Goal: Information Seeking & Learning: Get advice/opinions

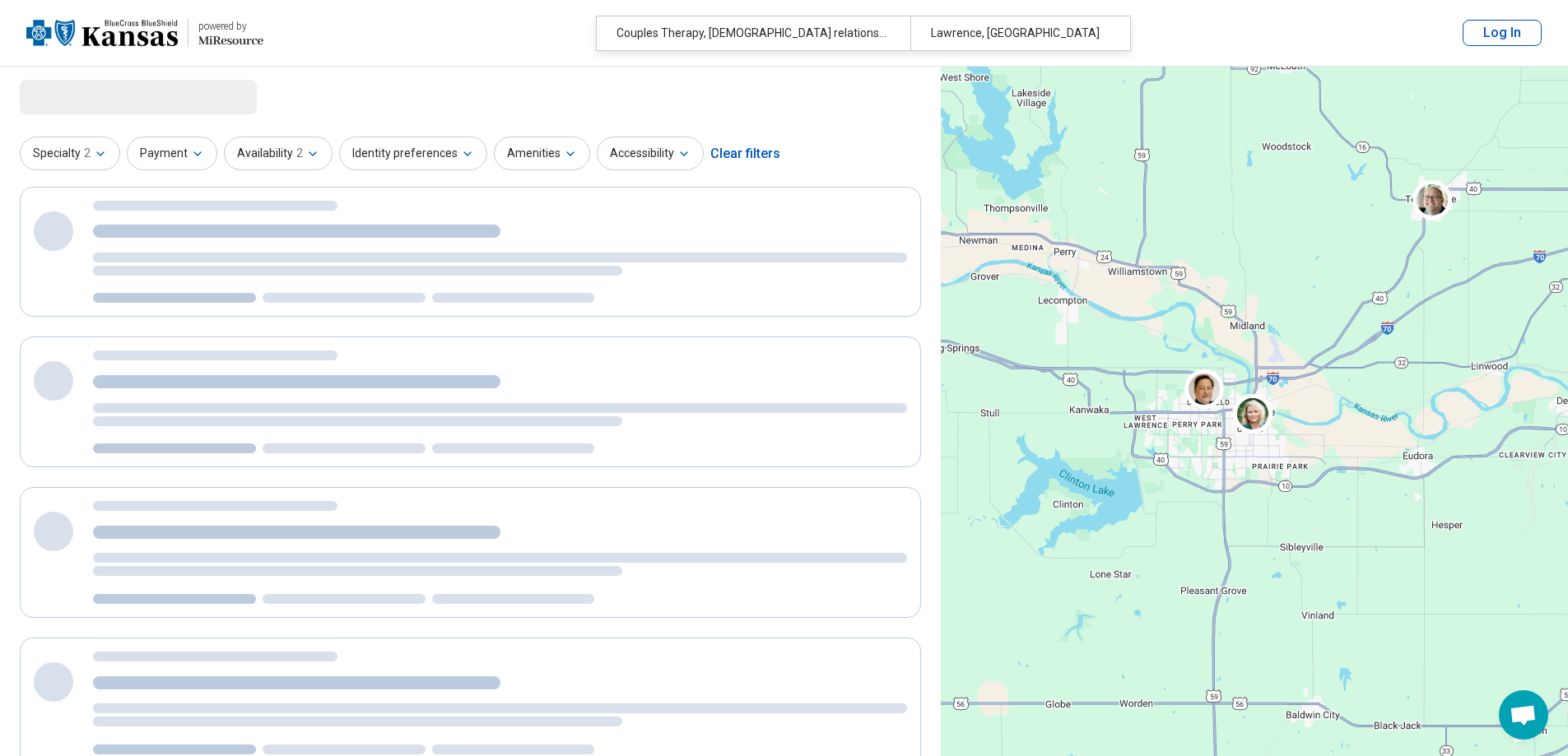
select select "***"
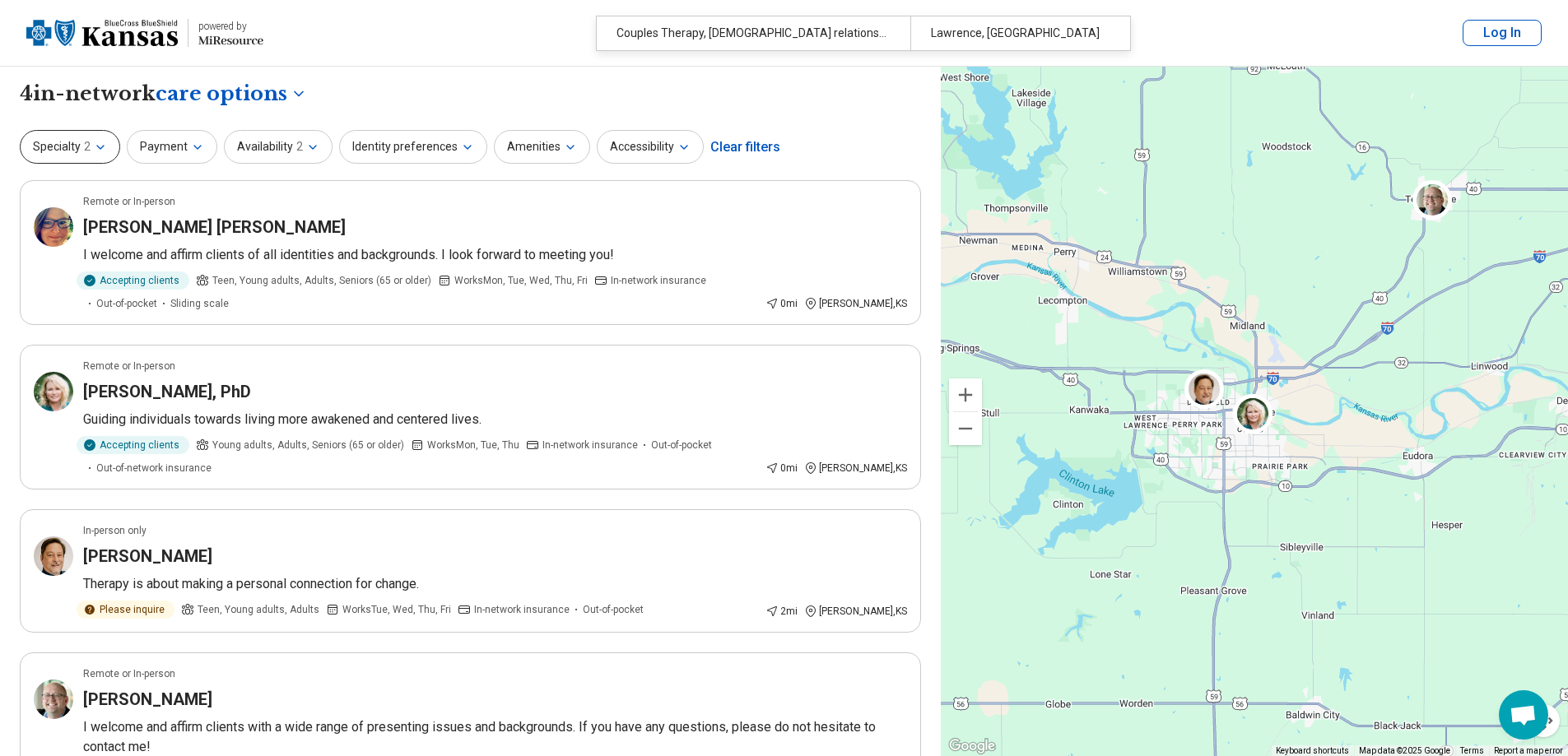
click at [109, 146] on button "Specialty 2" at bounding box center [69, 146] width 100 height 33
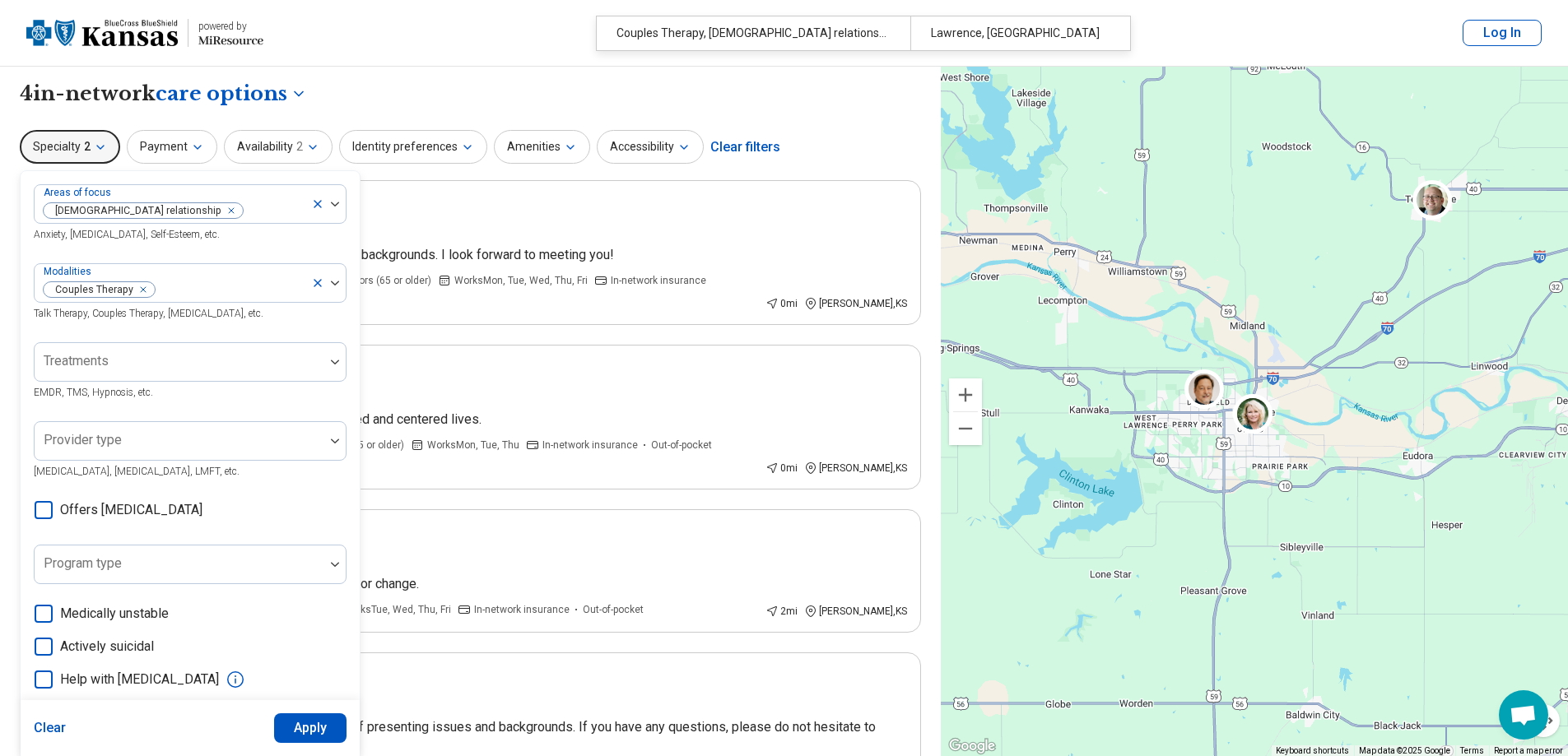
click at [111, 148] on button "Specialty 2" at bounding box center [69, 146] width 100 height 33
click at [410, 89] on div "**********" at bounding box center [470, 93] width 901 height 28
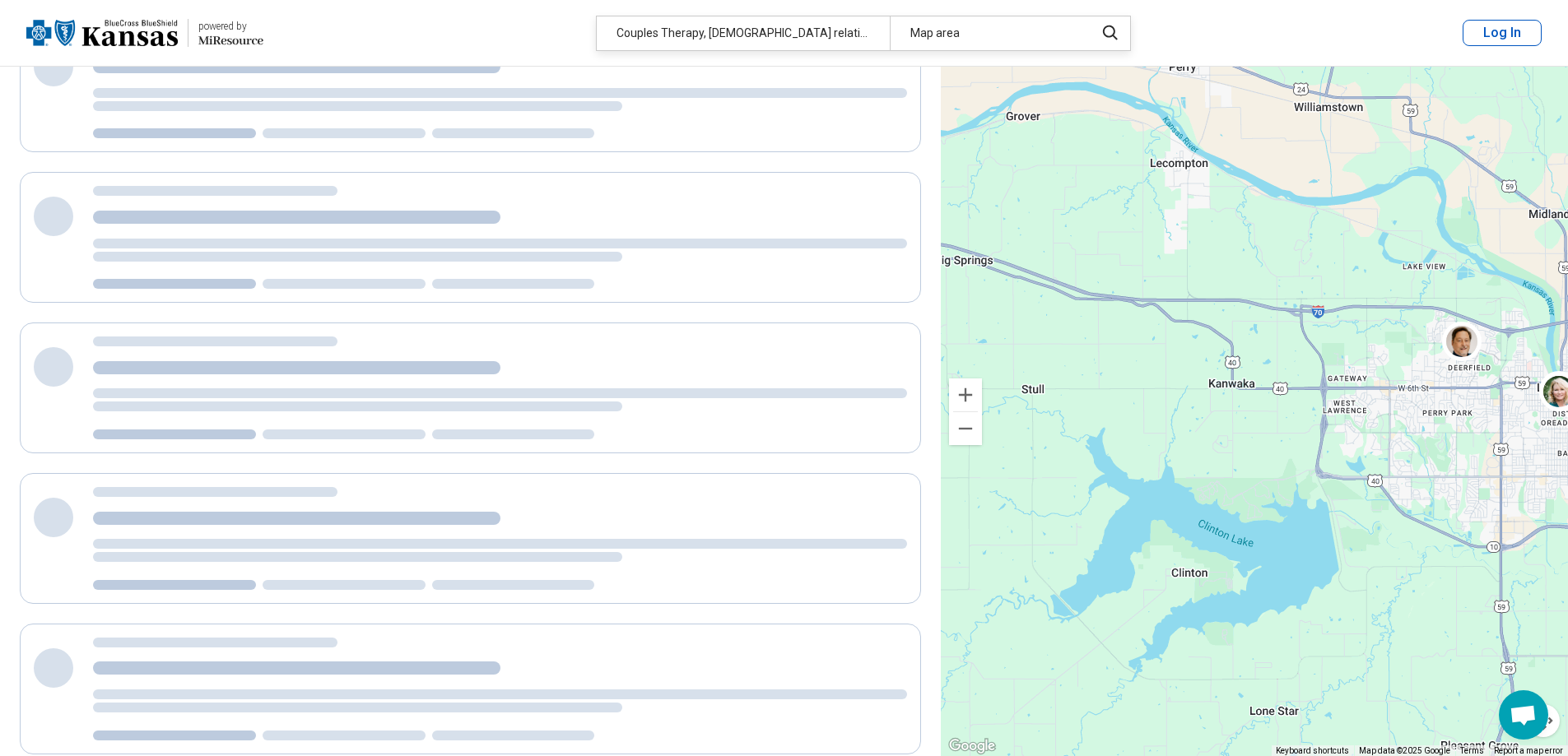
scroll to position [128, 0]
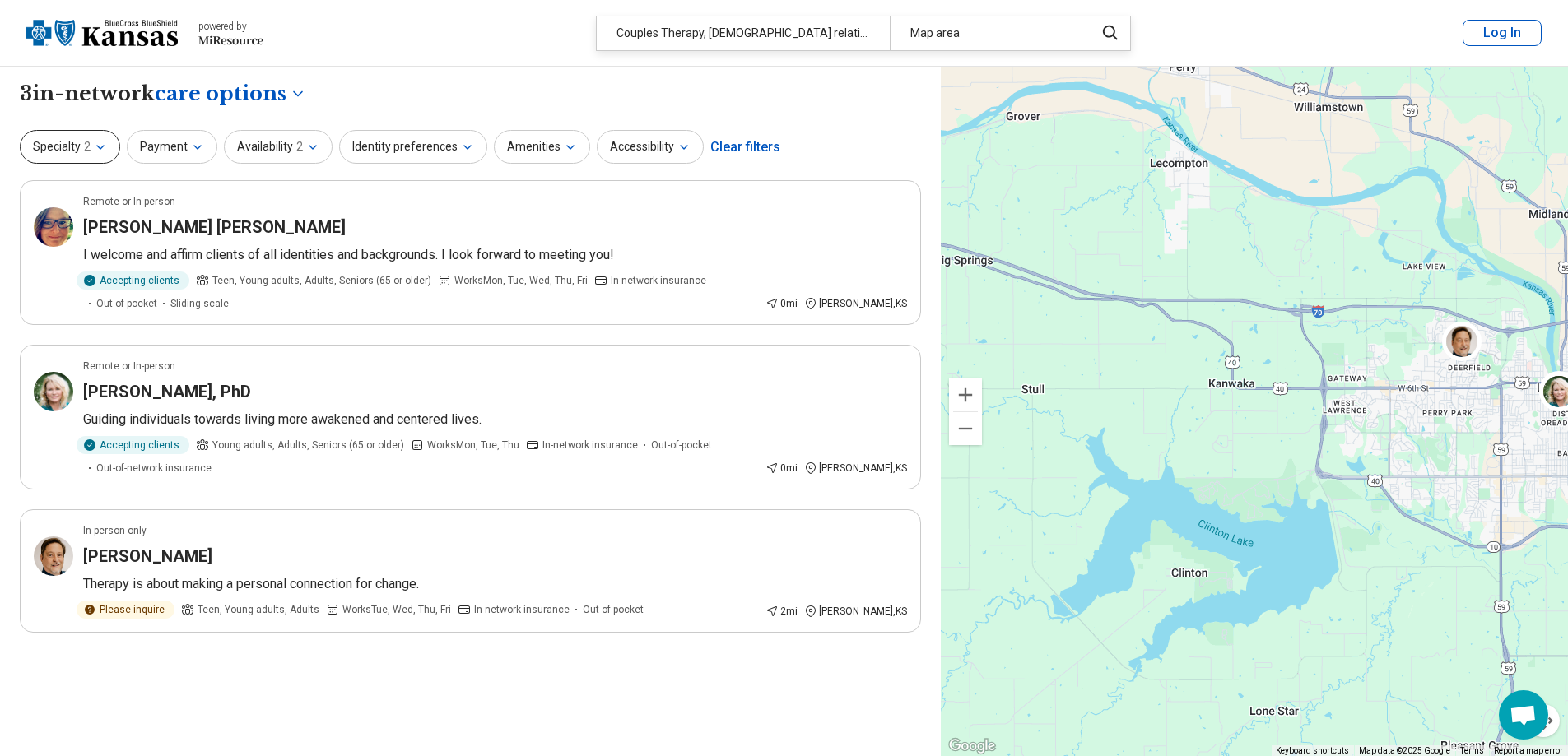
click at [103, 145] on icon "button" at bounding box center [100, 147] width 13 height 13
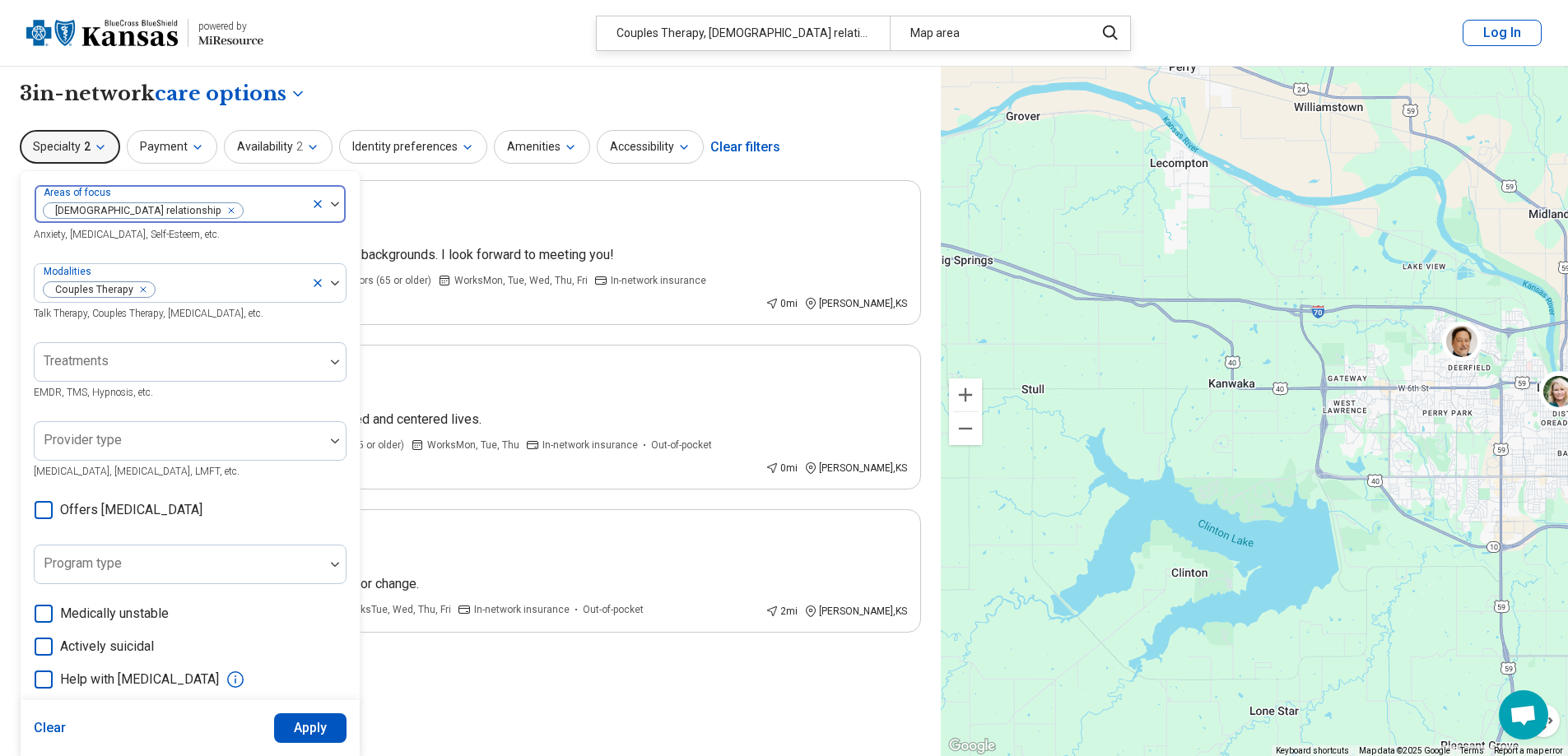
click at [225, 208] on icon "Remove [object Object]" at bounding box center [228, 210] width 6 height 6
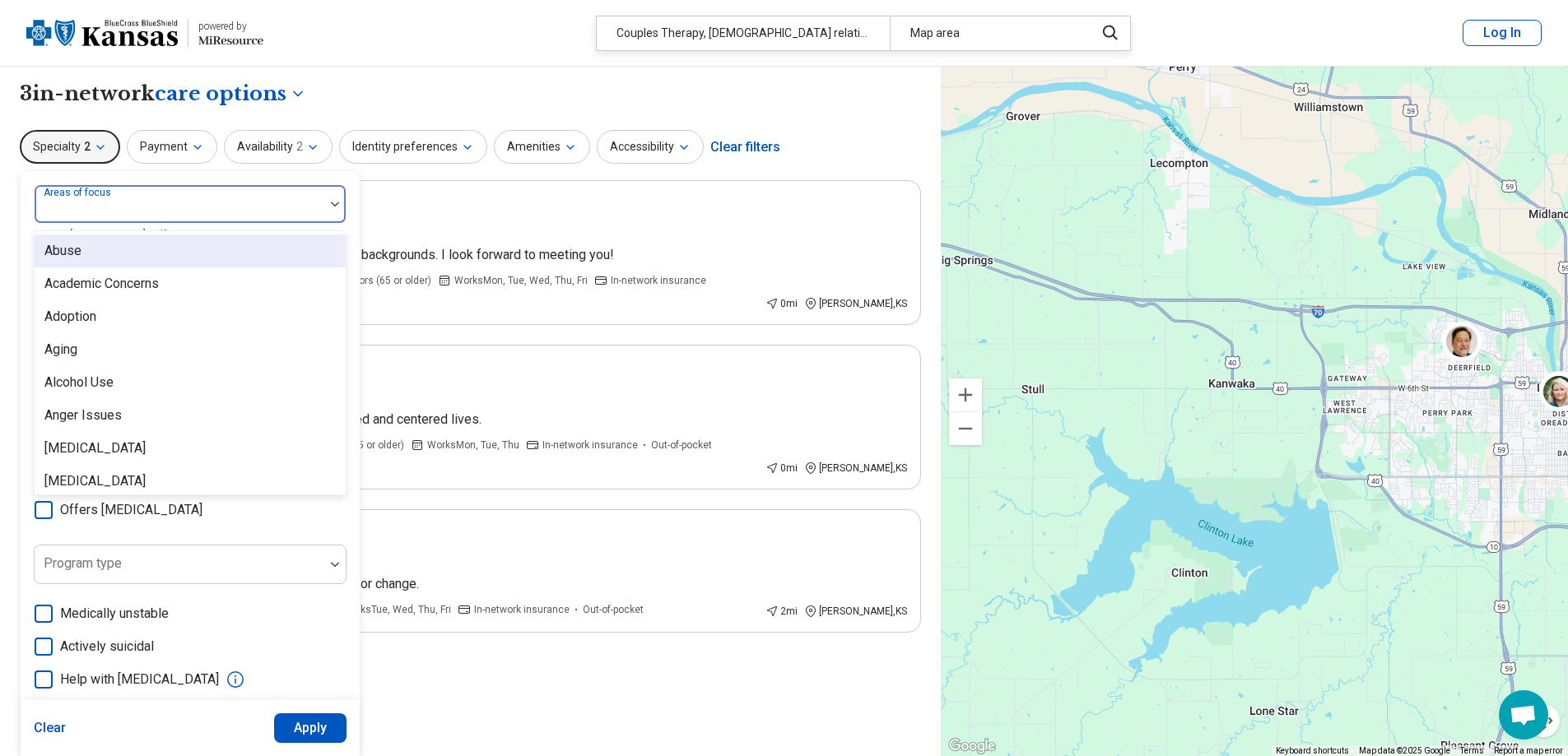
click at [168, 208] on div at bounding box center [179, 210] width 276 height 23
type input "******"
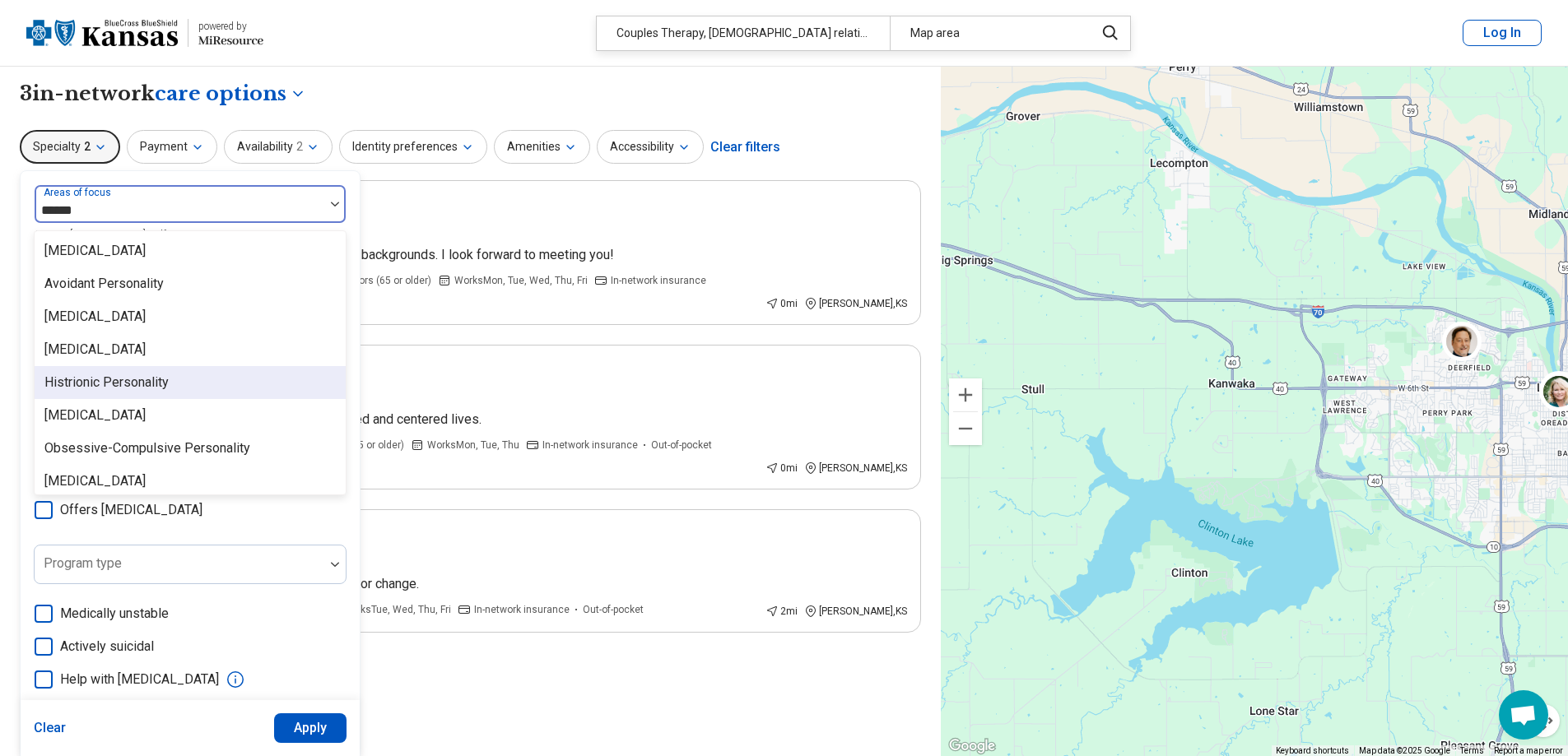
scroll to position [73, 0]
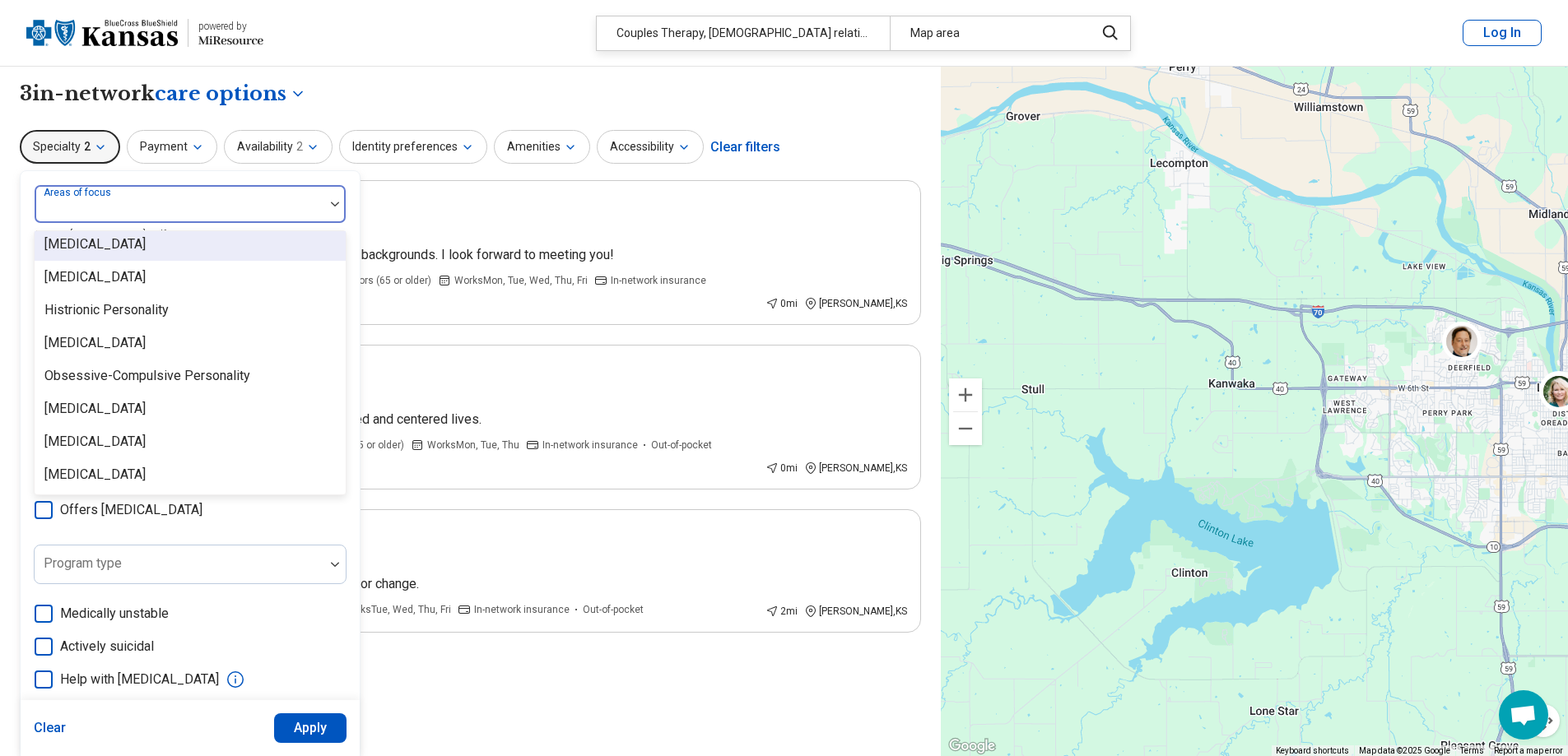
click at [102, 210] on div at bounding box center [179, 210] width 276 height 23
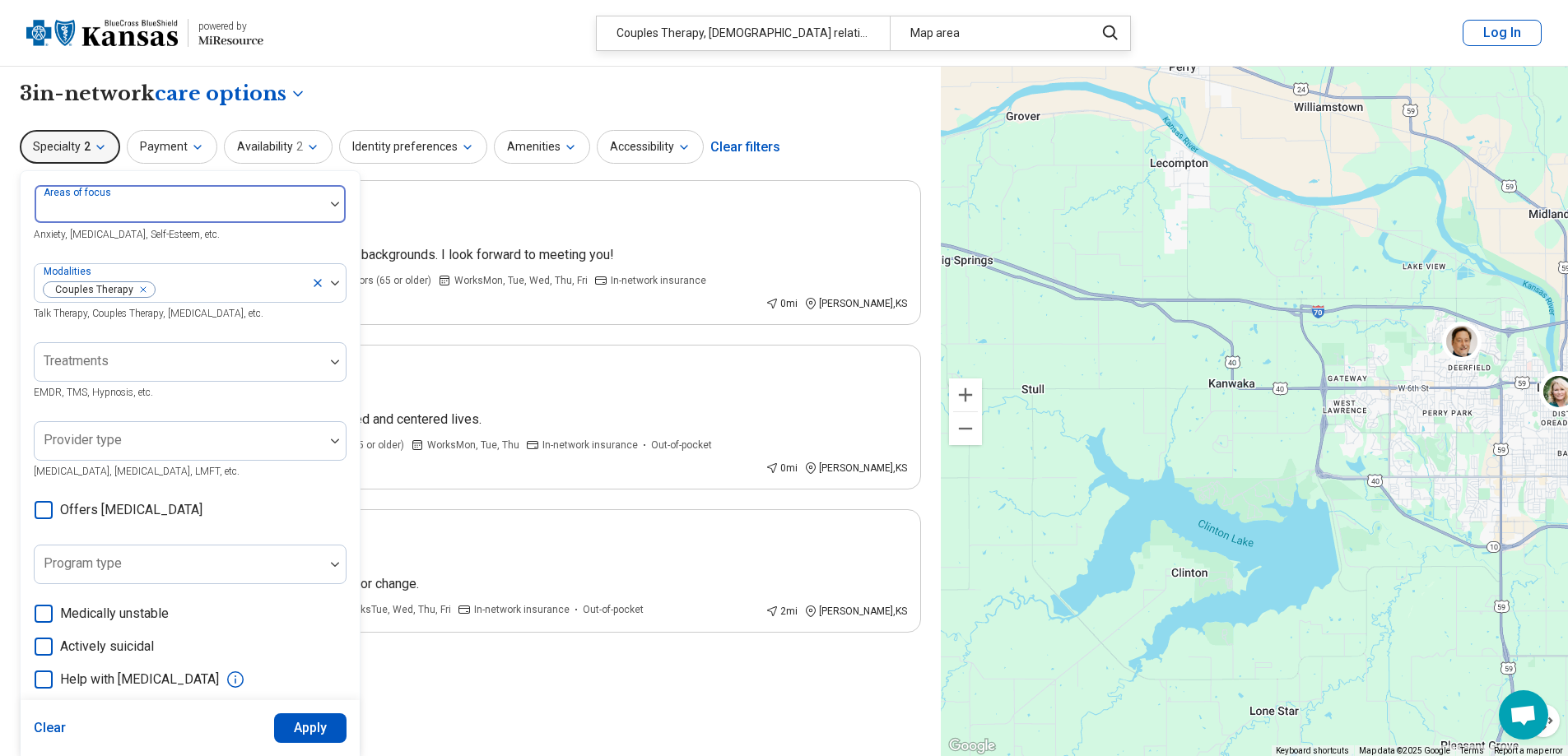
click at [102, 210] on div at bounding box center [179, 210] width 276 height 23
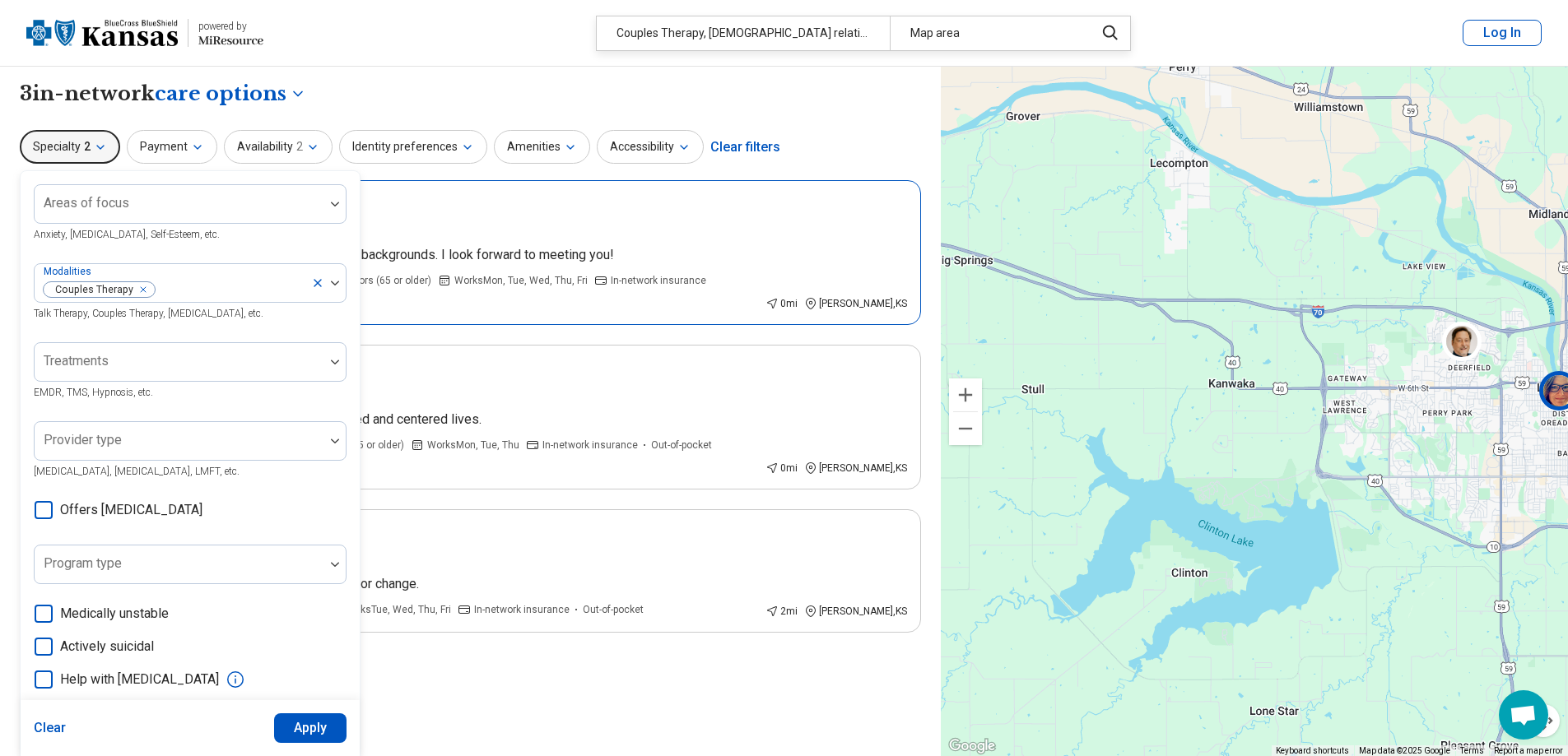
click at [429, 220] on div "Sagan Smith" at bounding box center [494, 227] width 824 height 23
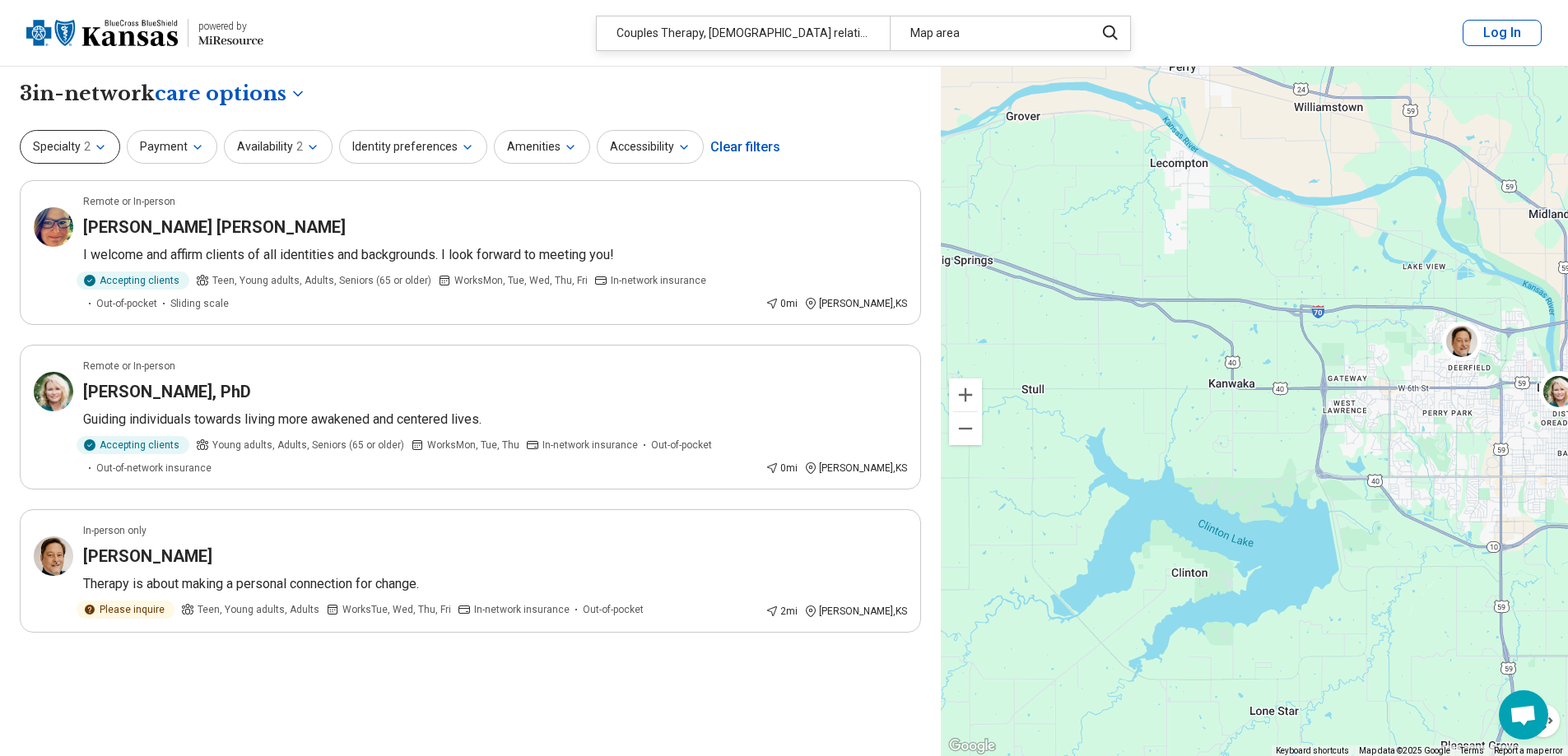
click at [98, 145] on icon "button" at bounding box center [101, 147] width 7 height 3
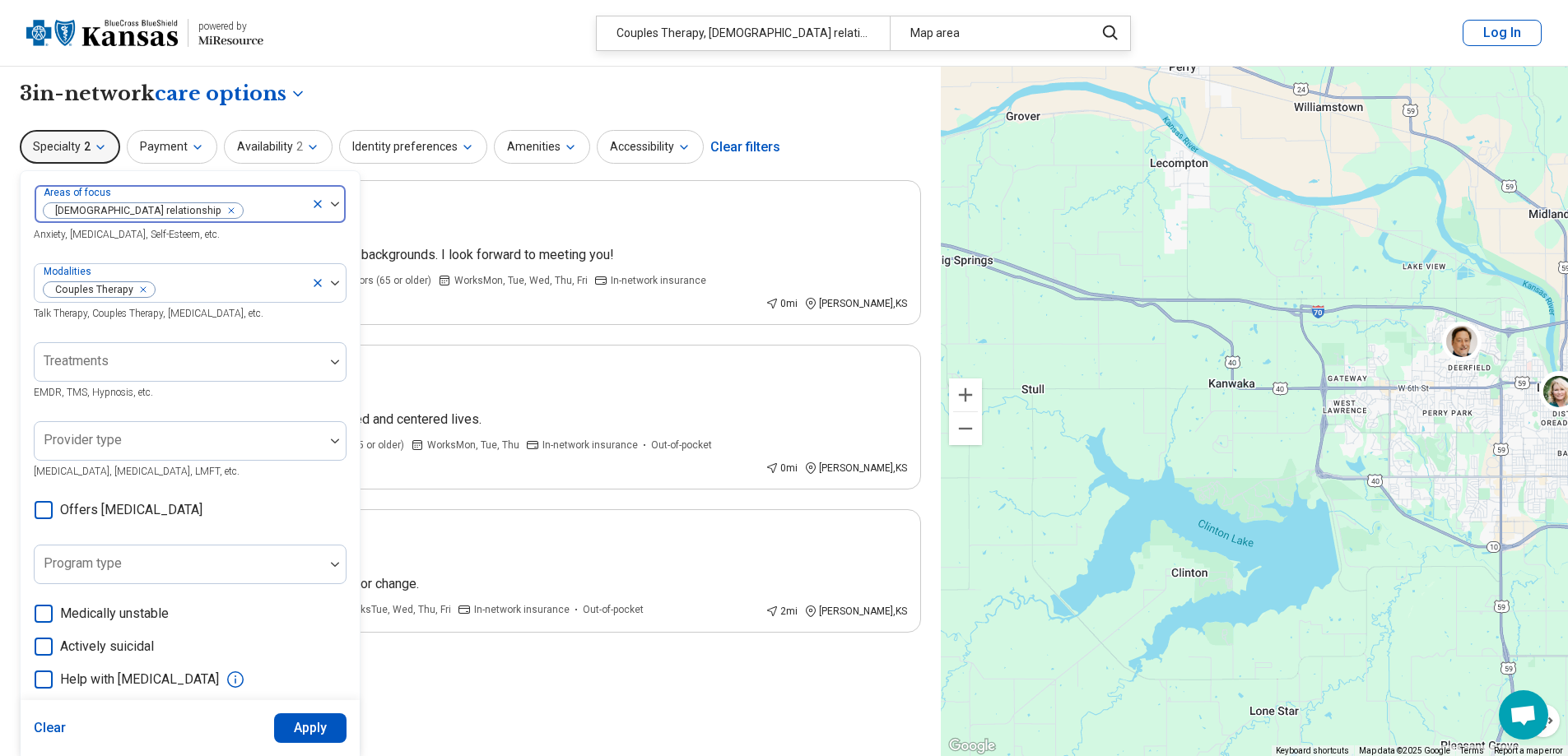
click at [218, 217] on div "Remove [object Object]" at bounding box center [228, 210] width 20 height 20
click at [145, 290] on div "Remove [object Object]" at bounding box center [139, 289] width 20 height 20
click at [104, 210] on div at bounding box center [179, 210] width 276 height 23
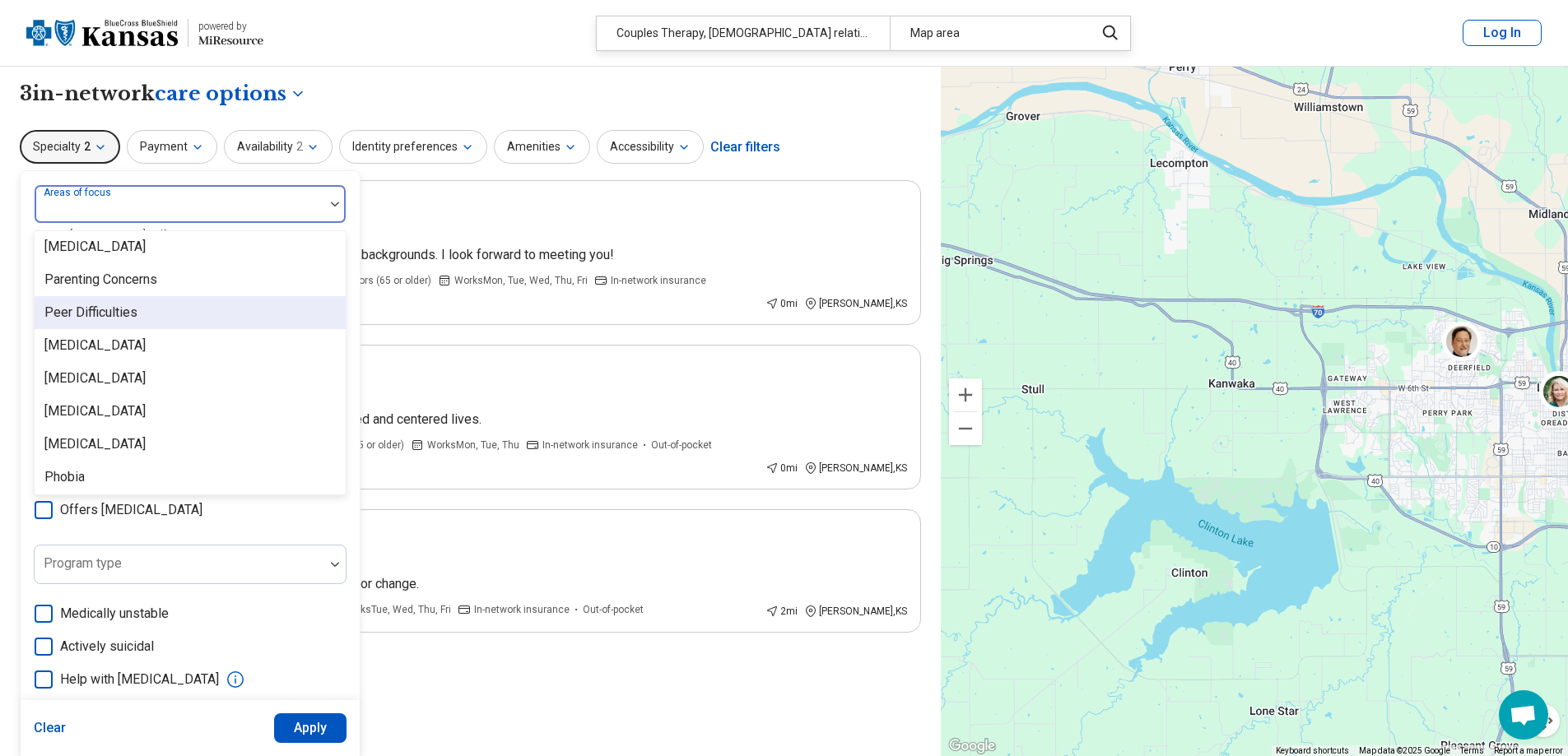
scroll to position [2057, 0]
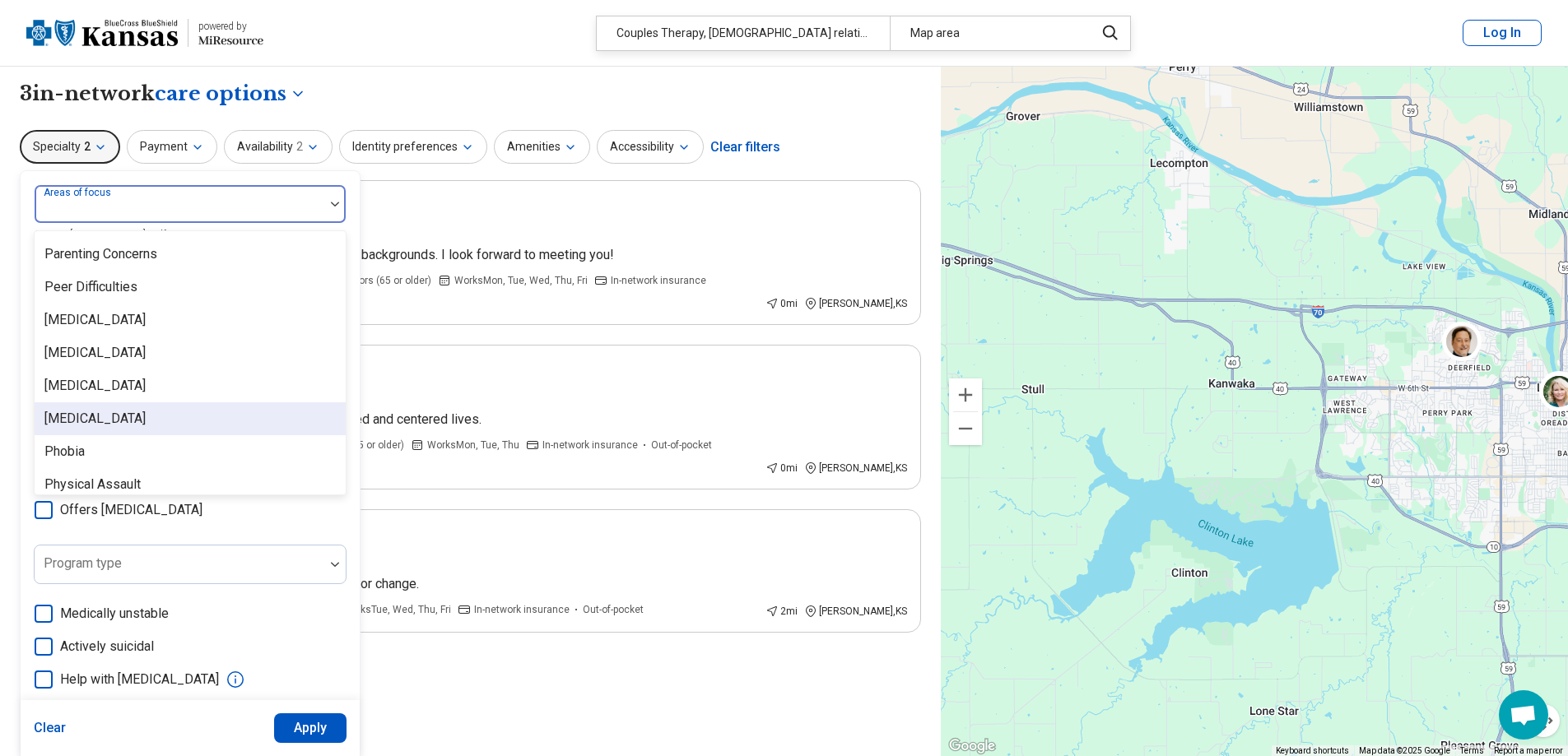
click at [139, 421] on div "[MEDICAL_DATA]" at bounding box center [95, 418] width 101 height 20
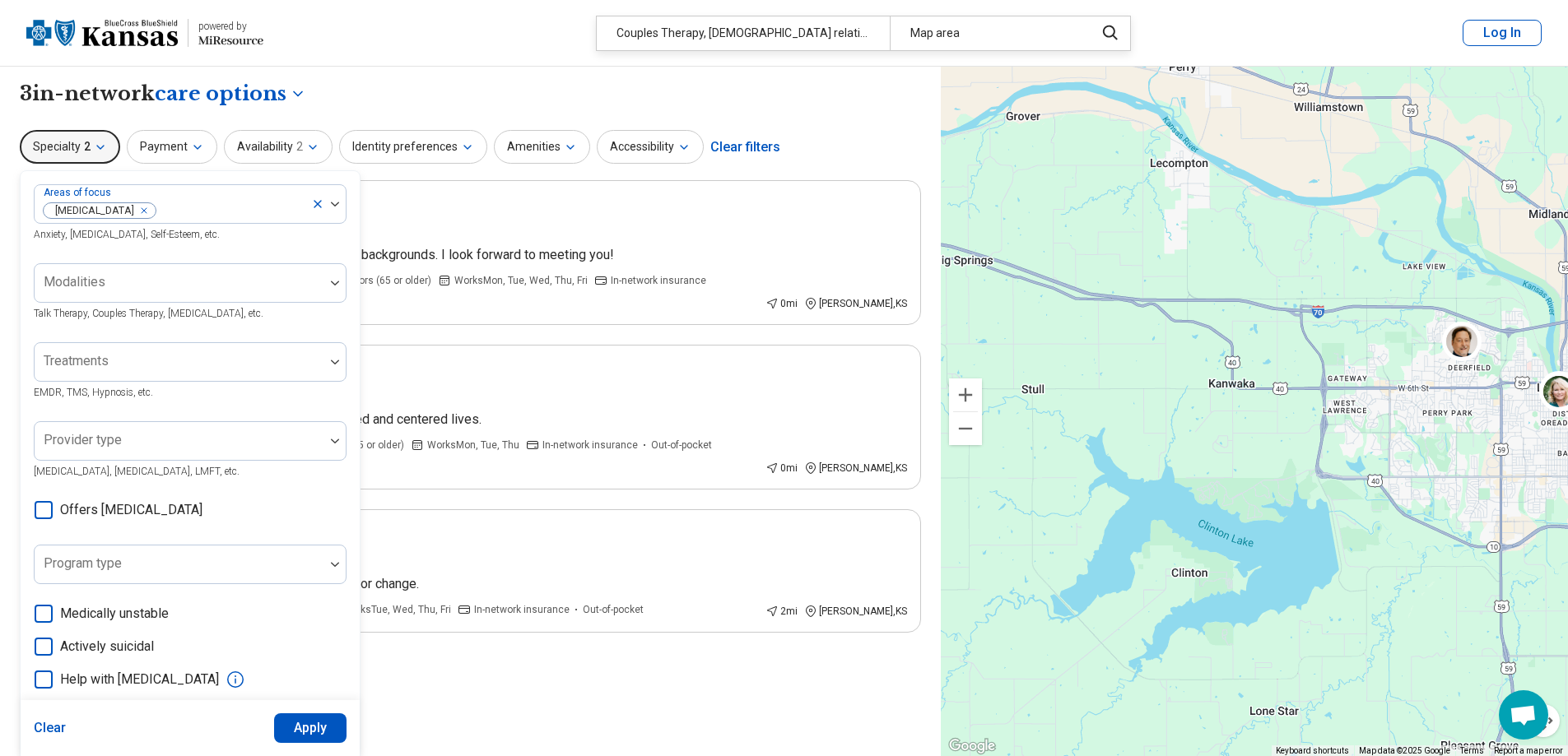
click at [361, 178] on div "**********" at bounding box center [470, 411] width 941 height 690
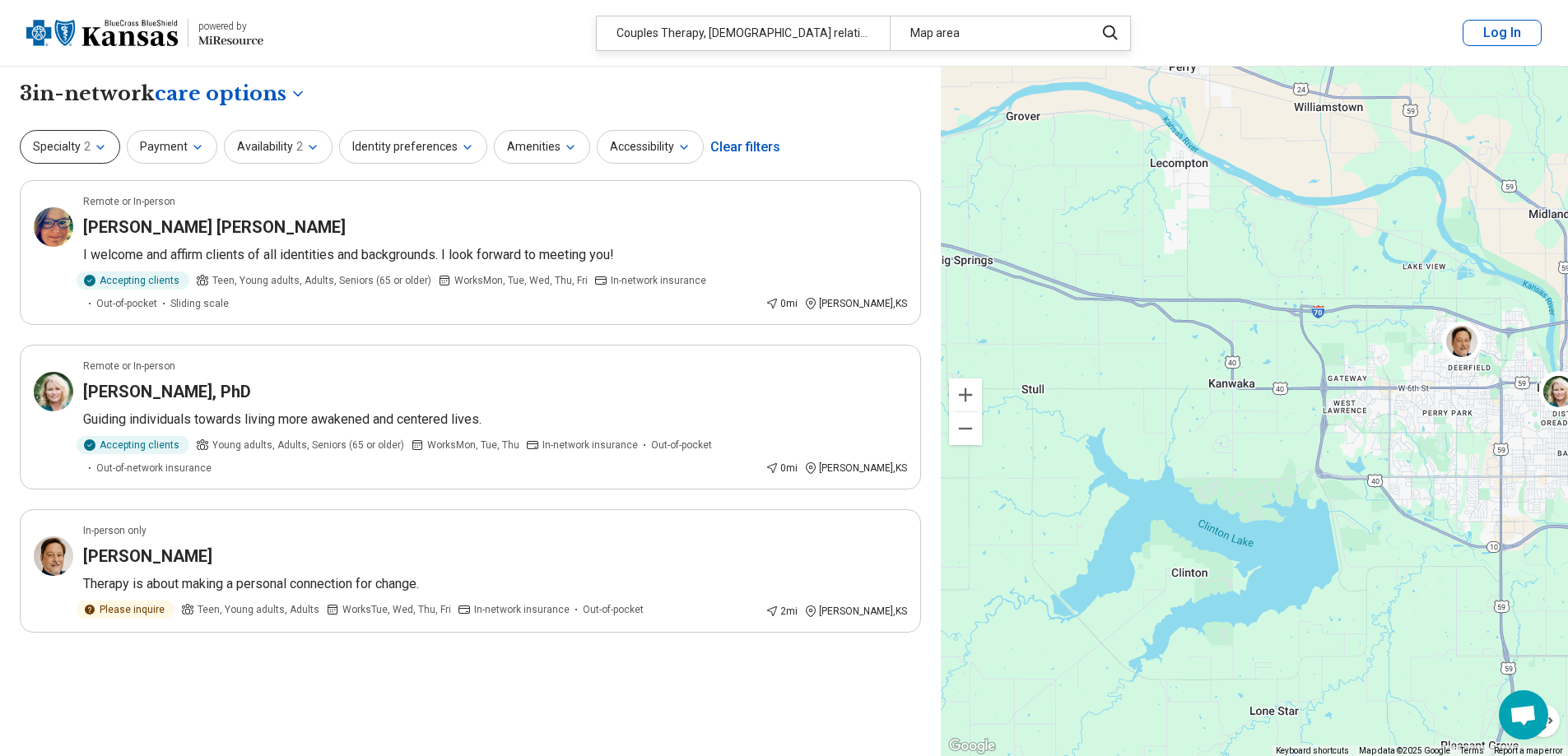
click at [99, 157] on button "Specialty 2" at bounding box center [69, 146] width 100 height 33
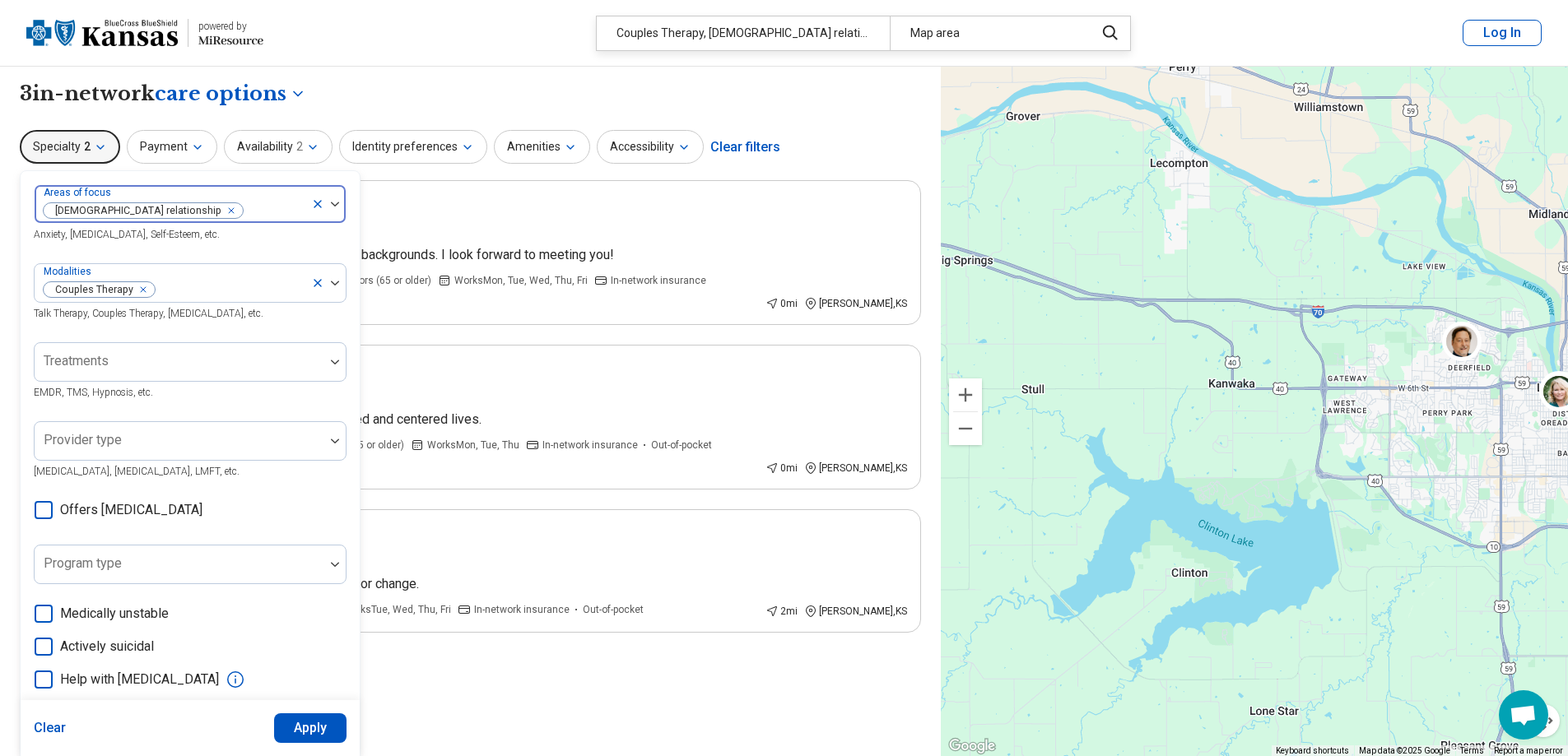
click at [222, 210] on icon "Remove [object Object]" at bounding box center [227, 210] width 11 height 11
click at [137, 290] on icon "Remove [object Object]" at bounding box center [139, 289] width 6 height 6
click at [132, 212] on div at bounding box center [179, 210] width 276 height 23
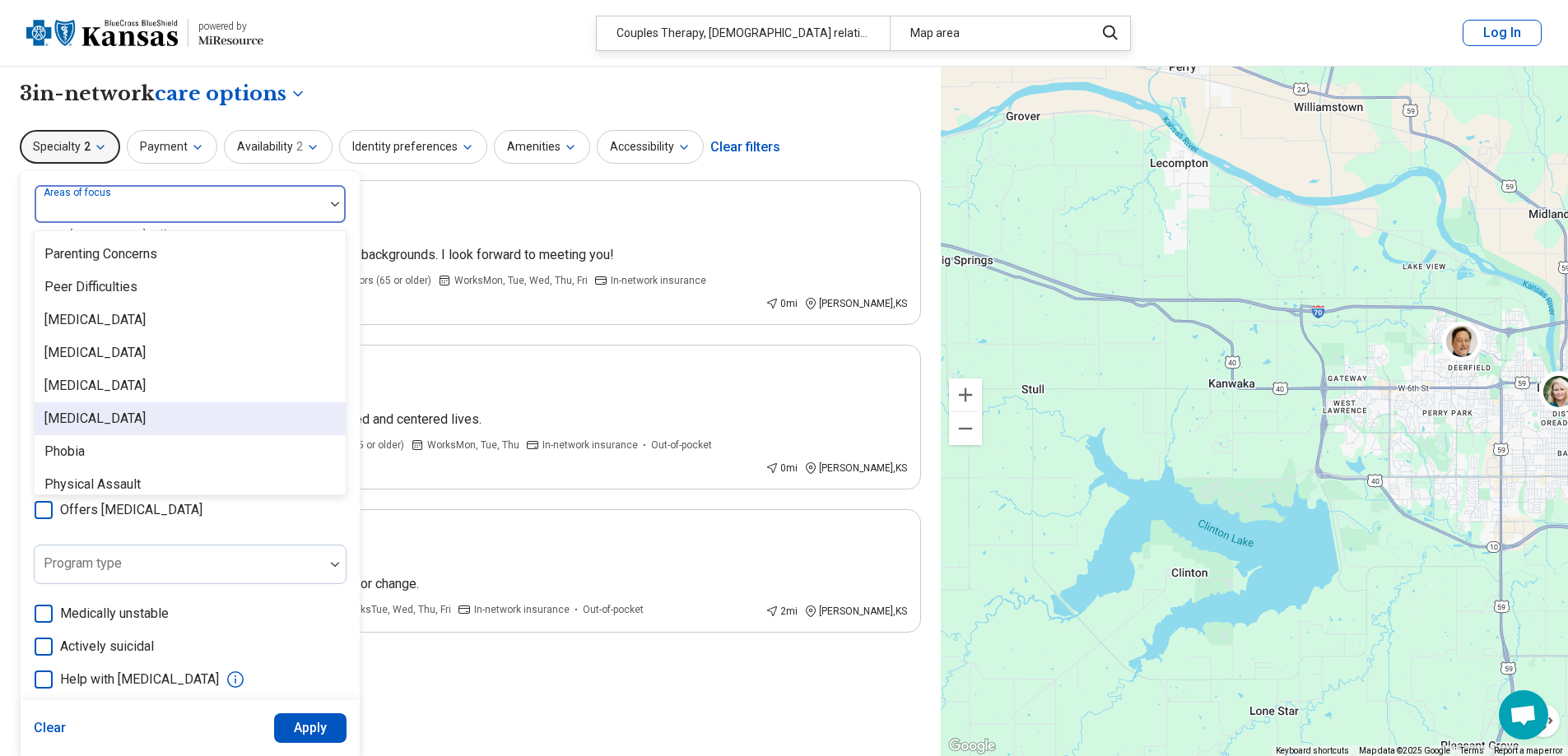
click at [129, 413] on div "[MEDICAL_DATA]" at bounding box center [95, 418] width 101 height 20
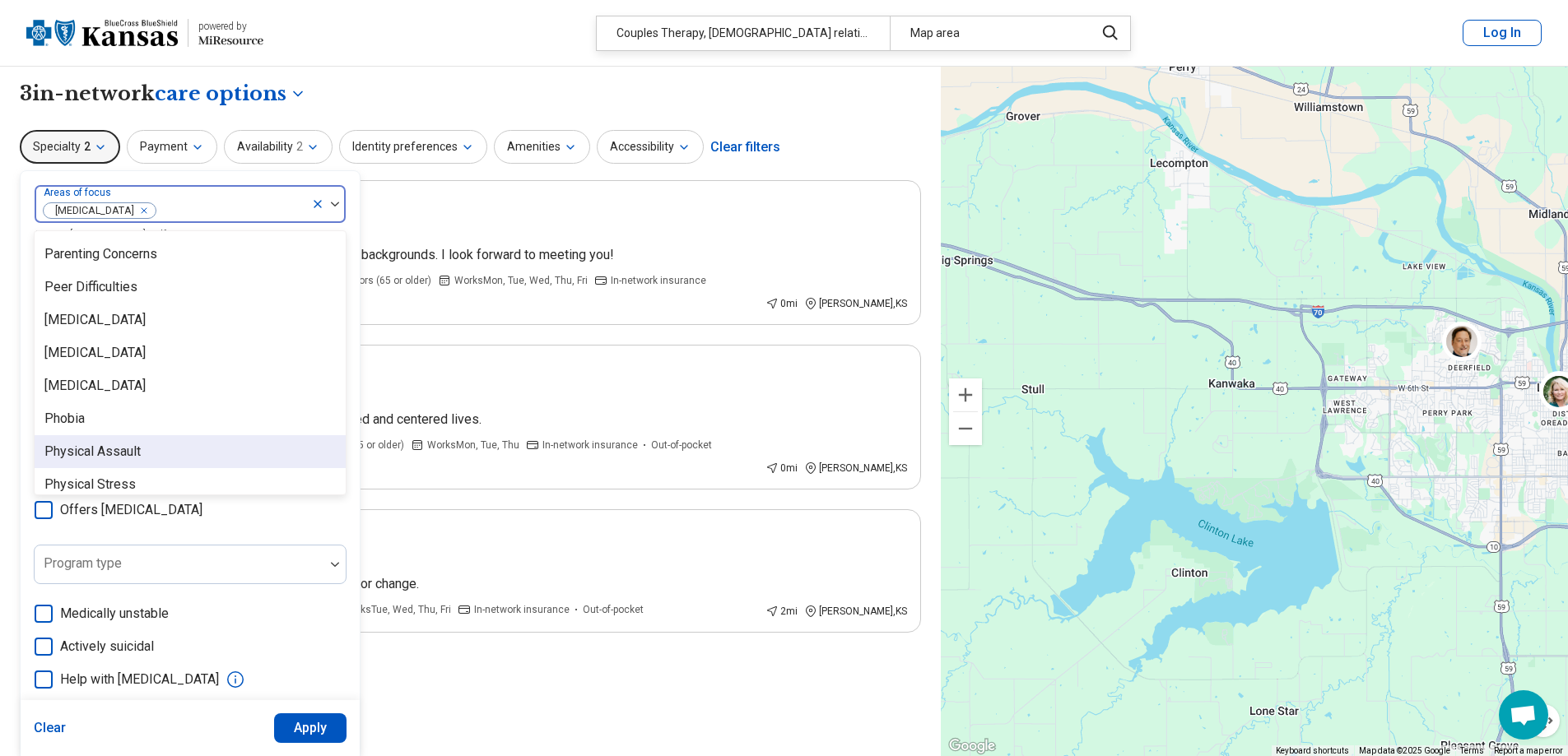
click at [295, 736] on button "Apply" at bounding box center [311, 728] width 74 height 30
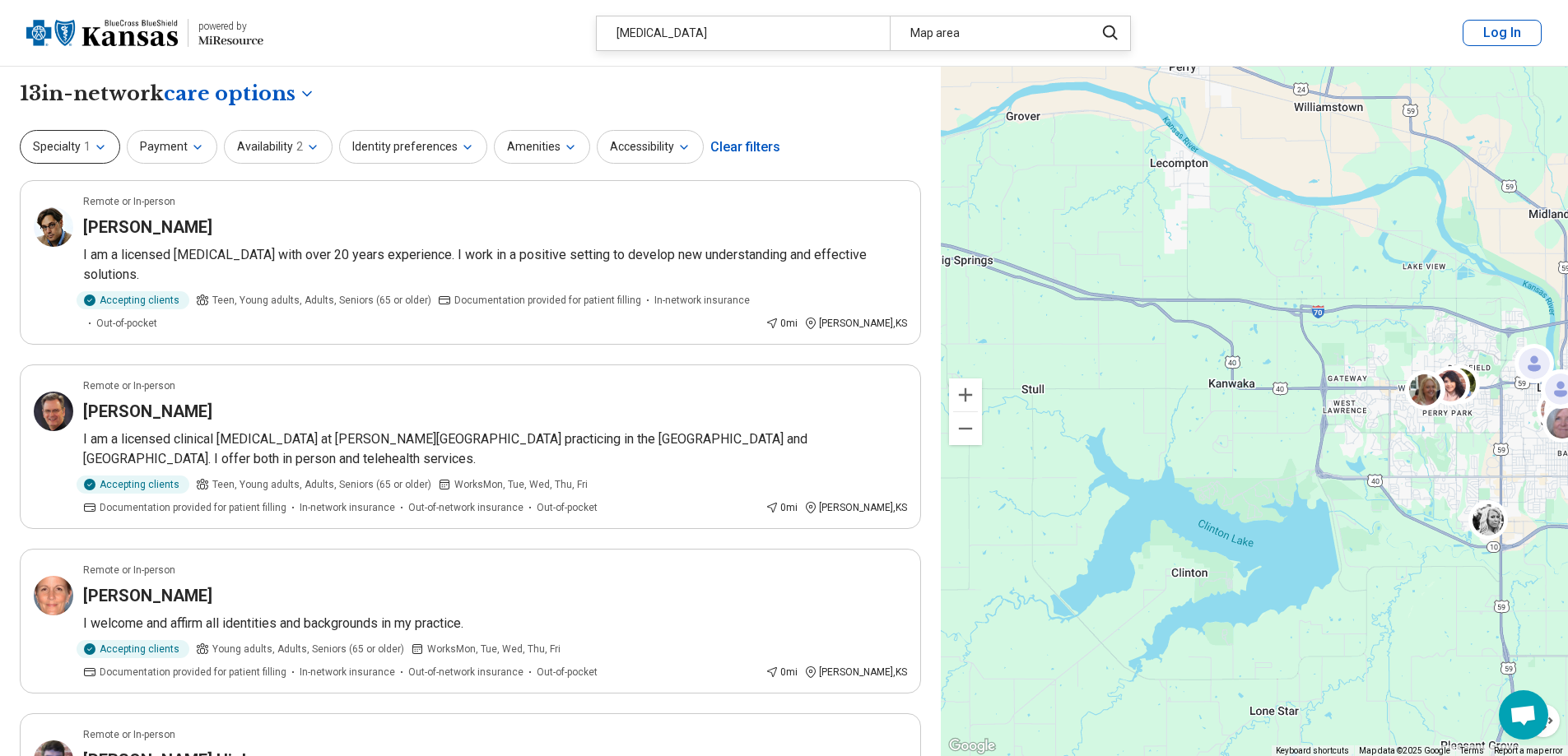
click at [98, 148] on icon "button" at bounding box center [101, 147] width 7 height 3
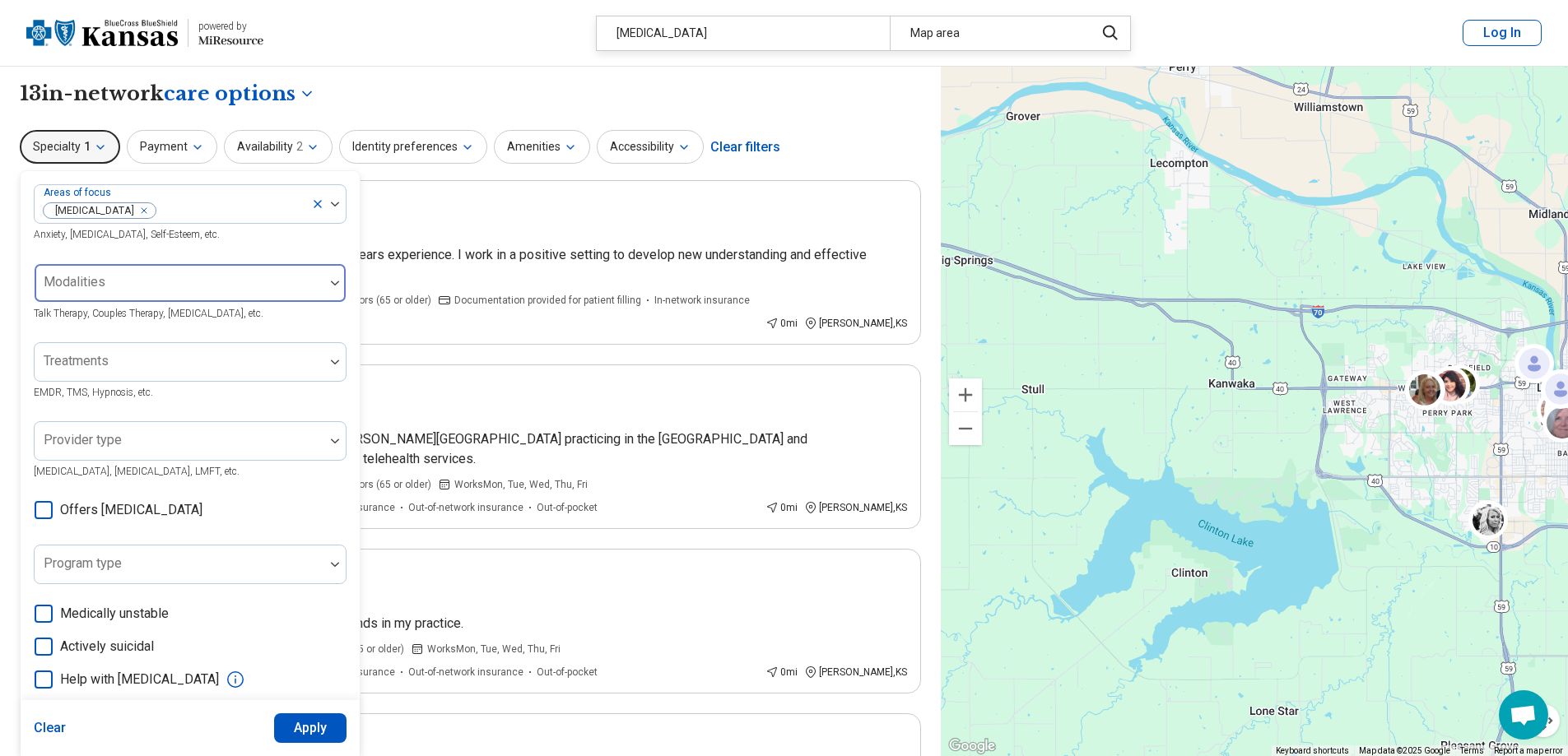
click at [129, 287] on div at bounding box center [179, 289] width 276 height 23
type input "****"
click at [148, 335] on div "Couples Therapy" at bounding box center [190, 330] width 311 height 32
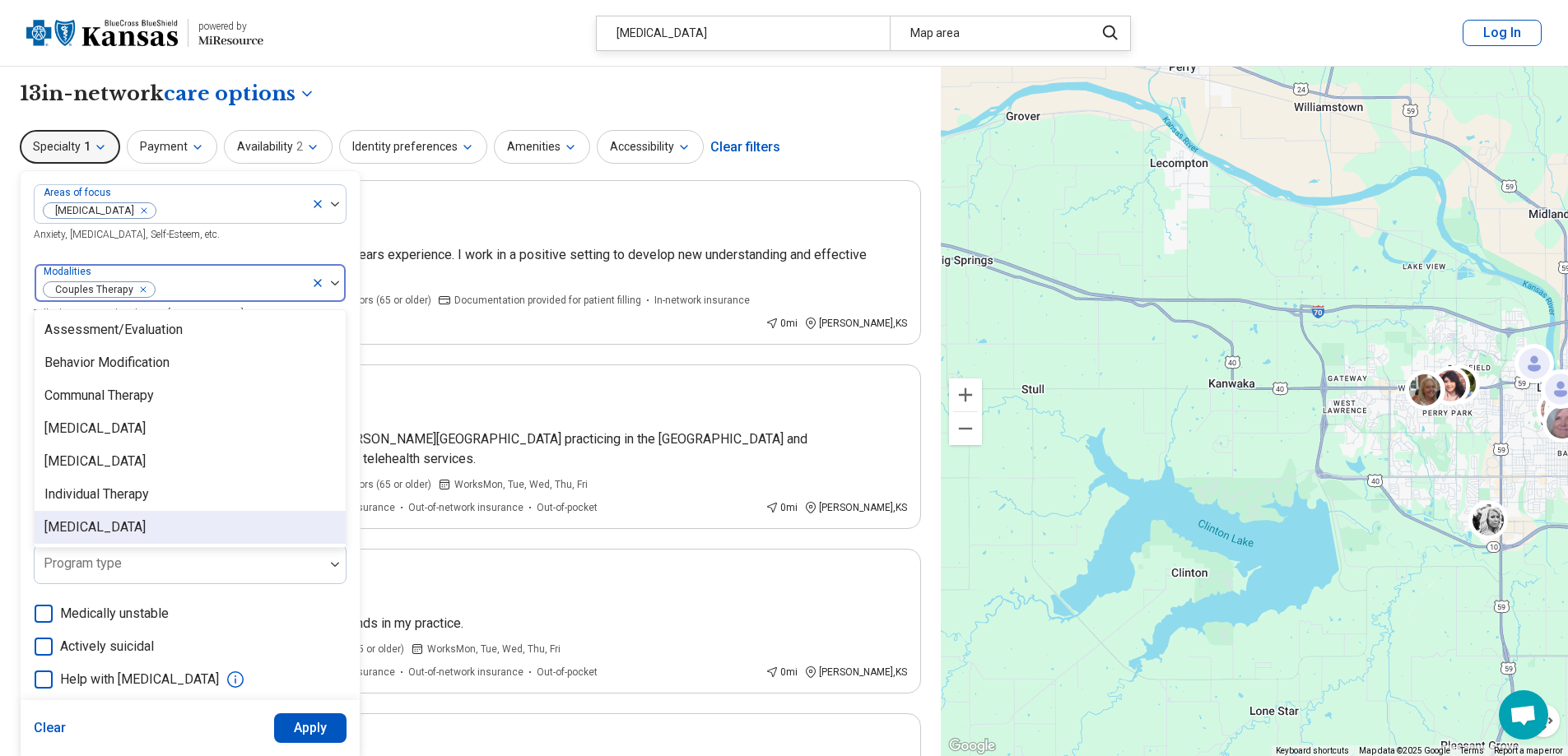
click at [308, 720] on button "Apply" at bounding box center [311, 728] width 74 height 30
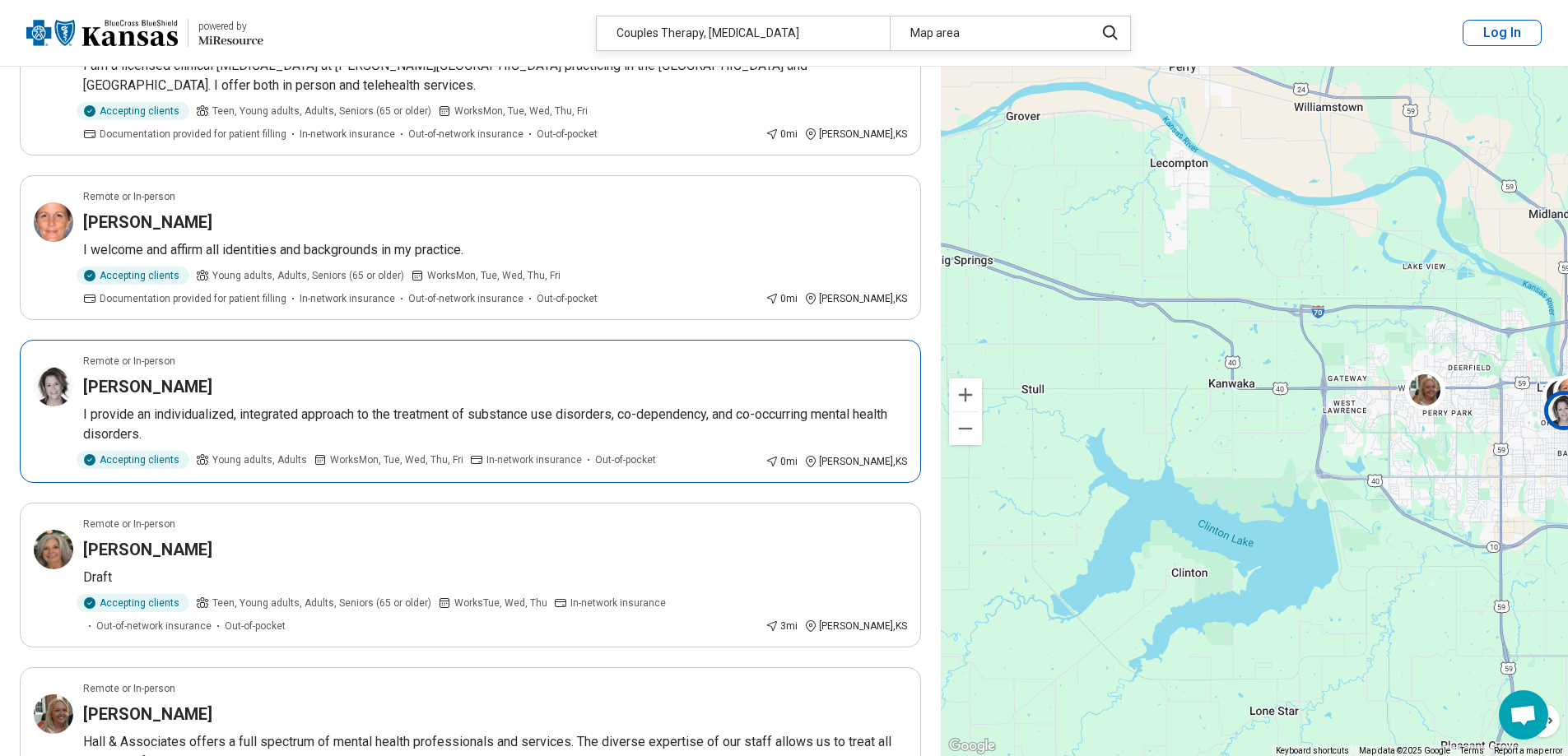
scroll to position [164, 0]
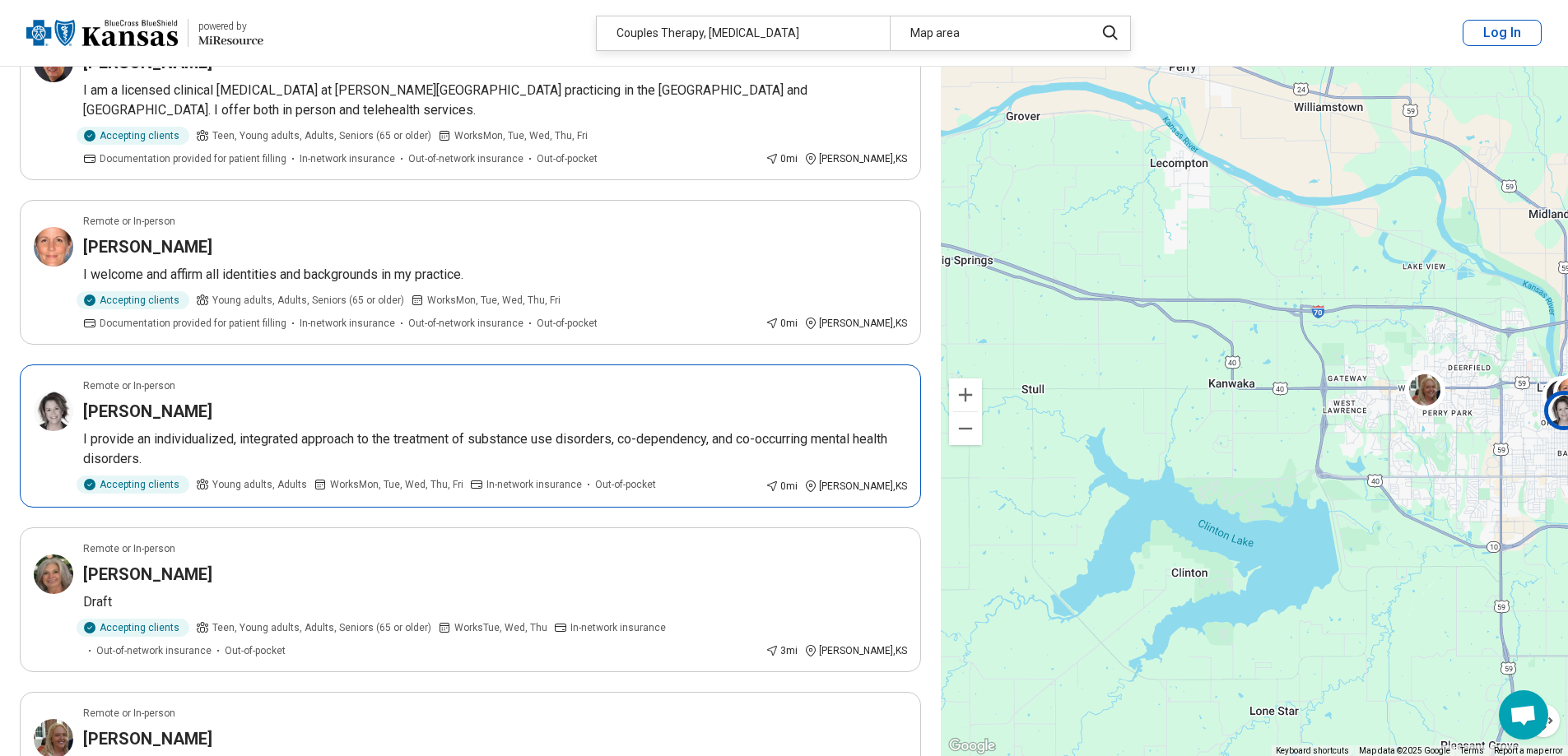
drag, startPoint x: 135, startPoint y: 410, endPoint x: 138, endPoint y: 420, distance: 10.4
click at [138, 420] on h3 "Kendall Heiman" at bounding box center [147, 411] width 129 height 23
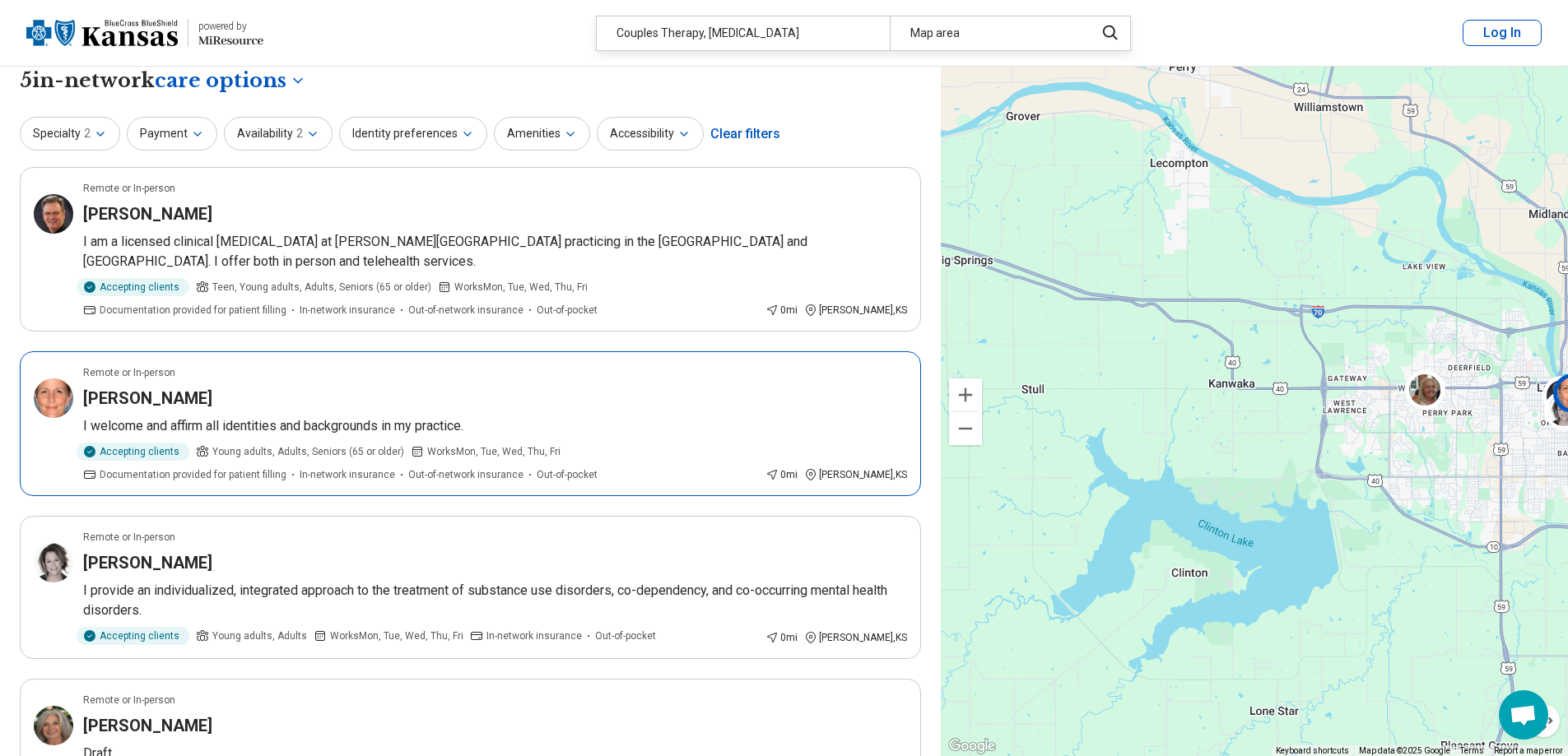
scroll to position [0, 0]
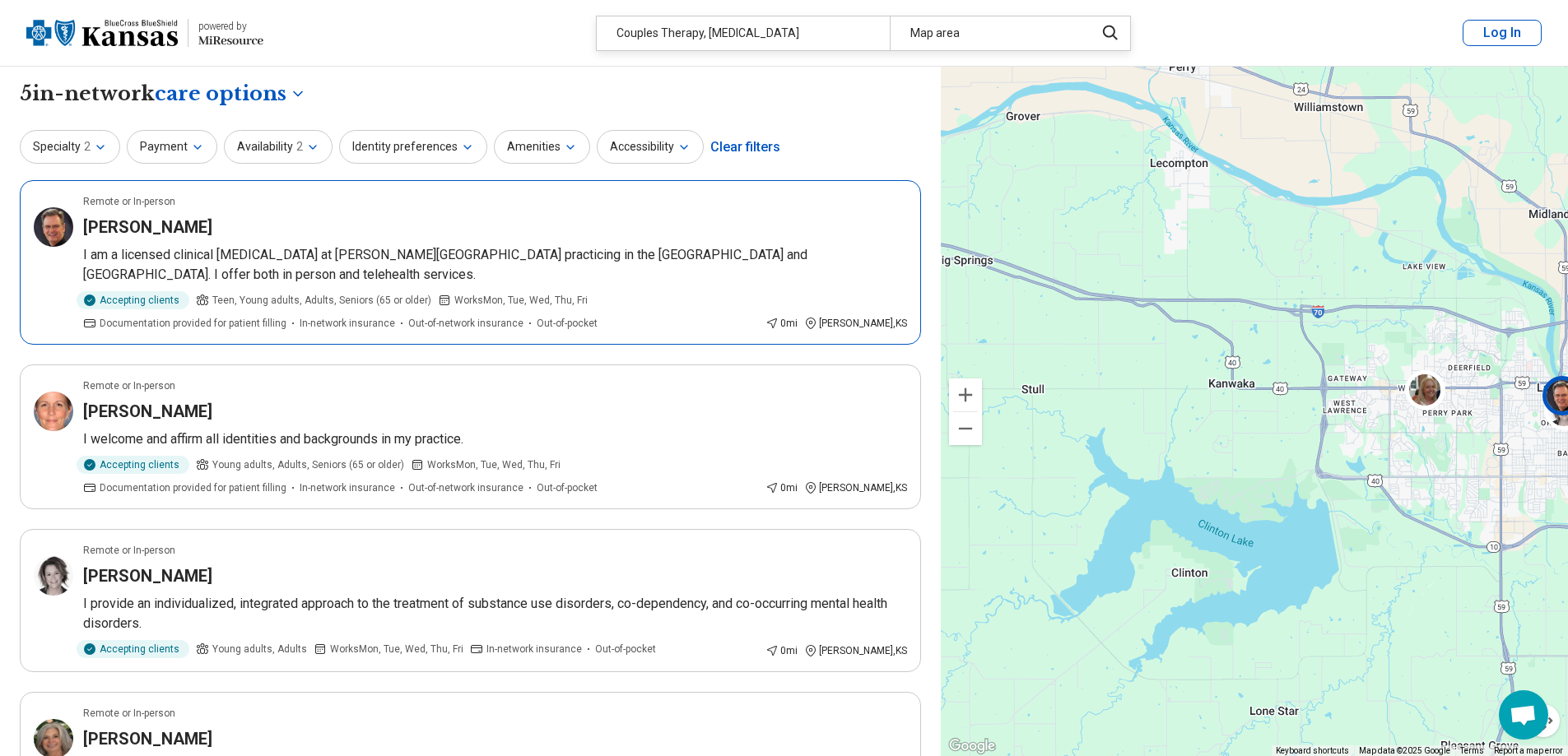
click at [191, 251] on p "I am a licensed clinical psychologist at Spence Counseling Center practicing in…" at bounding box center [494, 265] width 824 height 39
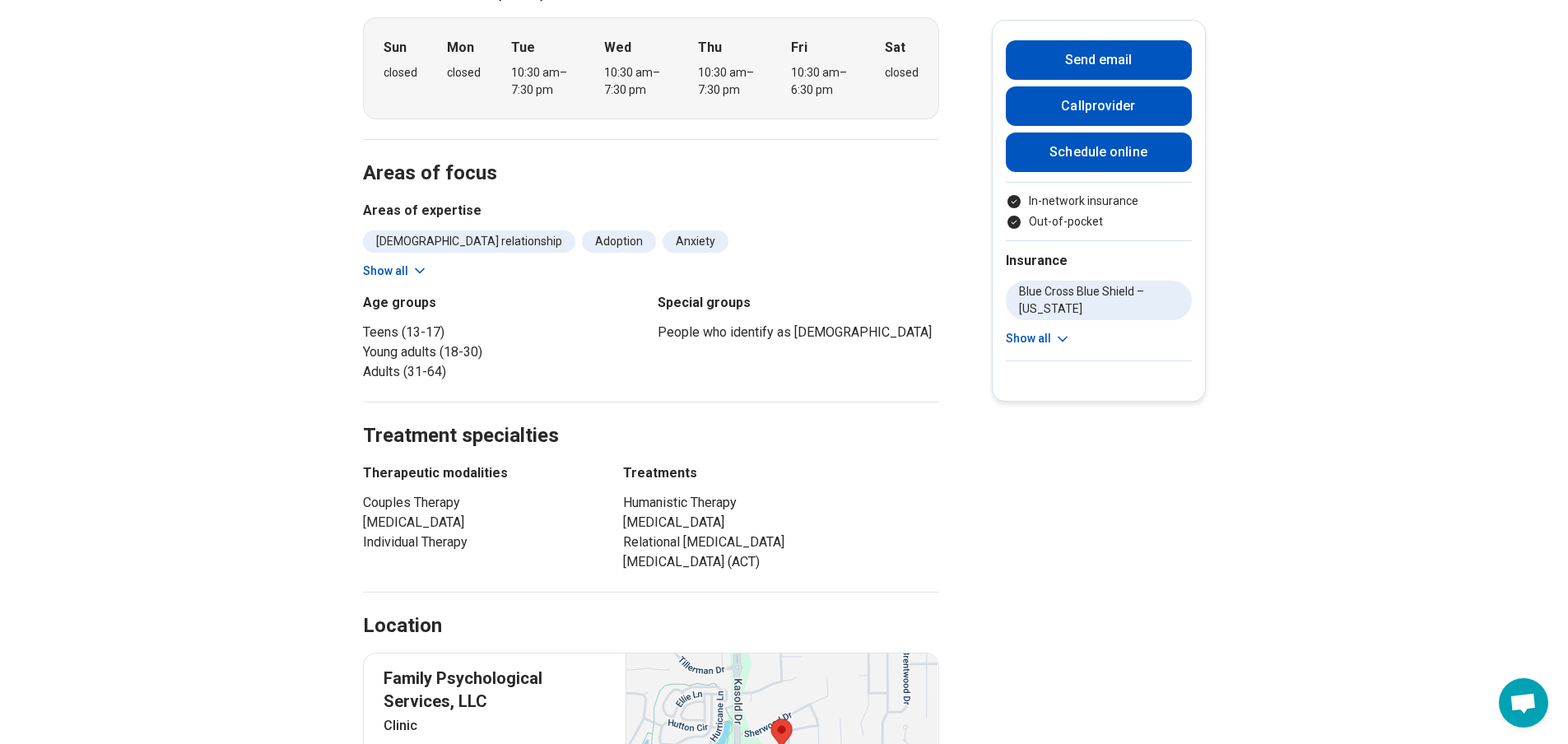
scroll to position [823, 0]
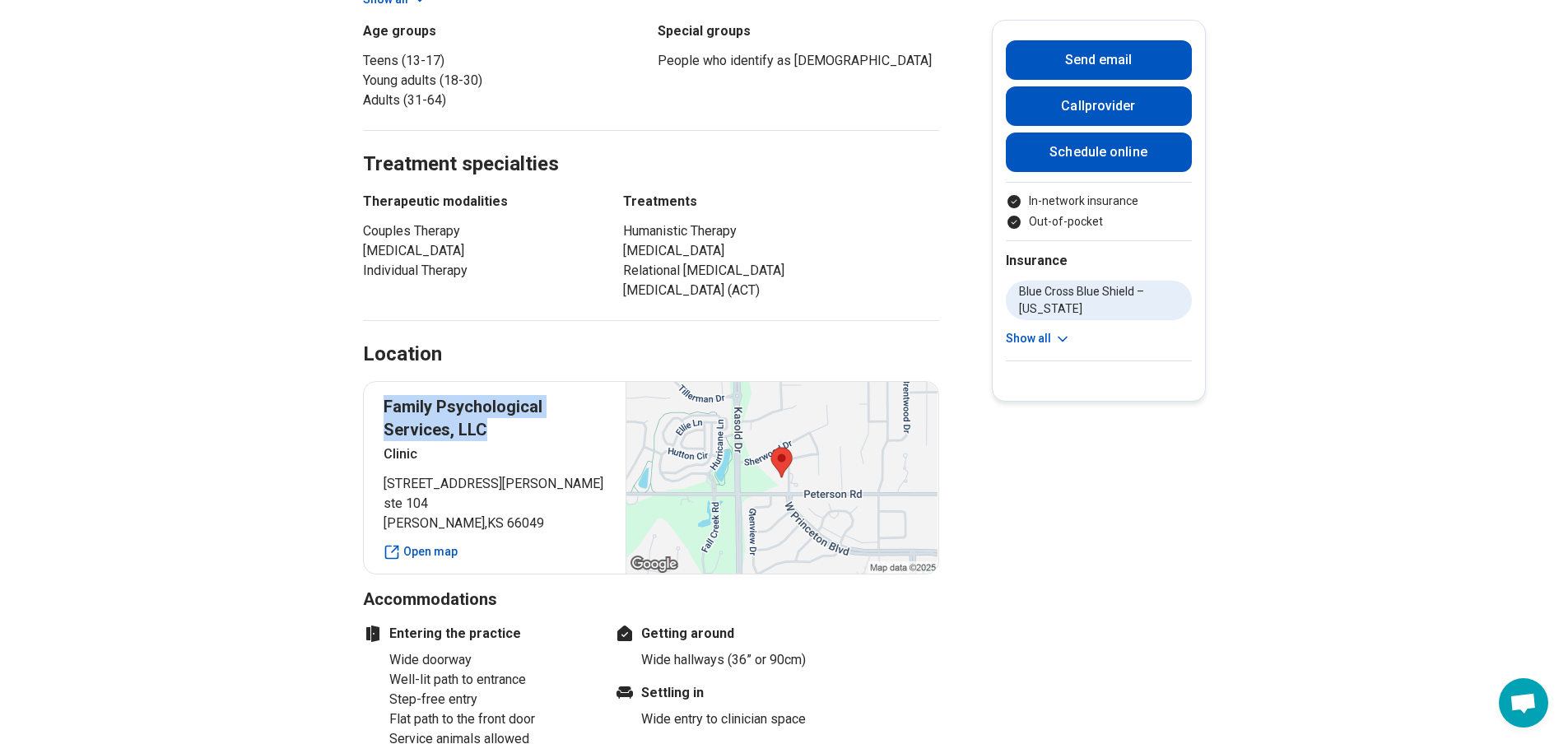
drag, startPoint x: 438, startPoint y: 349, endPoint x: 495, endPoint y: 364, distance: 58.9
click at [495, 381] on div "Family Psychological Services, LLC Clinic 3320 Peterson Road ste 104 Lawrence ,…" at bounding box center [650, 477] width 576 height 193
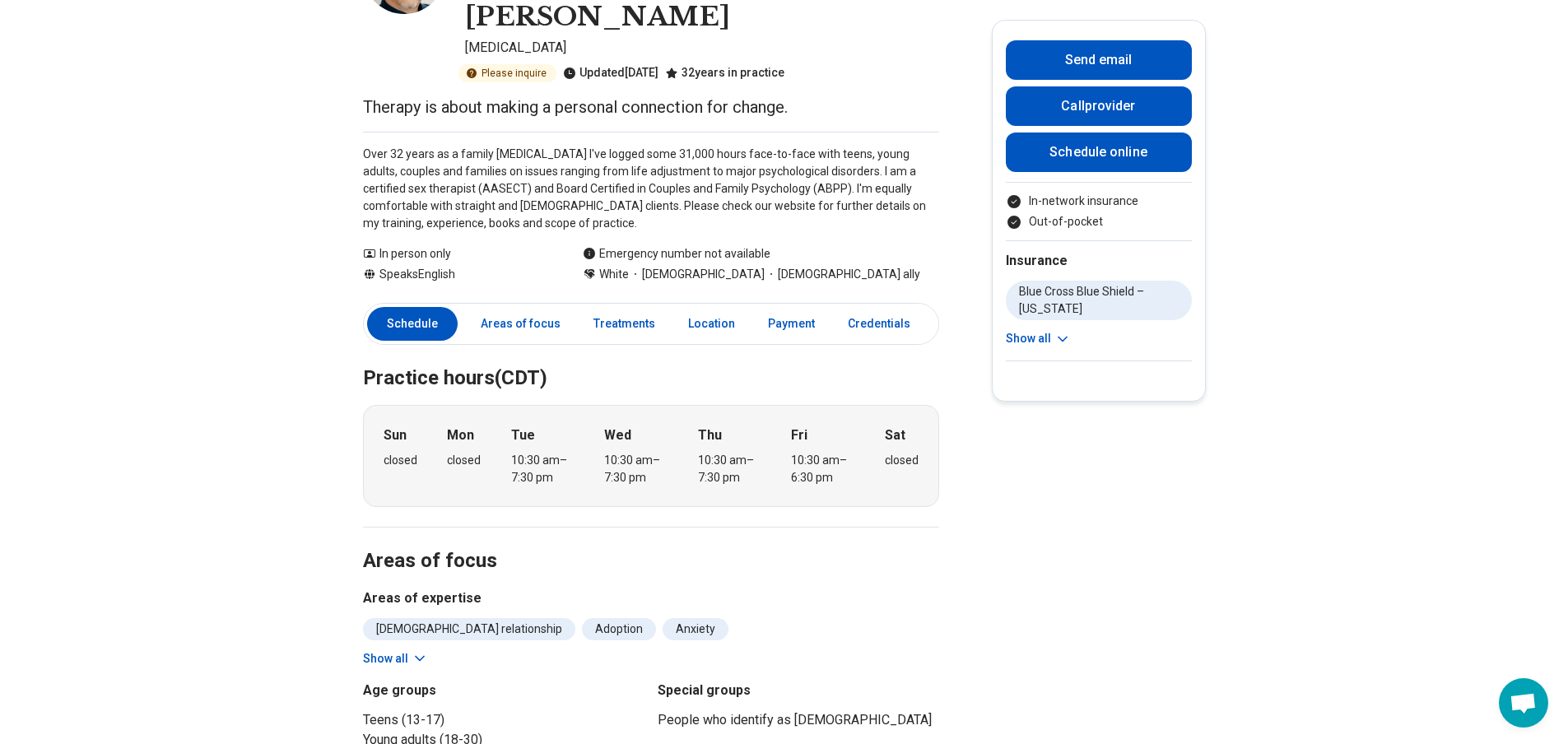
scroll to position [0, 0]
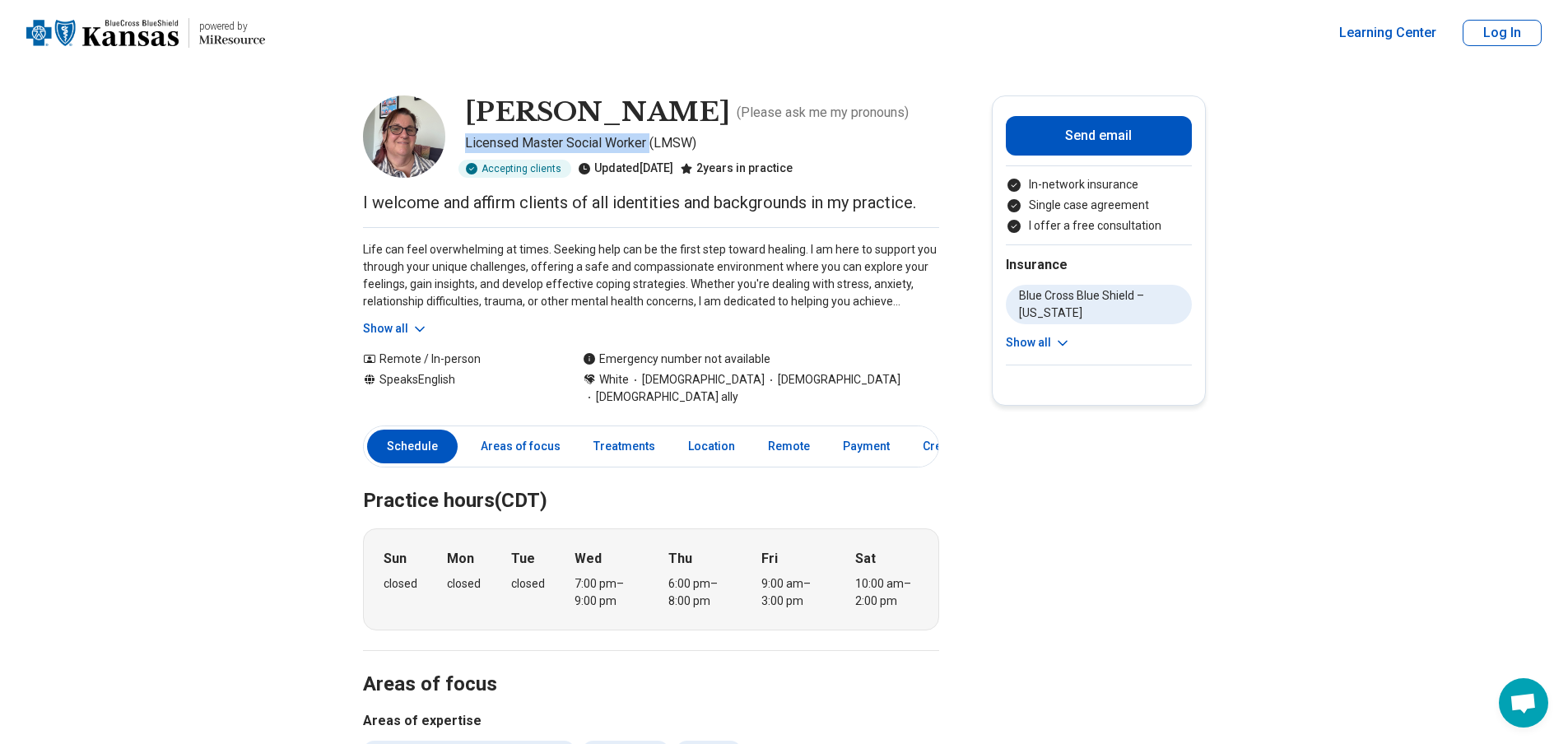
drag, startPoint x: 473, startPoint y: 143, endPoint x: 655, endPoint y: 139, distance: 182.0
click at [655, 139] on p "Licensed Master Social Worker (LMSW)" at bounding box center [702, 143] width 474 height 20
copy p "Licensed Master Social Worker"
click at [399, 259] on p "Life can feel overwhelming at times. Seeking help can be the first step toward …" at bounding box center [650, 275] width 576 height 69
click at [387, 327] on button "Show all" at bounding box center [395, 328] width 65 height 17
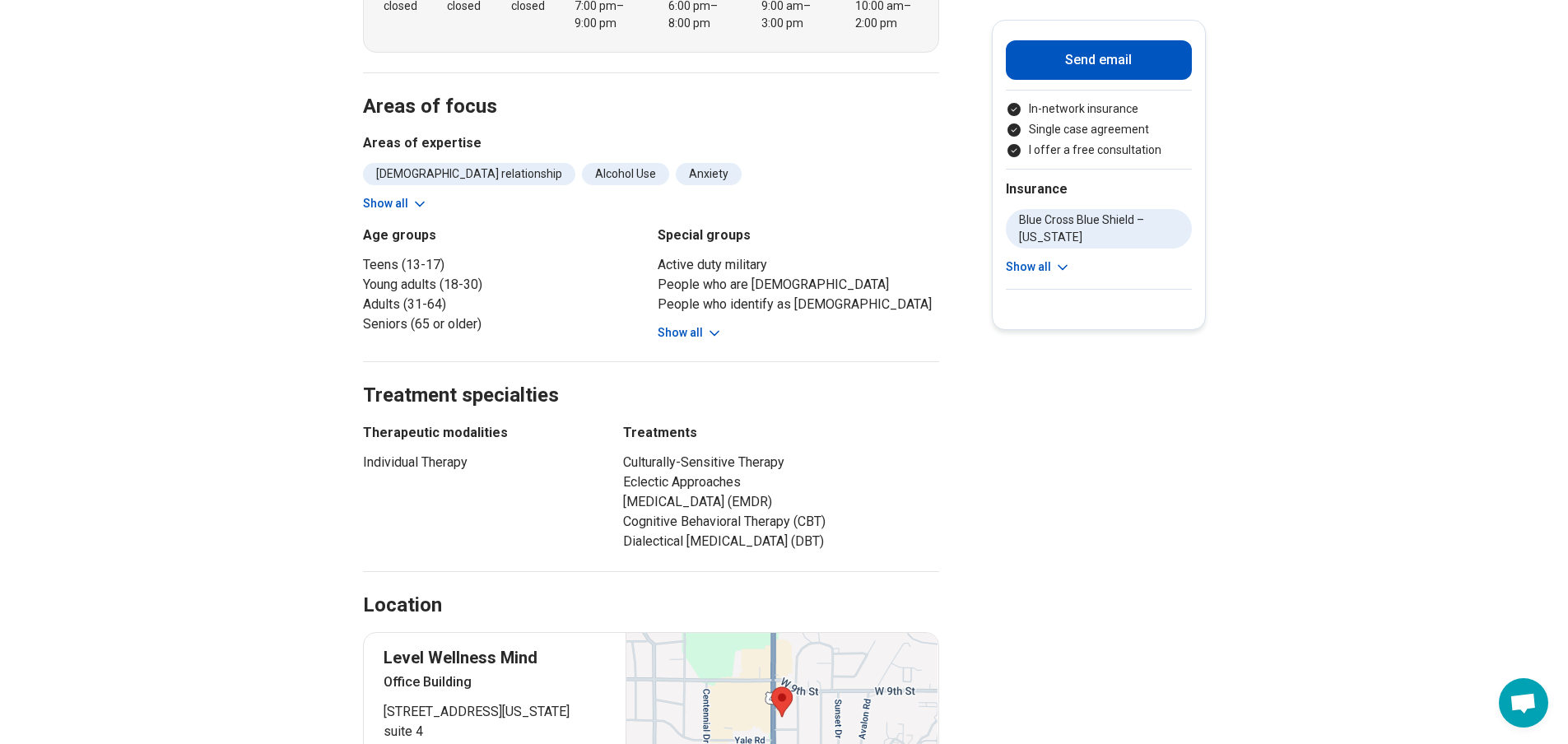
scroll to position [658, 0]
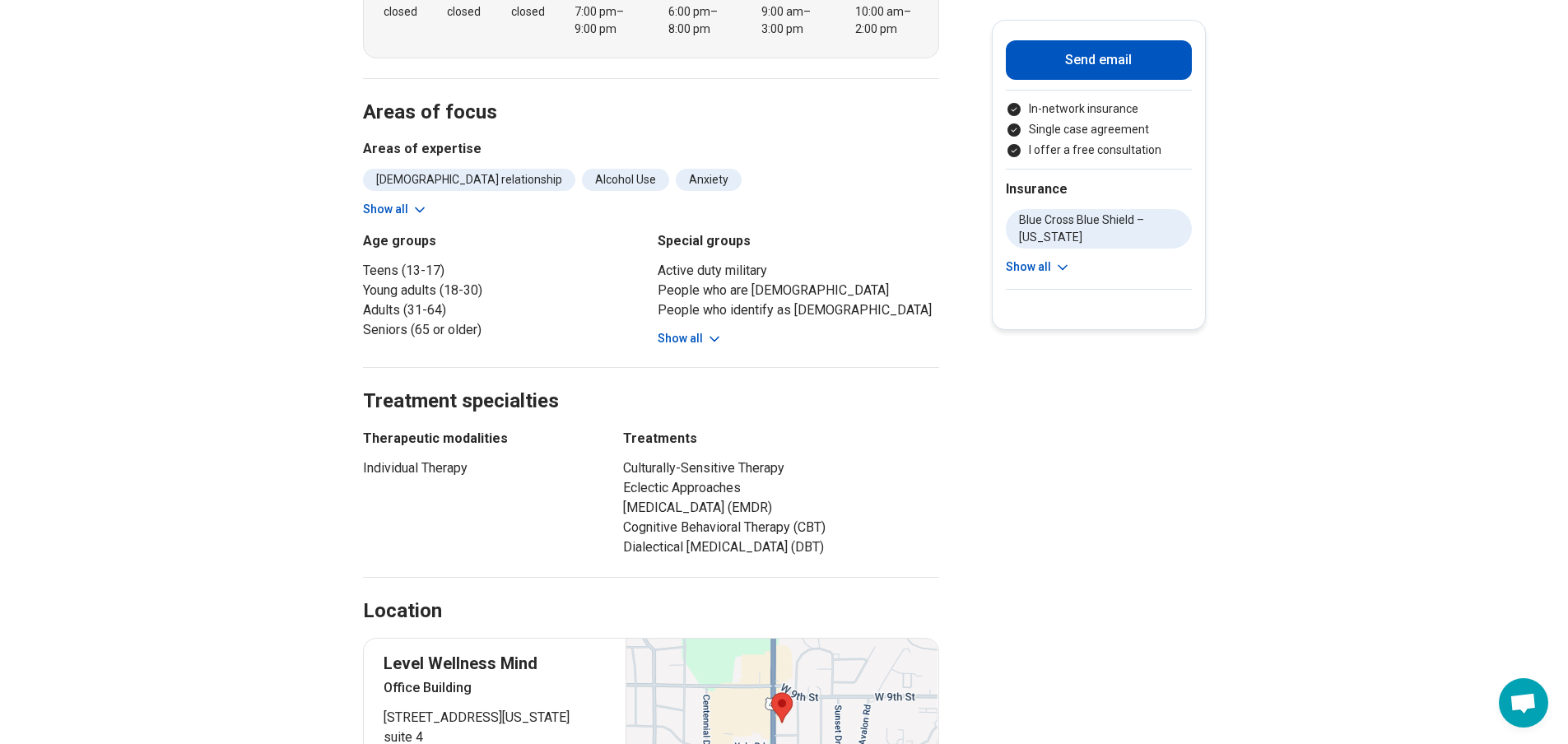
click at [701, 330] on button "Show all" at bounding box center [690, 339] width 65 height 17
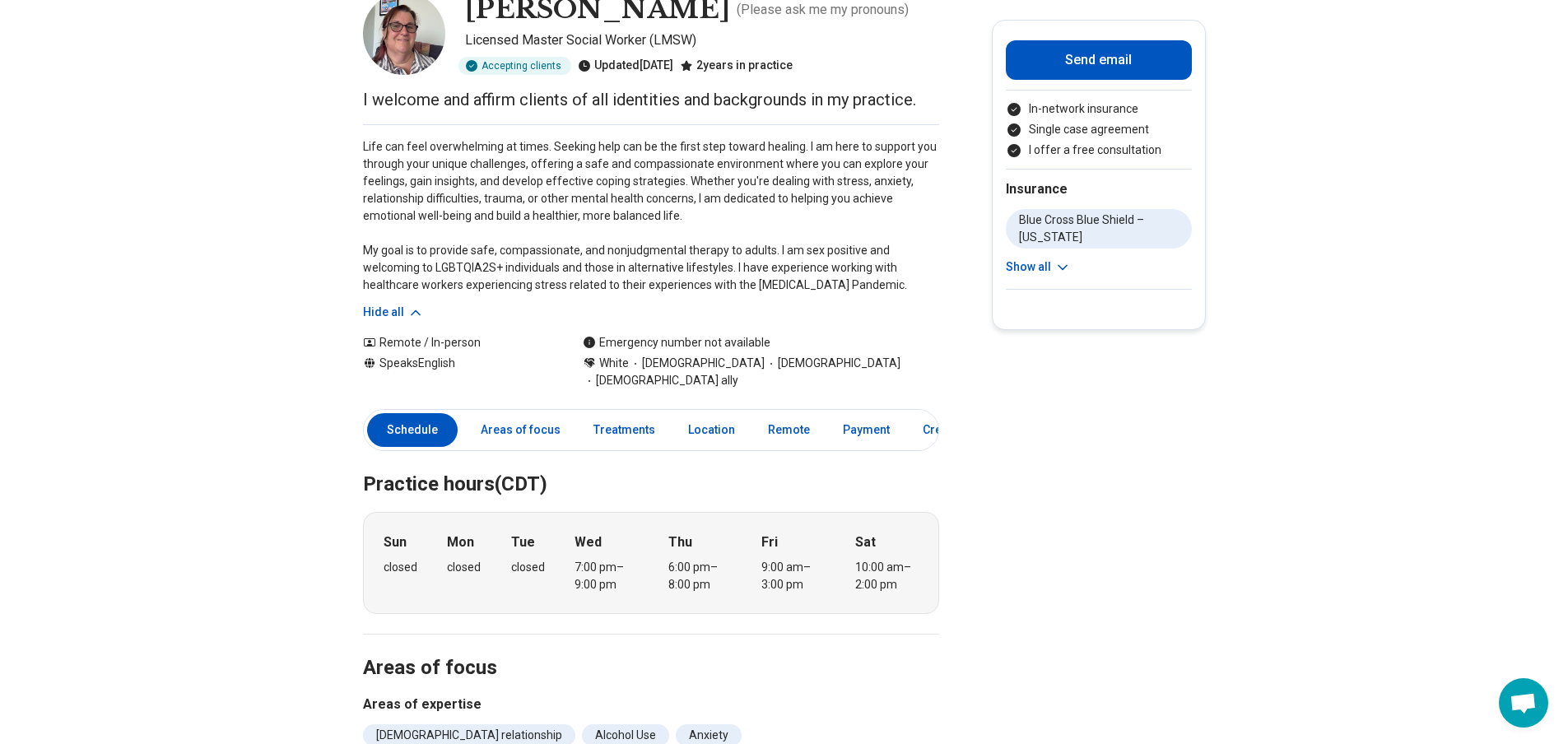
scroll to position [0, 0]
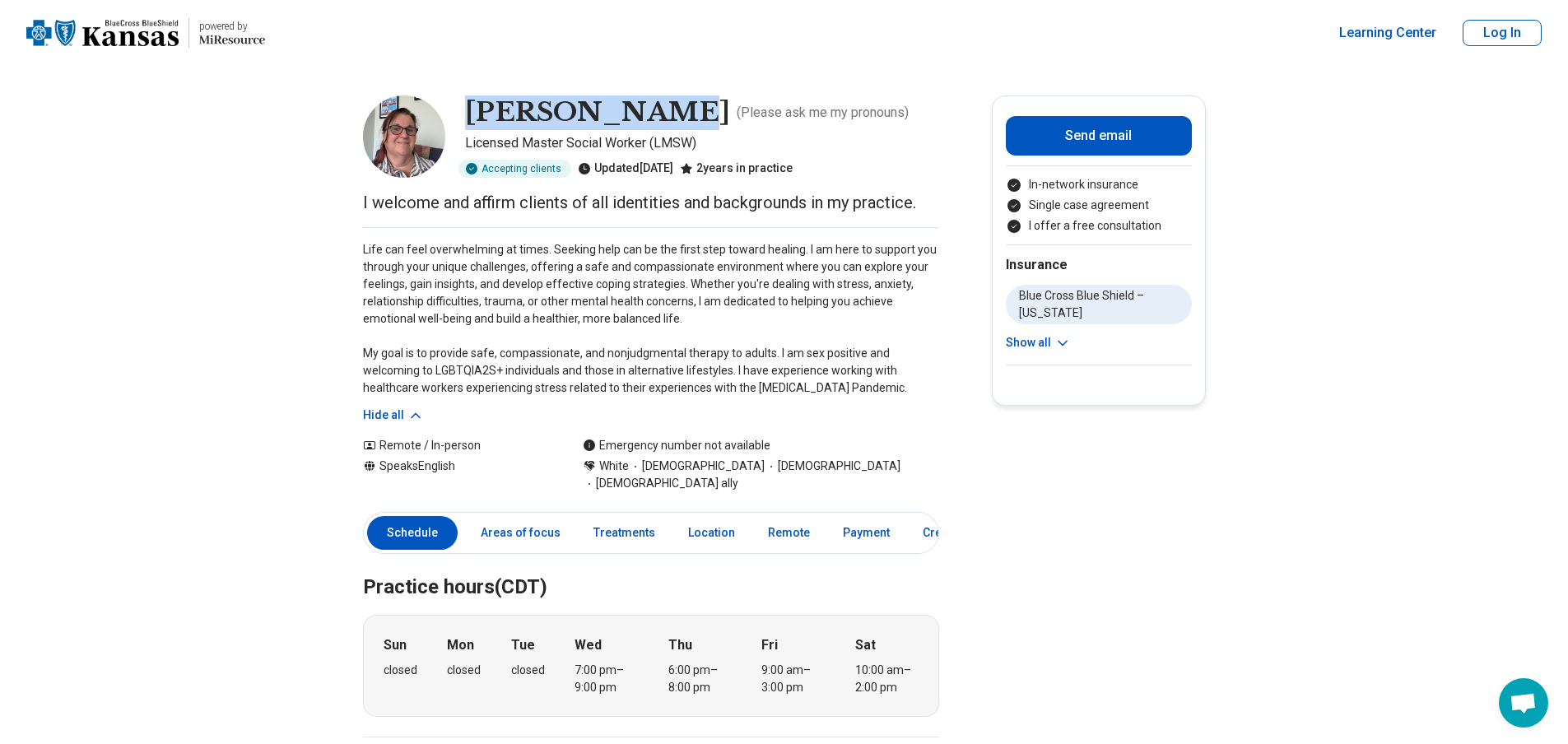
drag, startPoint x: 479, startPoint y: 106, endPoint x: 653, endPoint y: 112, distance: 174.1
click at [653, 112] on h1 "Tracey Casey" at bounding box center [598, 113] width 265 height 34
copy h1 "Tracey Casey"
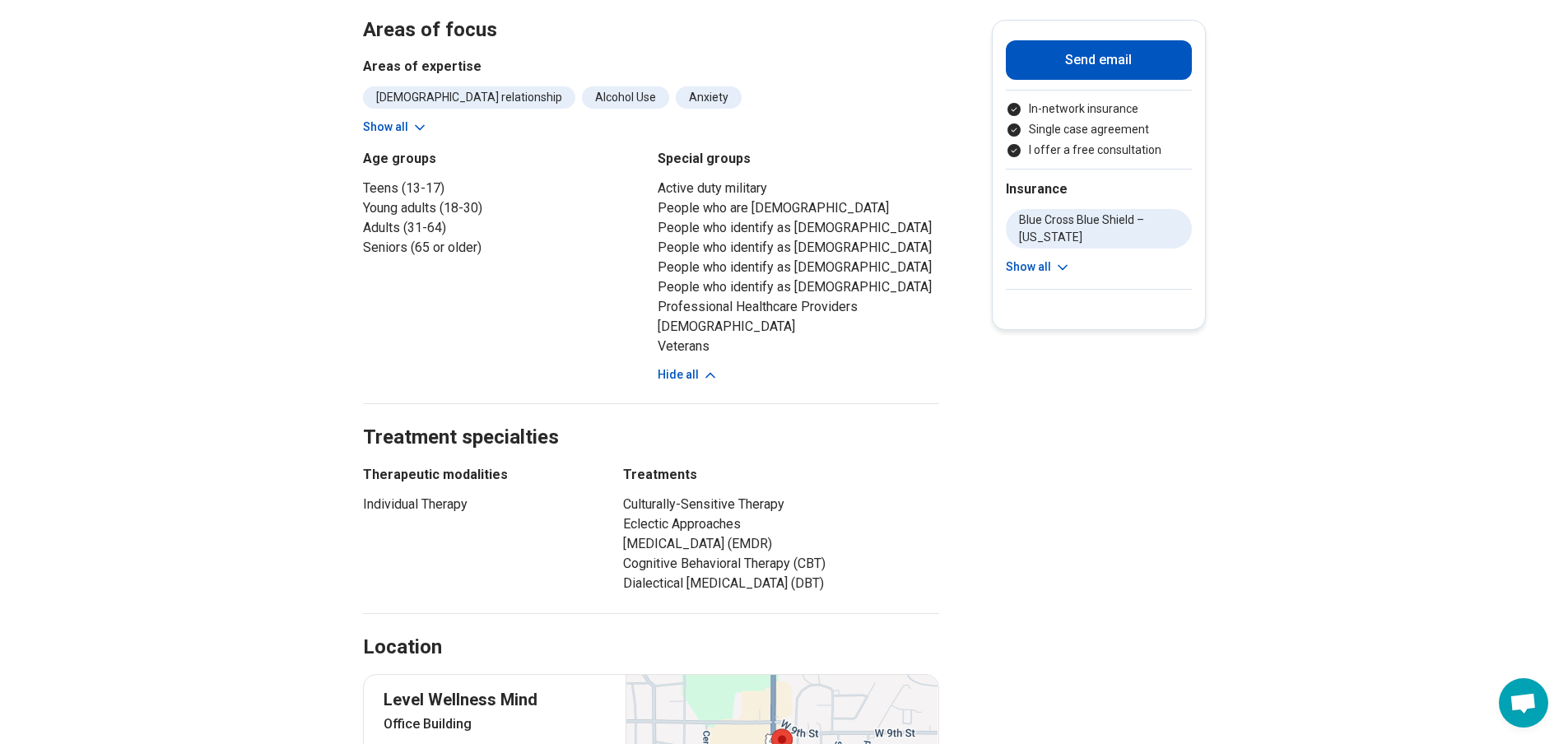
scroll to position [1070, 0]
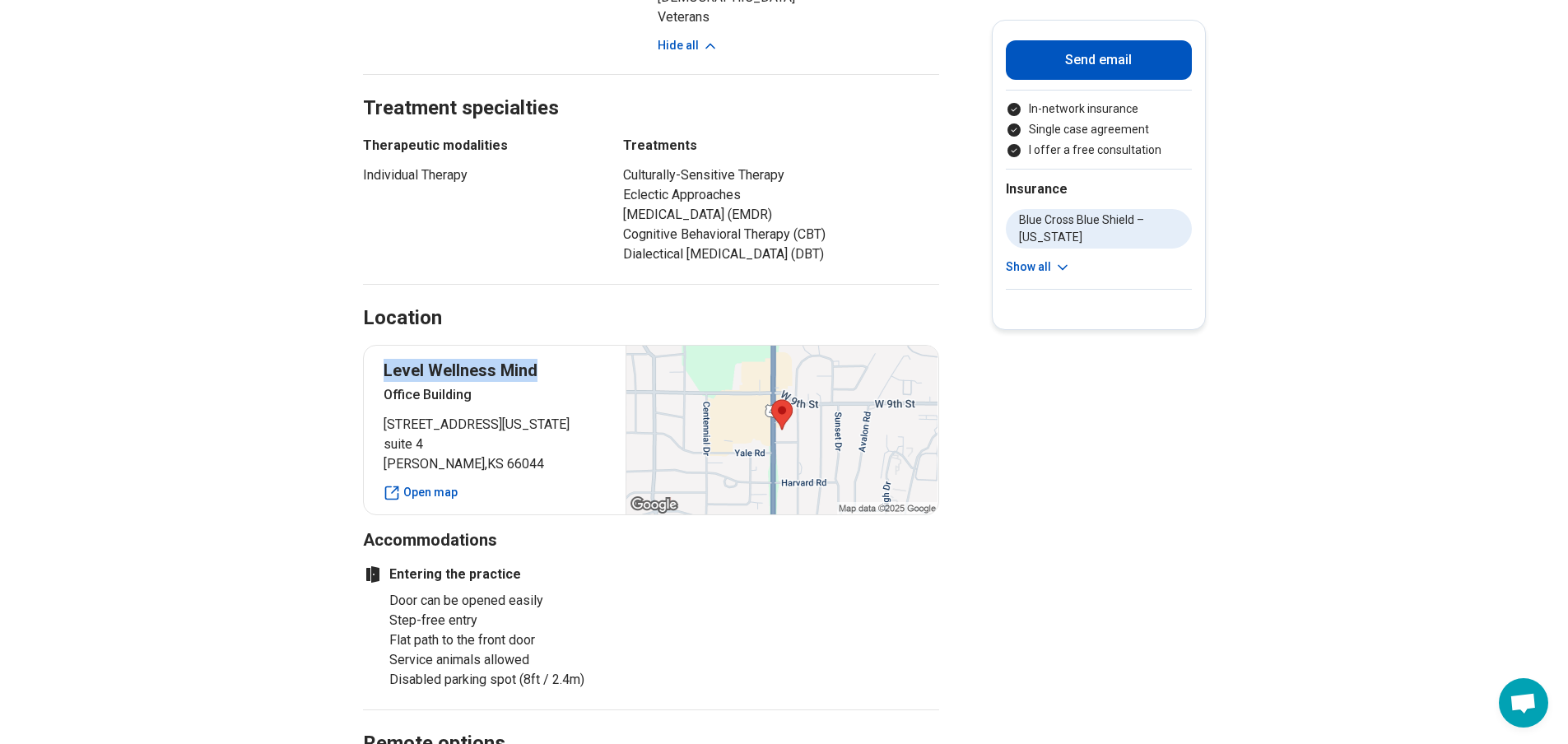
drag, startPoint x: 393, startPoint y: 371, endPoint x: 548, endPoint y: 373, distance: 155.0
click at [548, 373] on p "Level Wellness Mind" at bounding box center [494, 369] width 223 height 23
copy p "Level Wellness Mind"
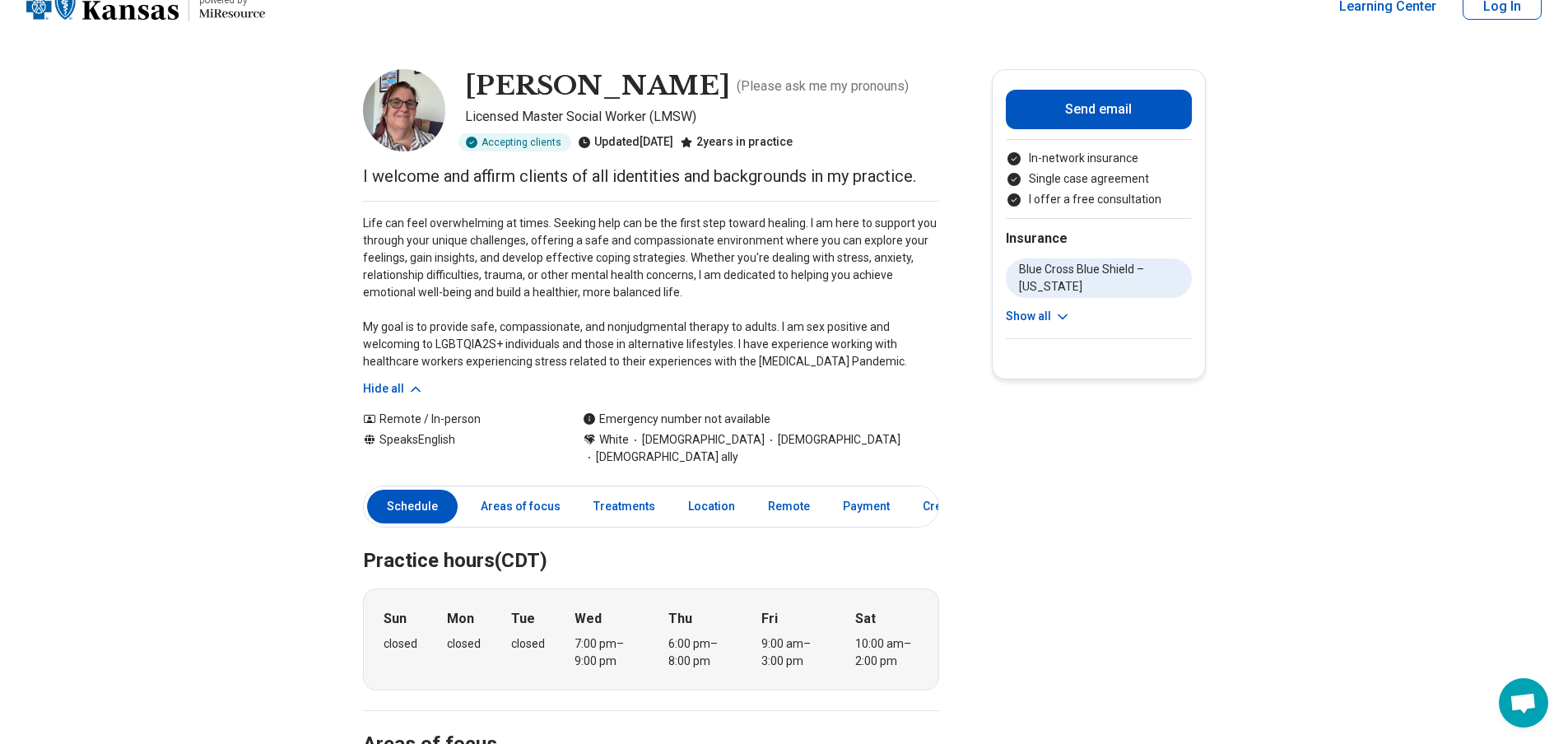
scroll to position [0, 0]
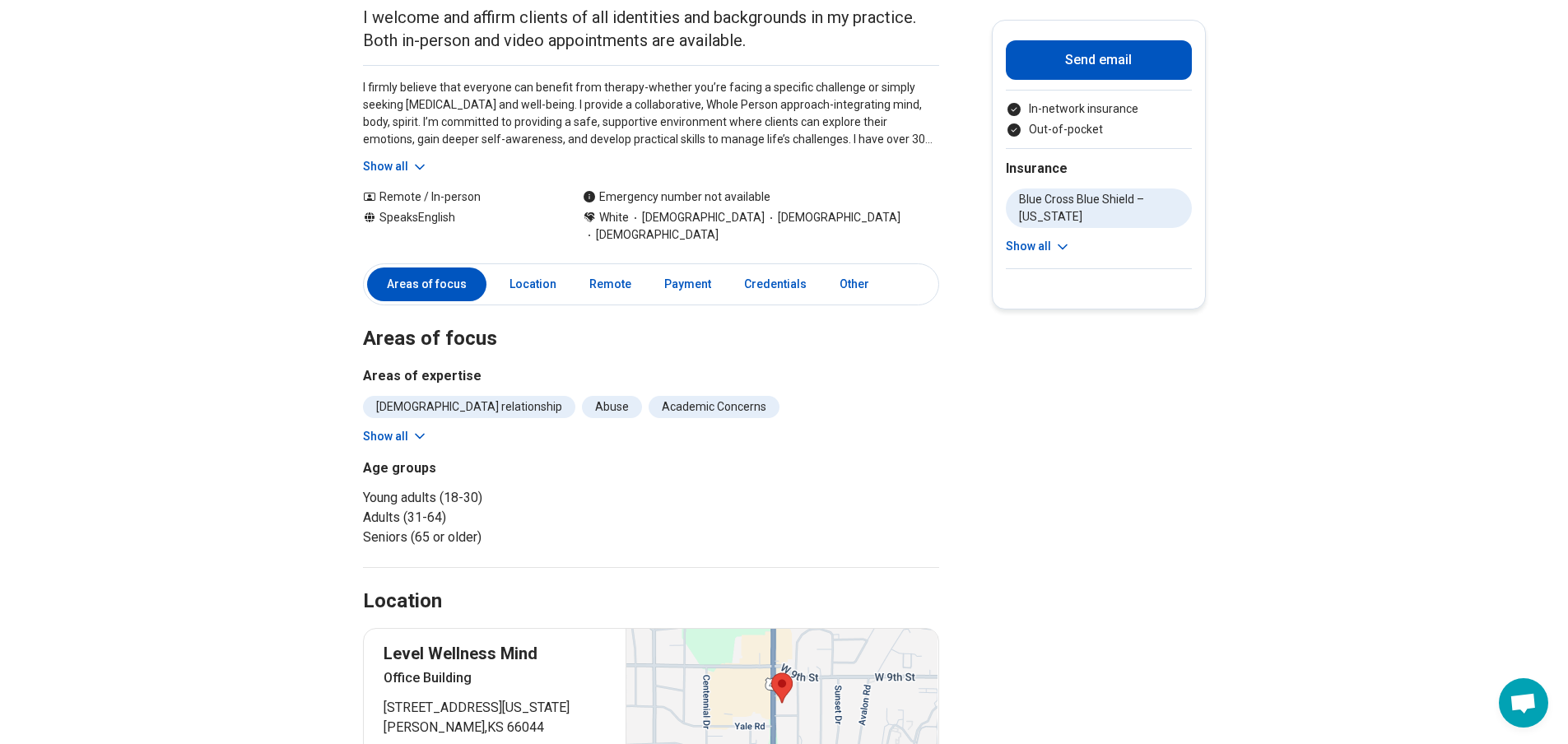
scroll to position [82, 0]
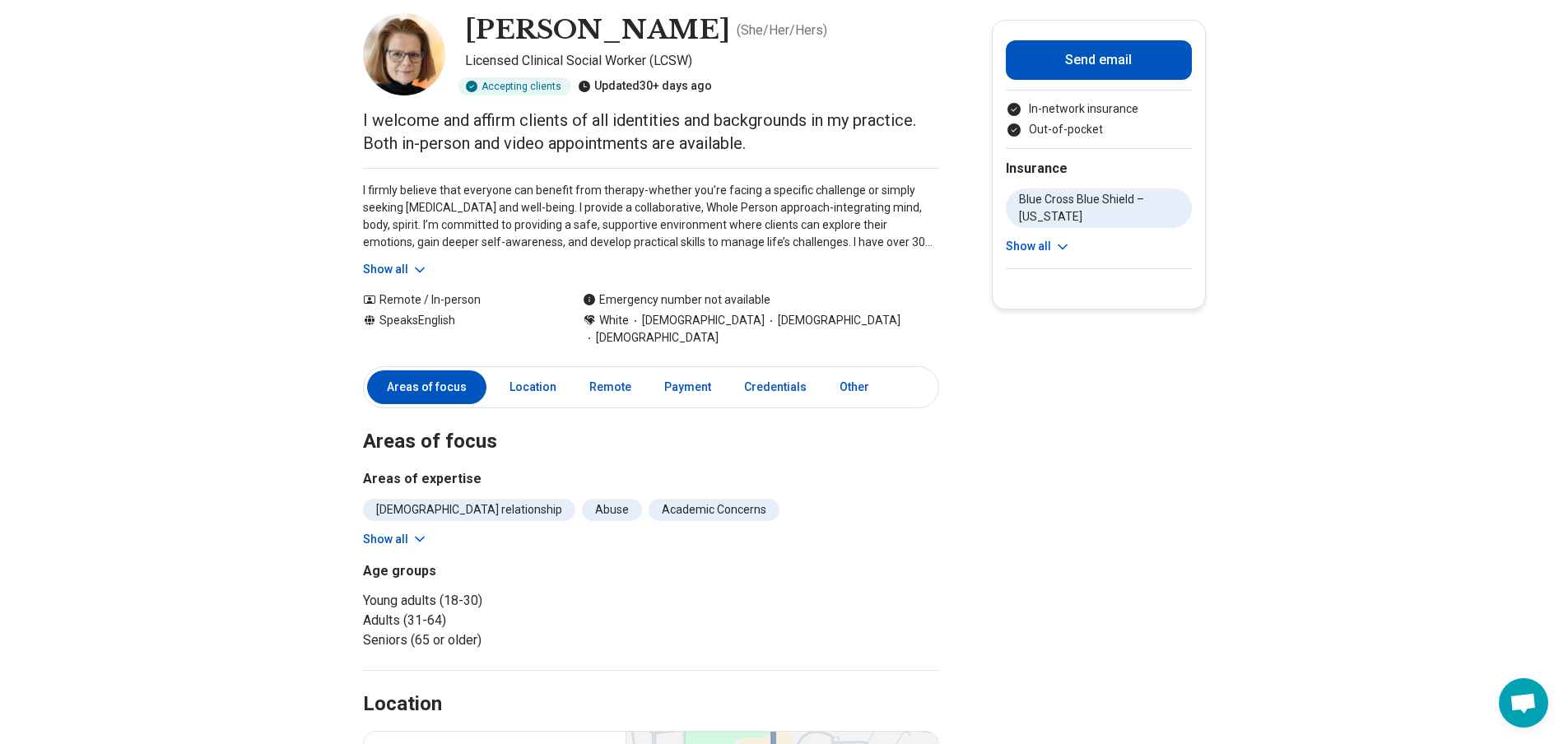
drag, startPoint x: 405, startPoint y: 264, endPoint x: 416, endPoint y: 258, distance: 12.5
click at [403, 264] on button "Show all" at bounding box center [395, 269] width 65 height 17
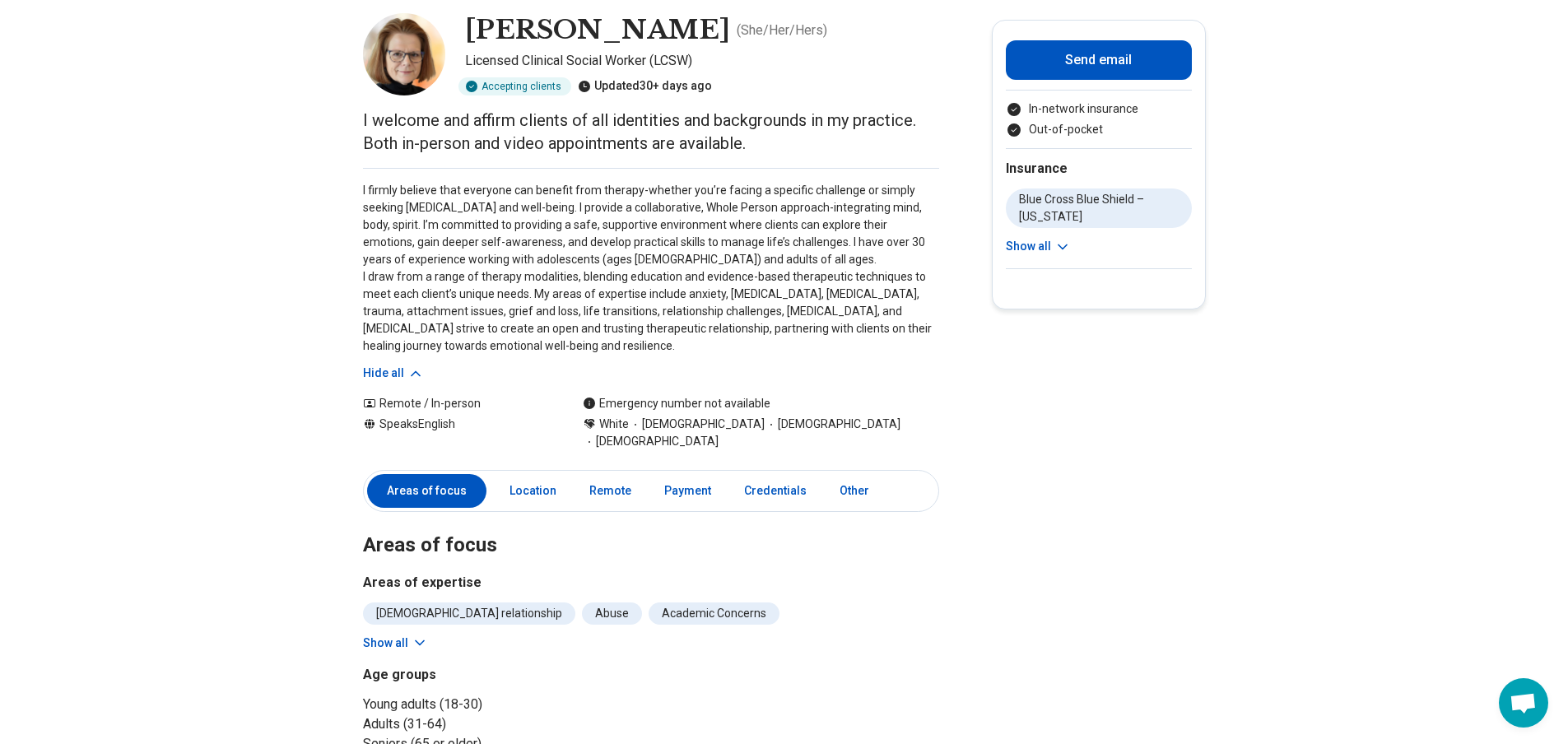
click at [498, 238] on p "I firmly believe that everyone can benefit from therapy-whether you’re facing a…" at bounding box center [650, 269] width 576 height 173
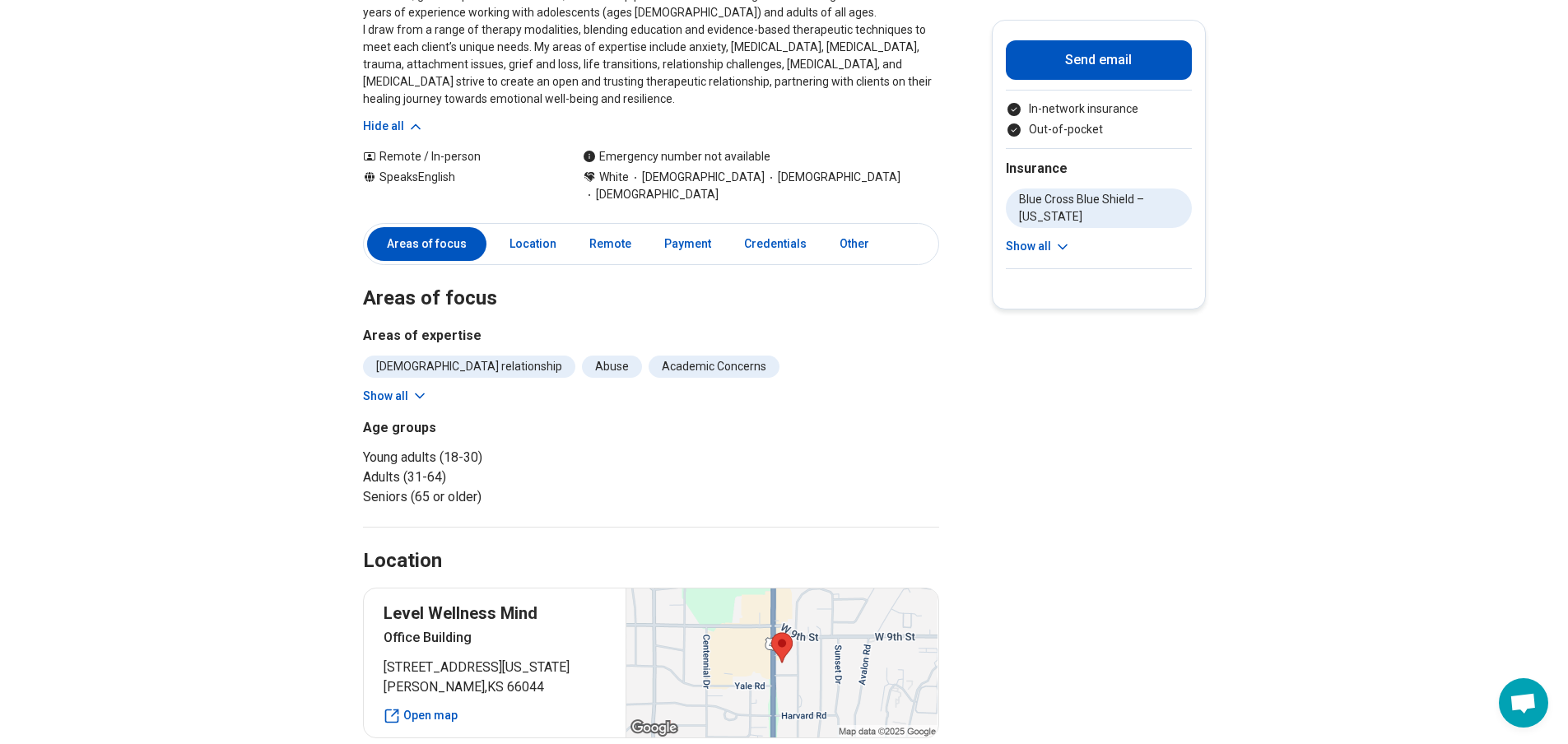
click at [423, 394] on icon at bounding box center [420, 396] width 9 height 4
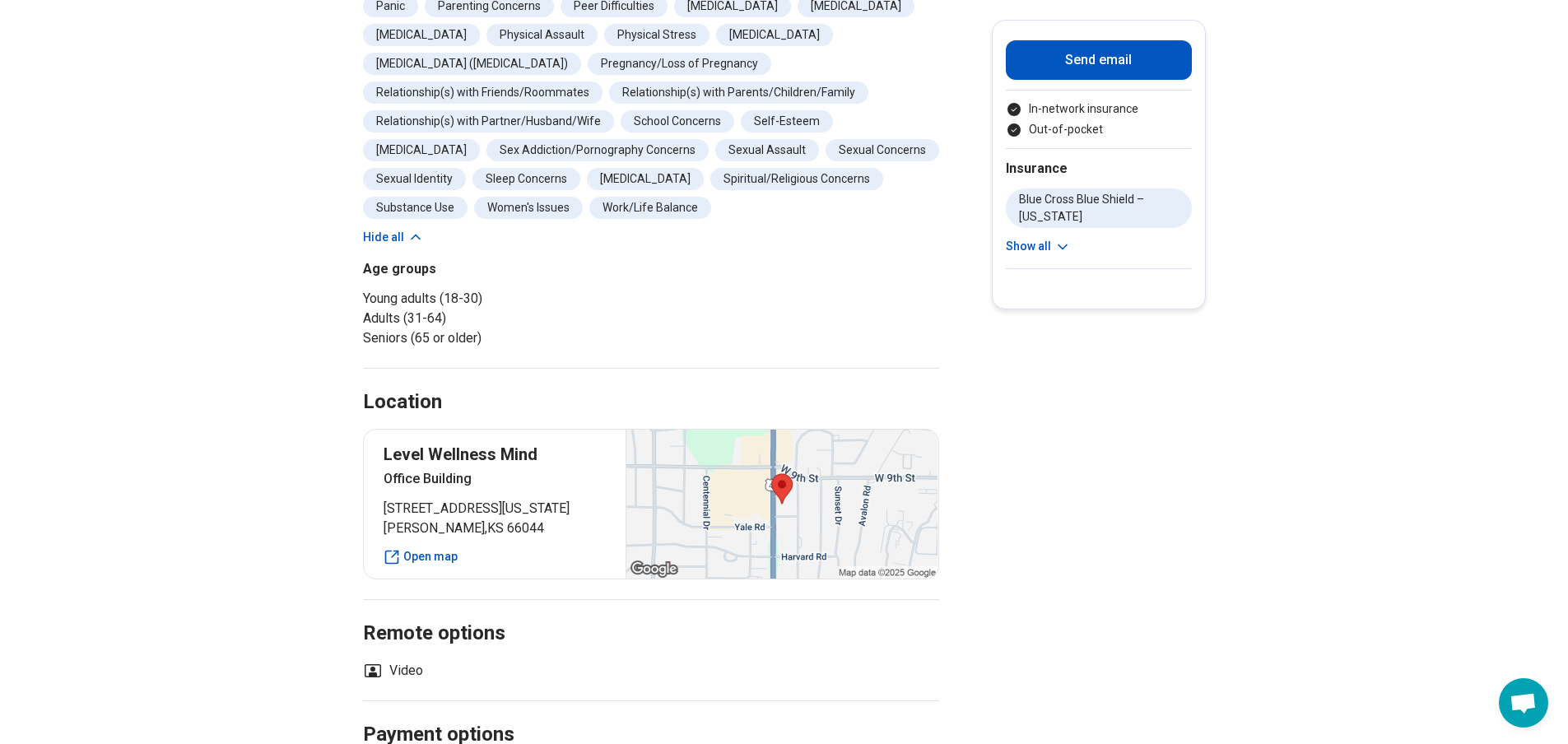
scroll to position [905, 0]
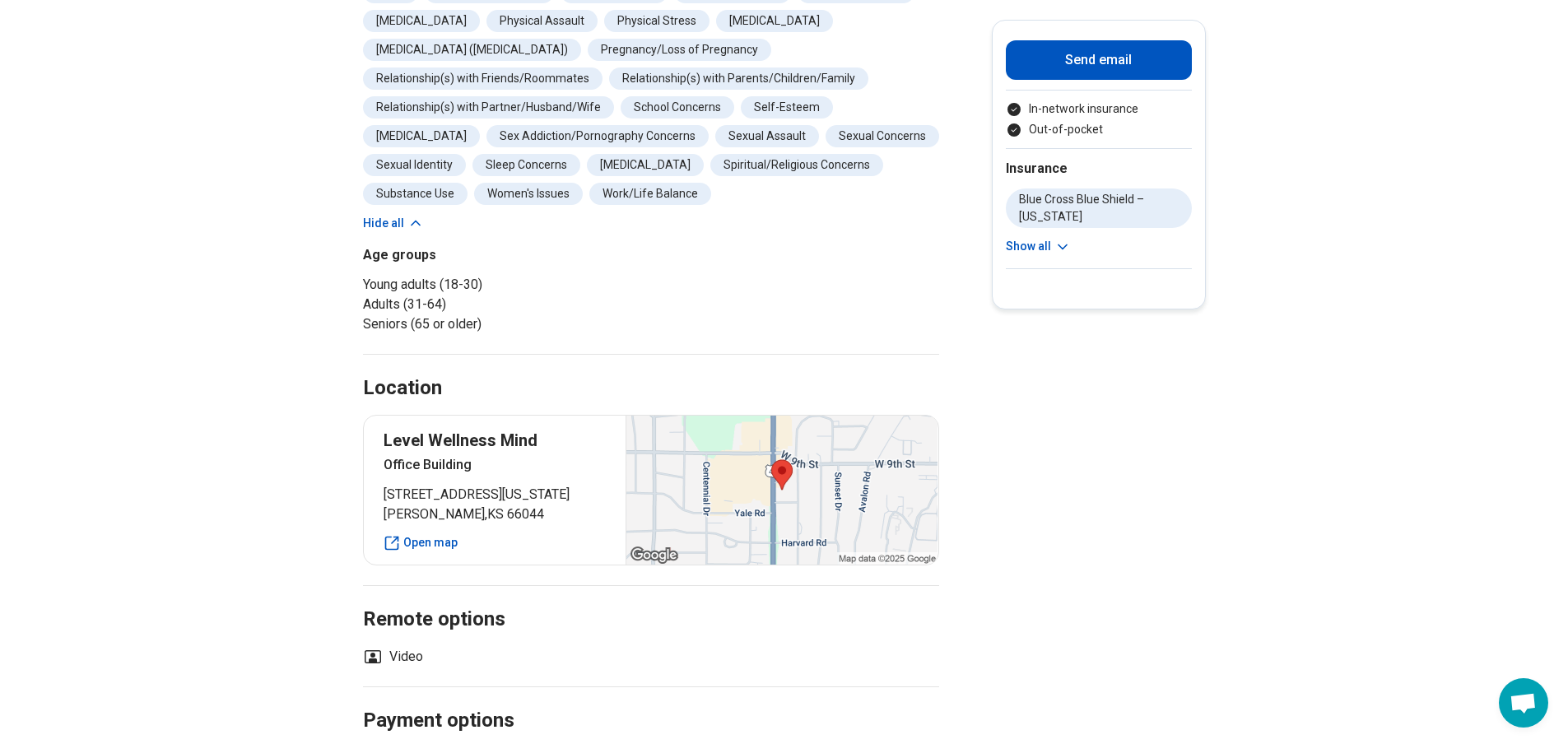
click at [857, 335] on div "Location" at bounding box center [650, 369] width 576 height 68
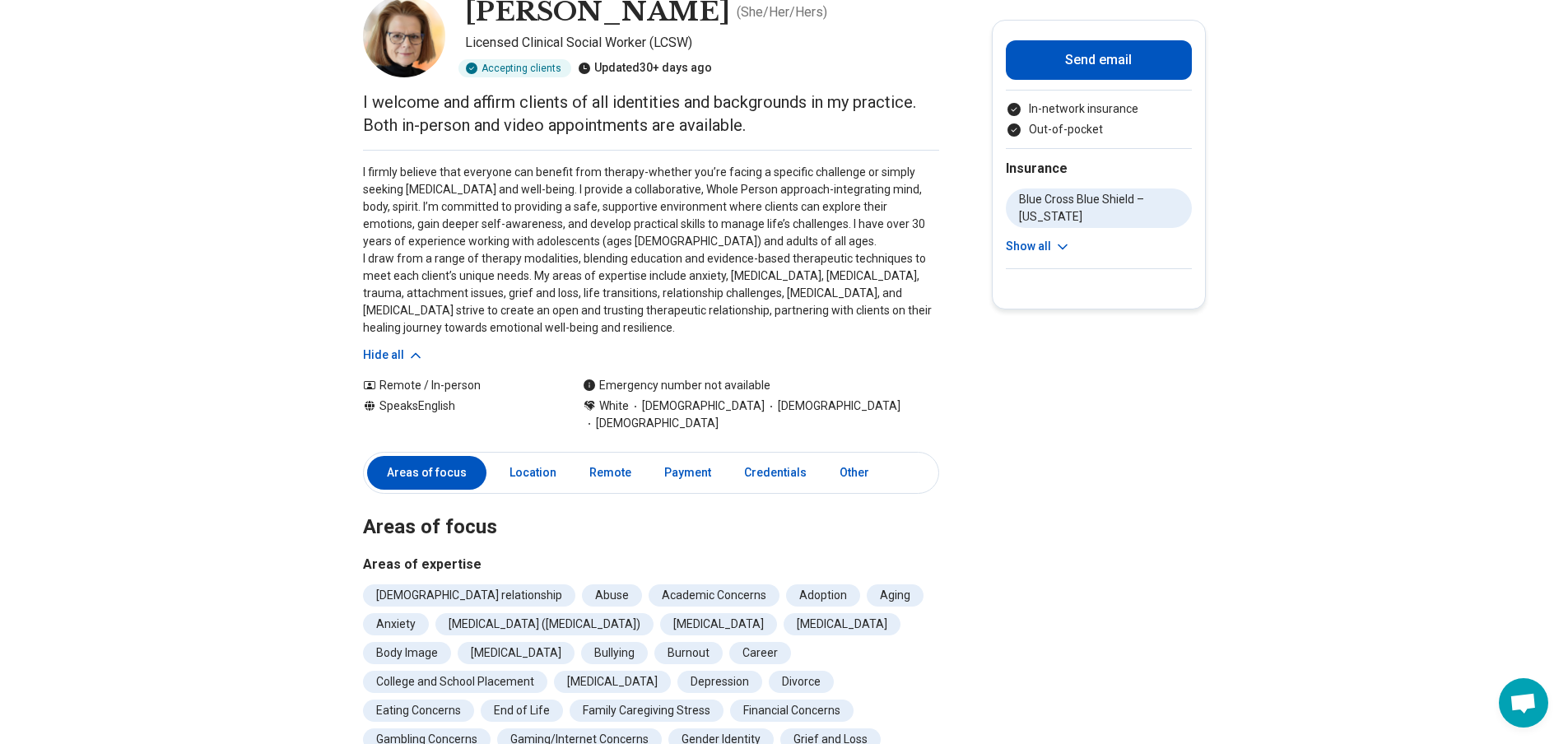
scroll to position [0, 0]
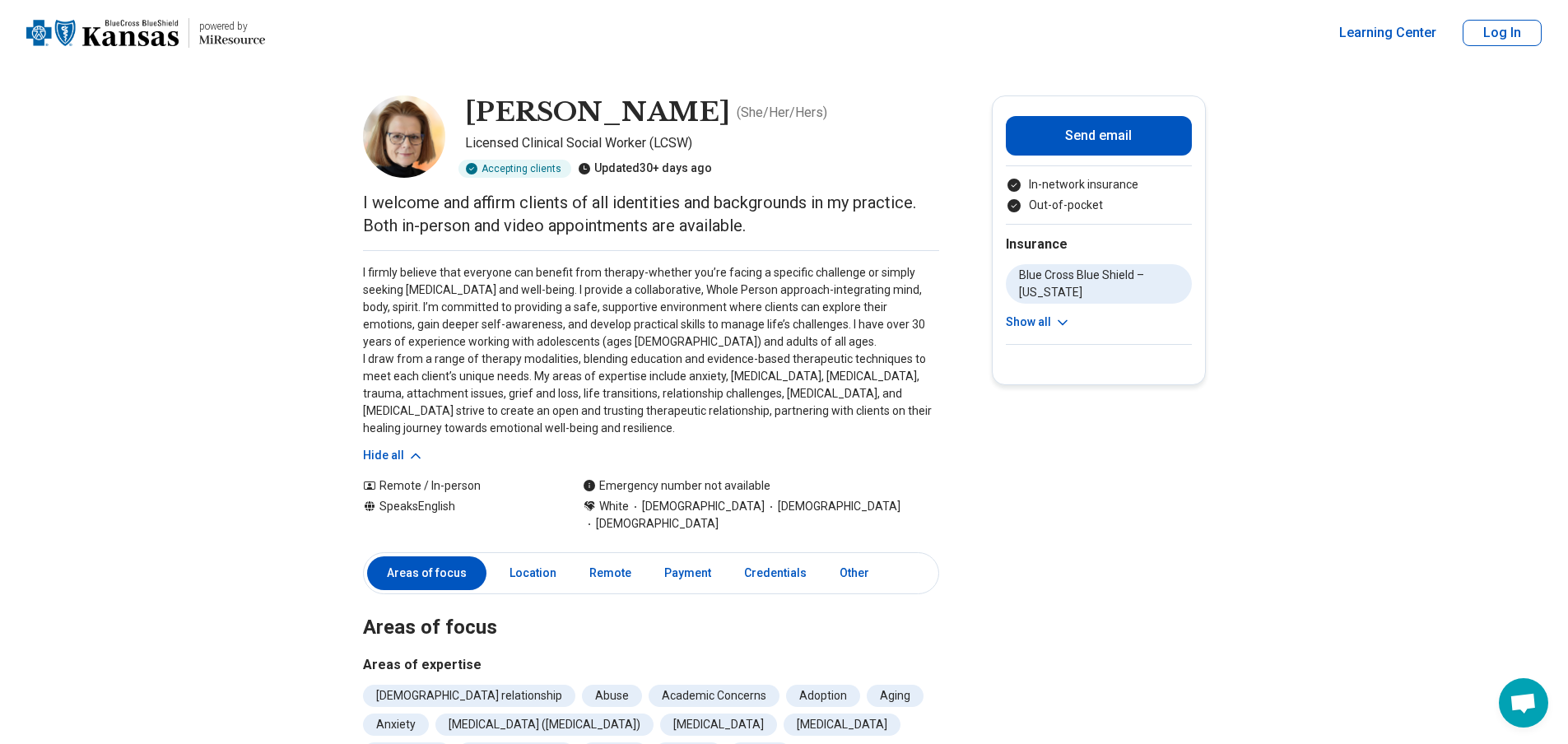
drag, startPoint x: 725, startPoint y: 344, endPoint x: 757, endPoint y: 427, distance: 89.0
click at [725, 343] on p "I firmly believe that everyone can benefit from therapy-whether you’re facing a…" at bounding box center [650, 351] width 576 height 173
drag, startPoint x: 475, startPoint y: 102, endPoint x: 672, endPoint y: 121, distance: 197.9
click at [672, 121] on h1 "Sherri Hanson" at bounding box center [598, 113] width 265 height 34
copy h1 "Sherri Hanson"
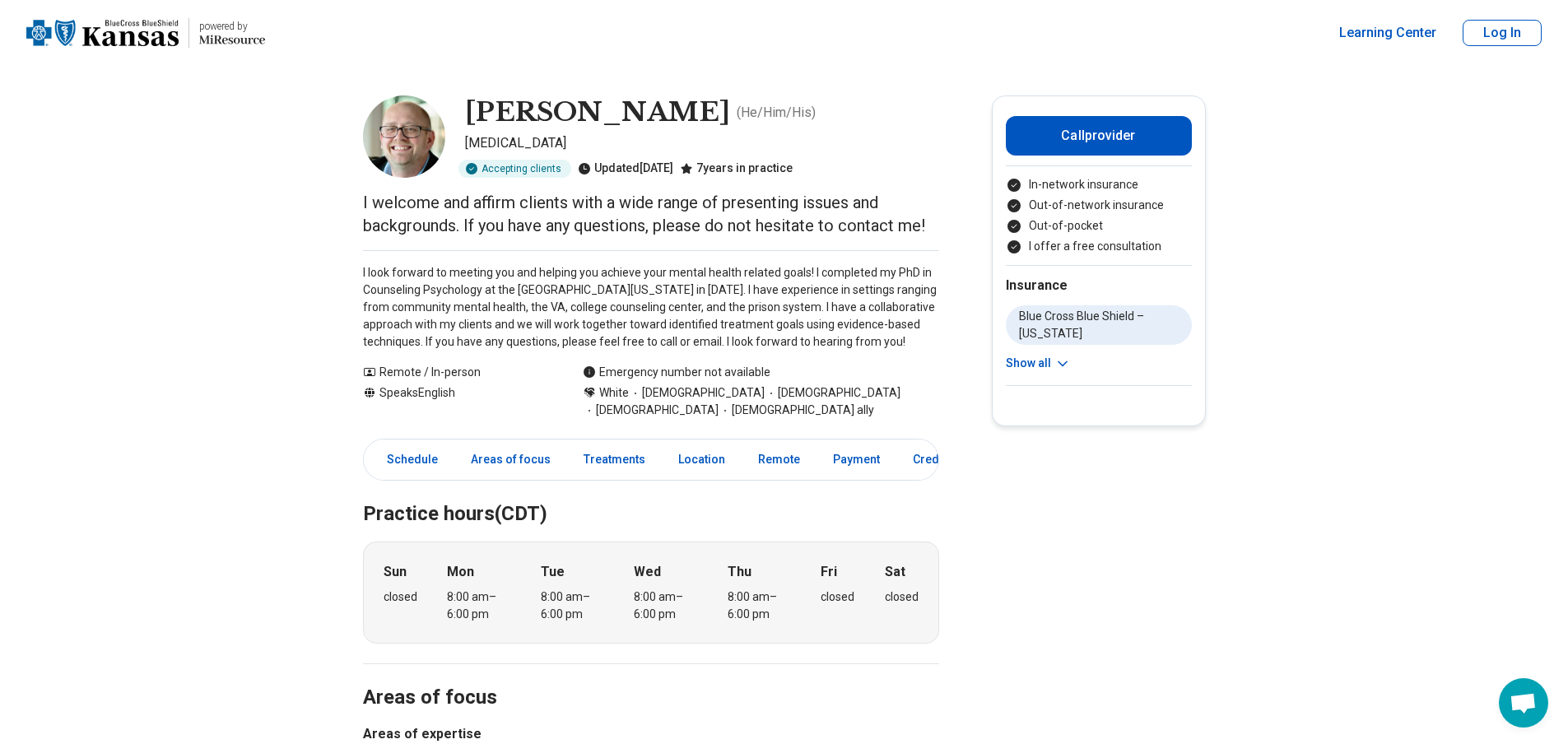
click at [518, 142] on p "[MEDICAL_DATA]" at bounding box center [702, 143] width 474 height 20
copy p "[MEDICAL_DATA]"
click at [432, 304] on p "I look forward to meeting you and helping you achieve your mental health relate…" at bounding box center [650, 307] width 576 height 86
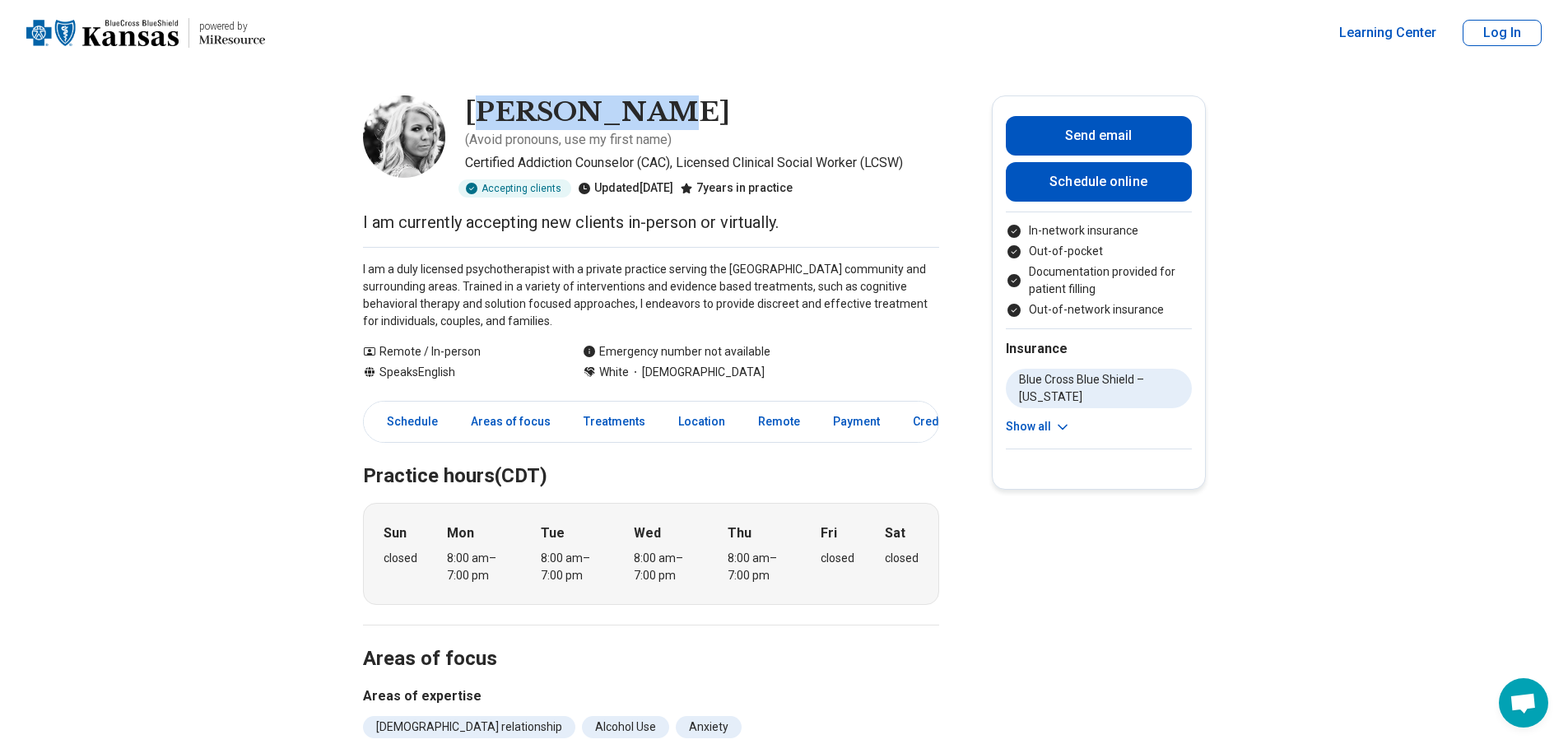
drag, startPoint x: 489, startPoint y: 109, endPoint x: 655, endPoint y: 106, distance: 166.0
click at [651, 107] on h1 "[PERSON_NAME]" at bounding box center [598, 113] width 265 height 34
click at [655, 106] on h1 "Jamee Horton" at bounding box center [598, 113] width 265 height 34
drag, startPoint x: 471, startPoint y: 109, endPoint x: 663, endPoint y: 108, distance: 192.0
click at [663, 108] on h1 "Jamee Horton" at bounding box center [598, 113] width 265 height 34
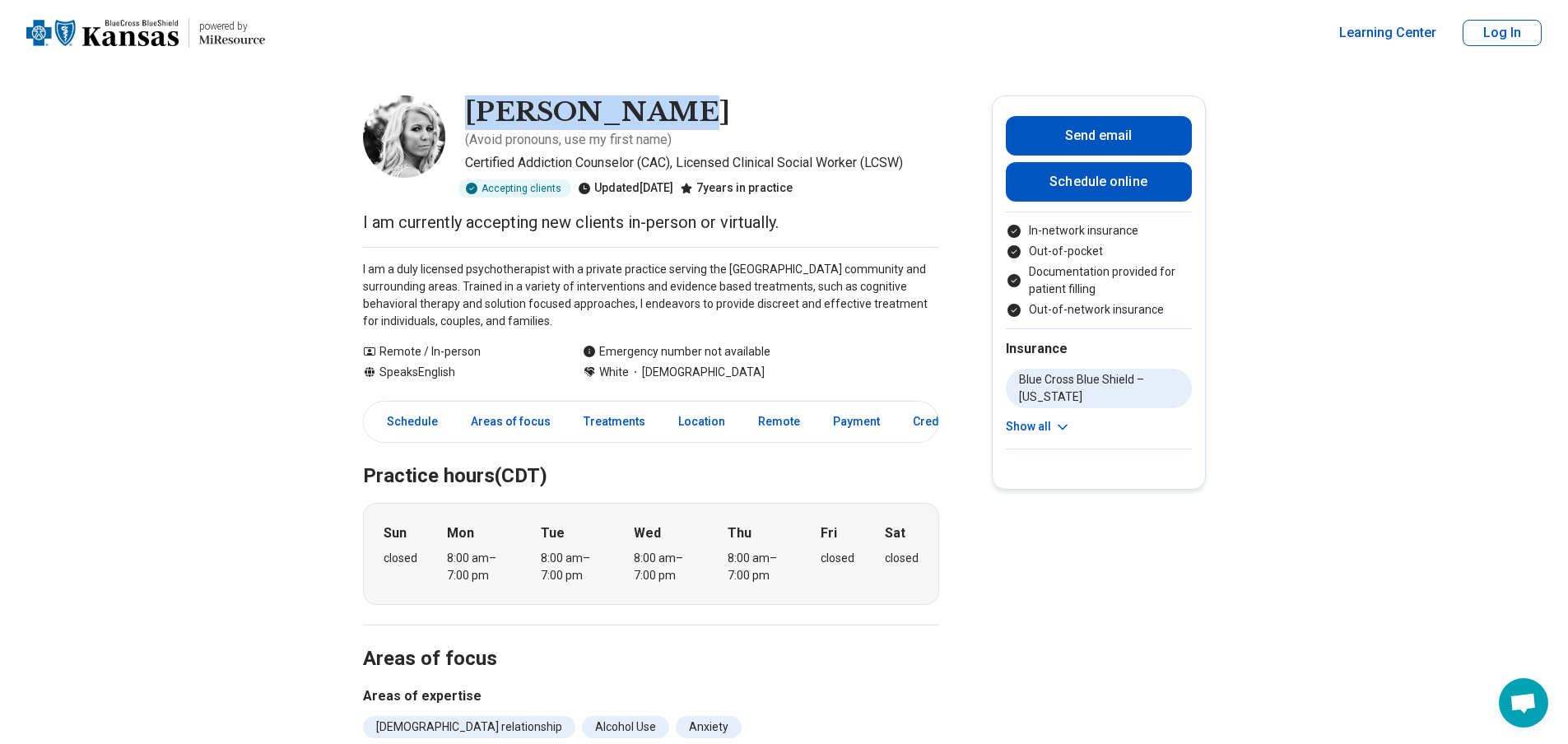
copy h1 "Jamee Horton"
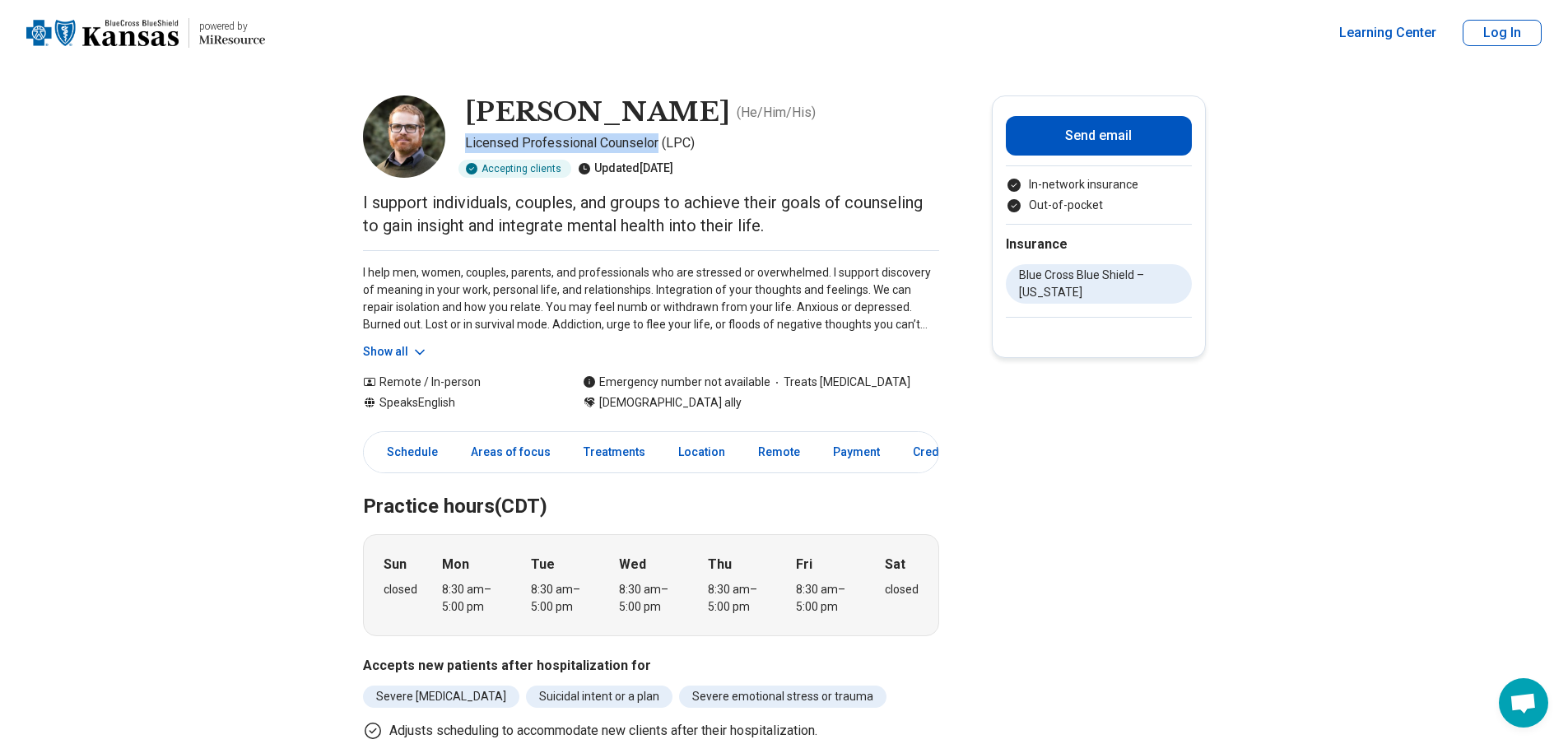
drag, startPoint x: 470, startPoint y: 142, endPoint x: 664, endPoint y: 142, distance: 194.0
click at [664, 142] on p "Licensed Professional Counselor (LPC)" at bounding box center [702, 143] width 474 height 20
copy p "Licensed Professional Counselor"
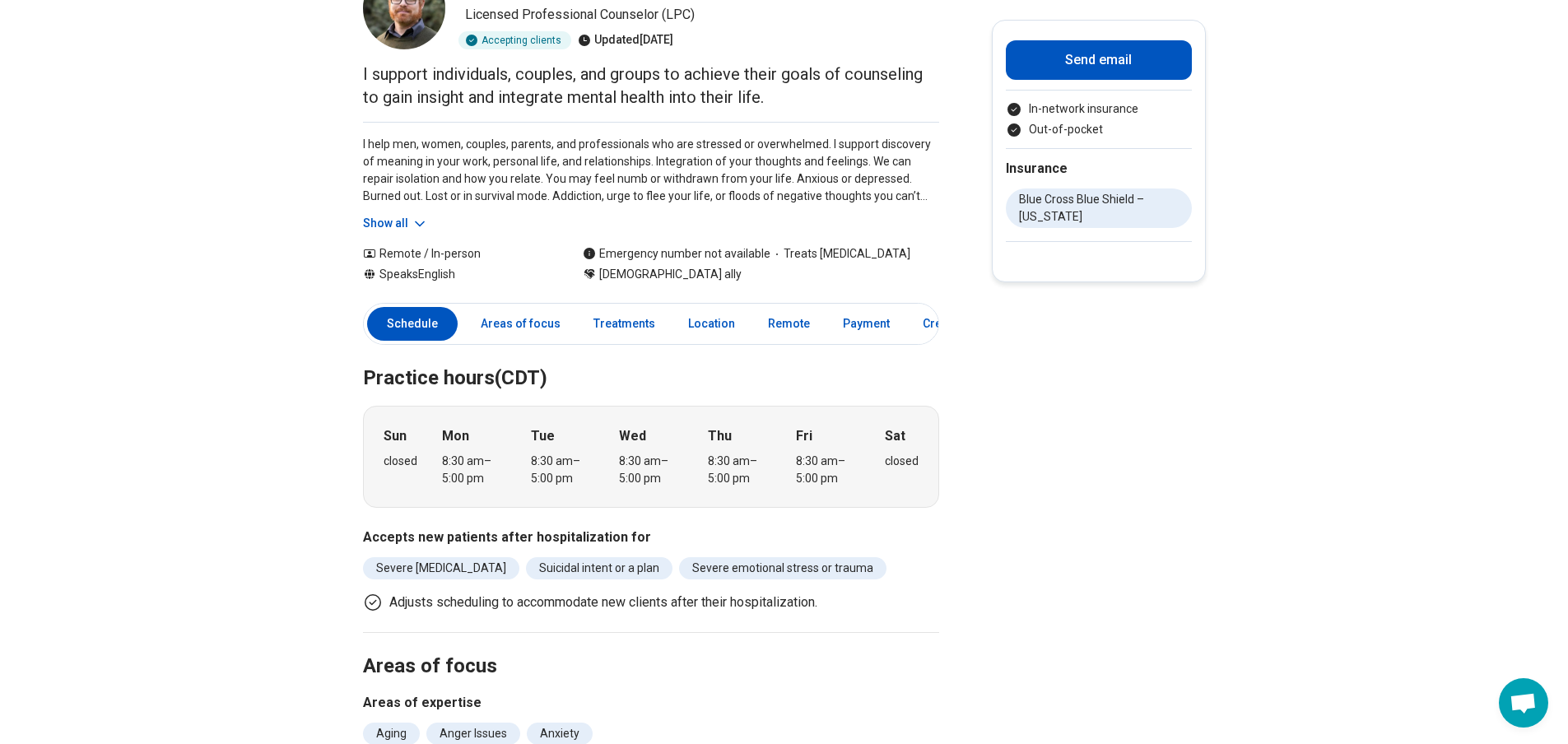
scroll to position [82, 0]
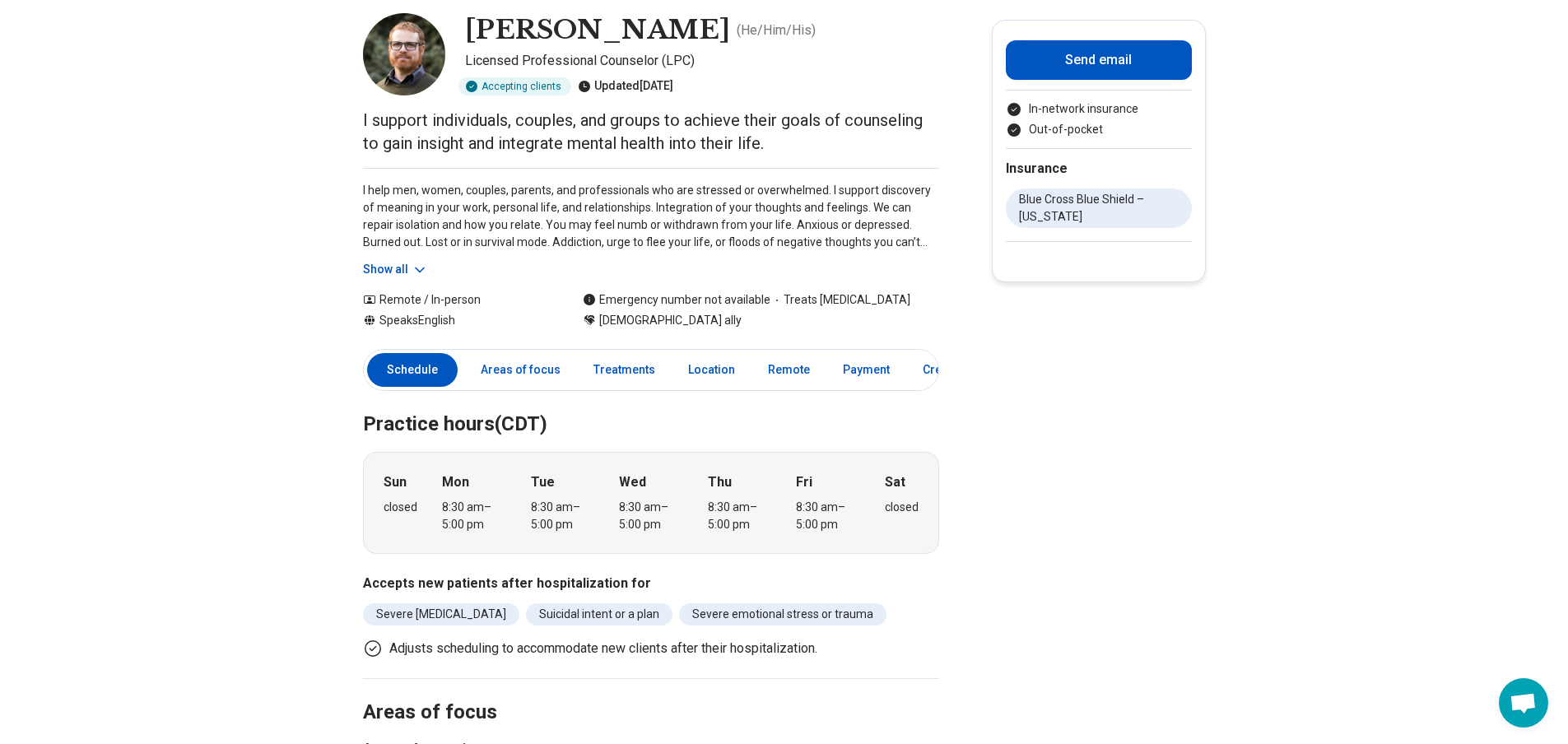
click at [405, 265] on button "Show all" at bounding box center [395, 269] width 65 height 17
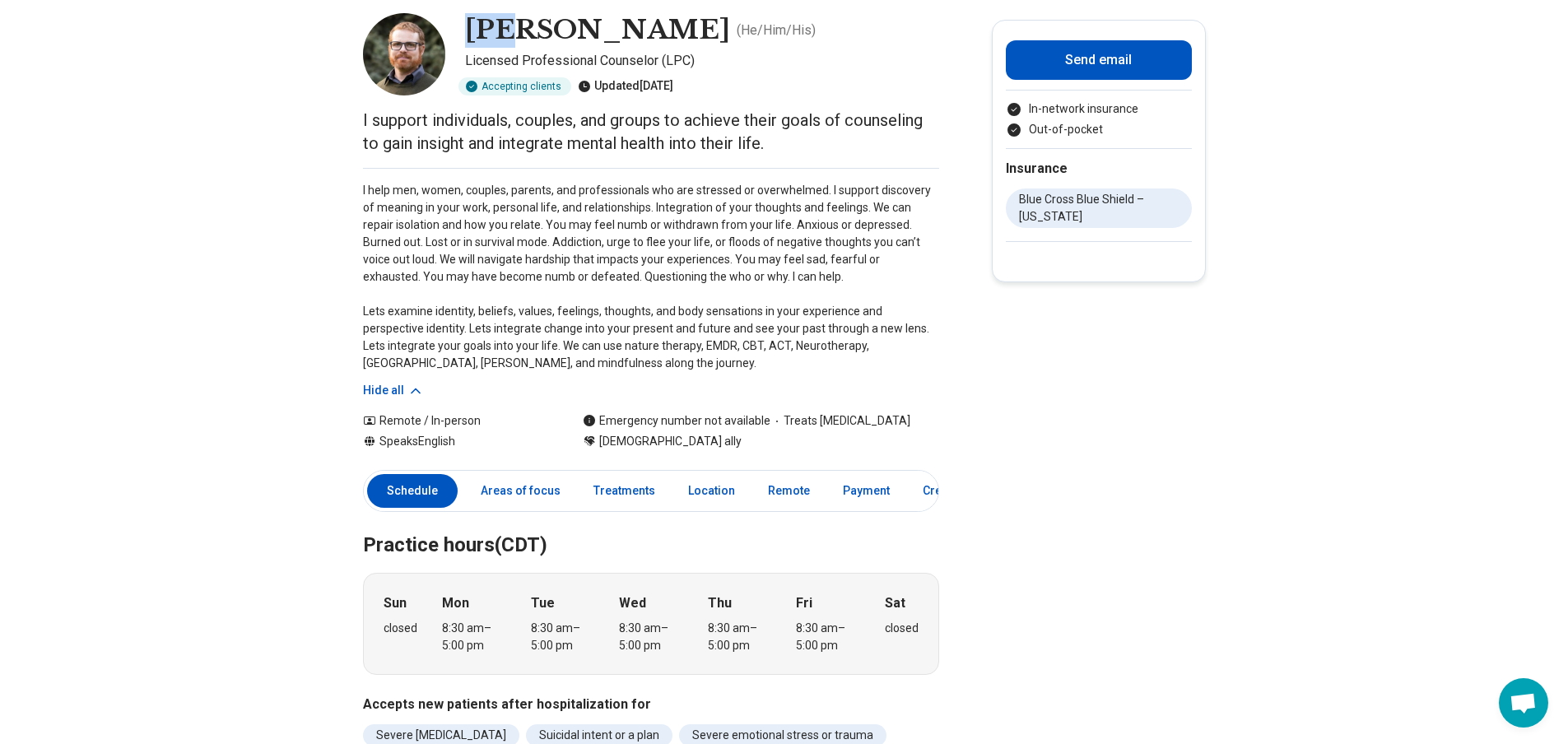
drag, startPoint x: 471, startPoint y: 28, endPoint x: 509, endPoint y: 28, distance: 38.0
click at [509, 28] on h1 "Justin Norton" at bounding box center [598, 30] width 265 height 34
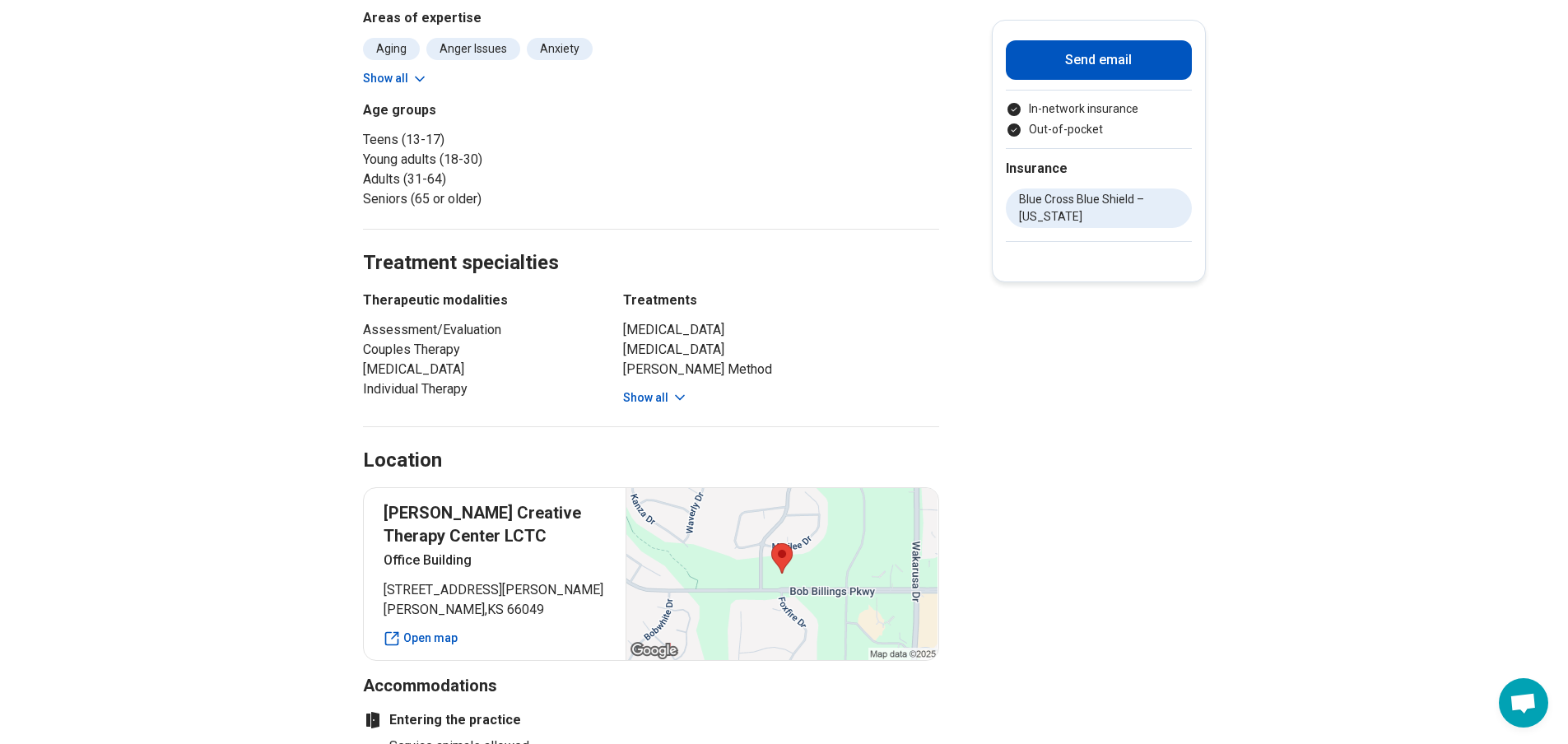
scroll to position [987, 0]
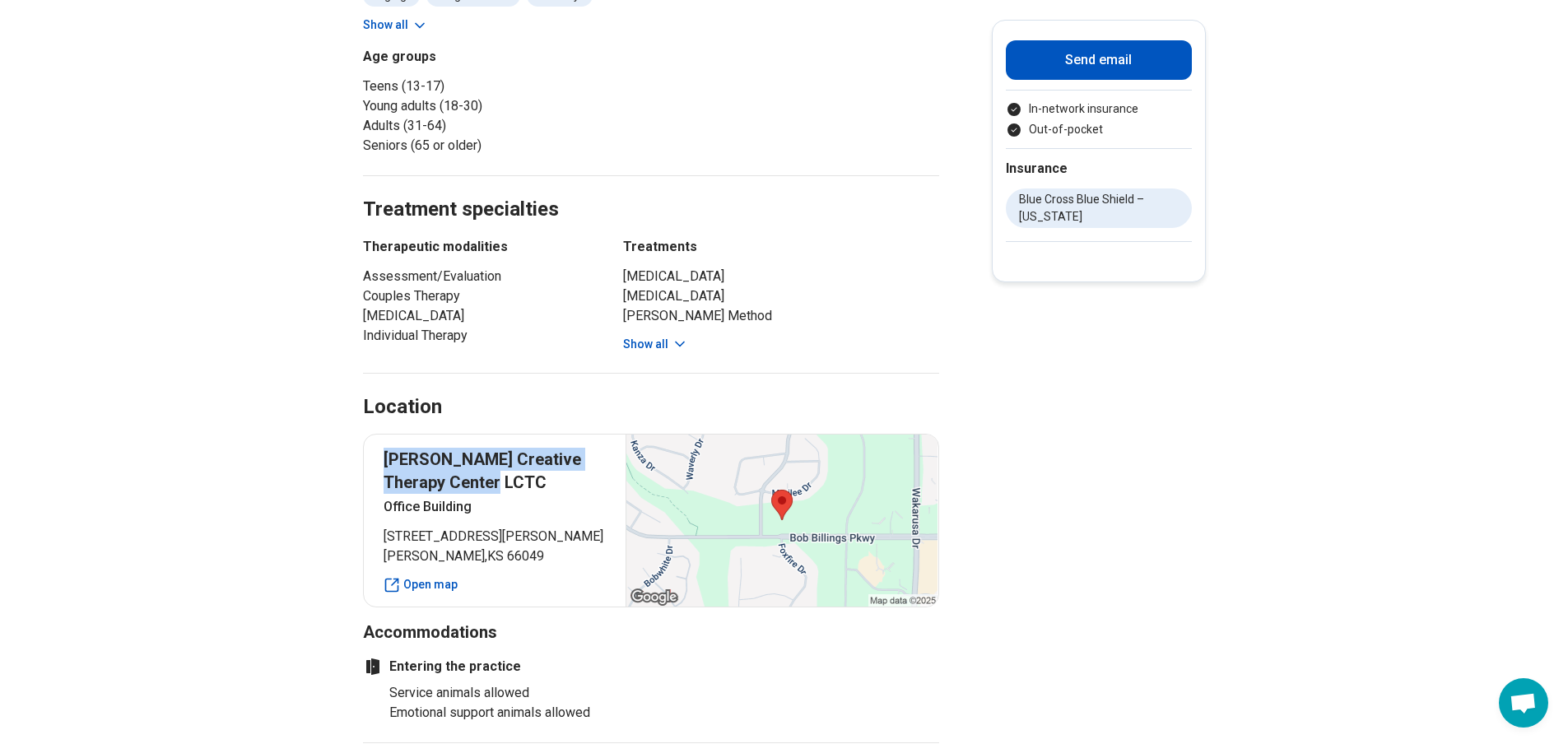
drag, startPoint x: 385, startPoint y: 461, endPoint x: 491, endPoint y: 481, distance: 107.9
click at [491, 481] on div "Lawrence Creative Therapy Center LCTC Office Building 5040 Bob Billings Parkway…" at bounding box center [650, 520] width 576 height 174
copy p "Lawrence Creative Therapy Center LCTC"
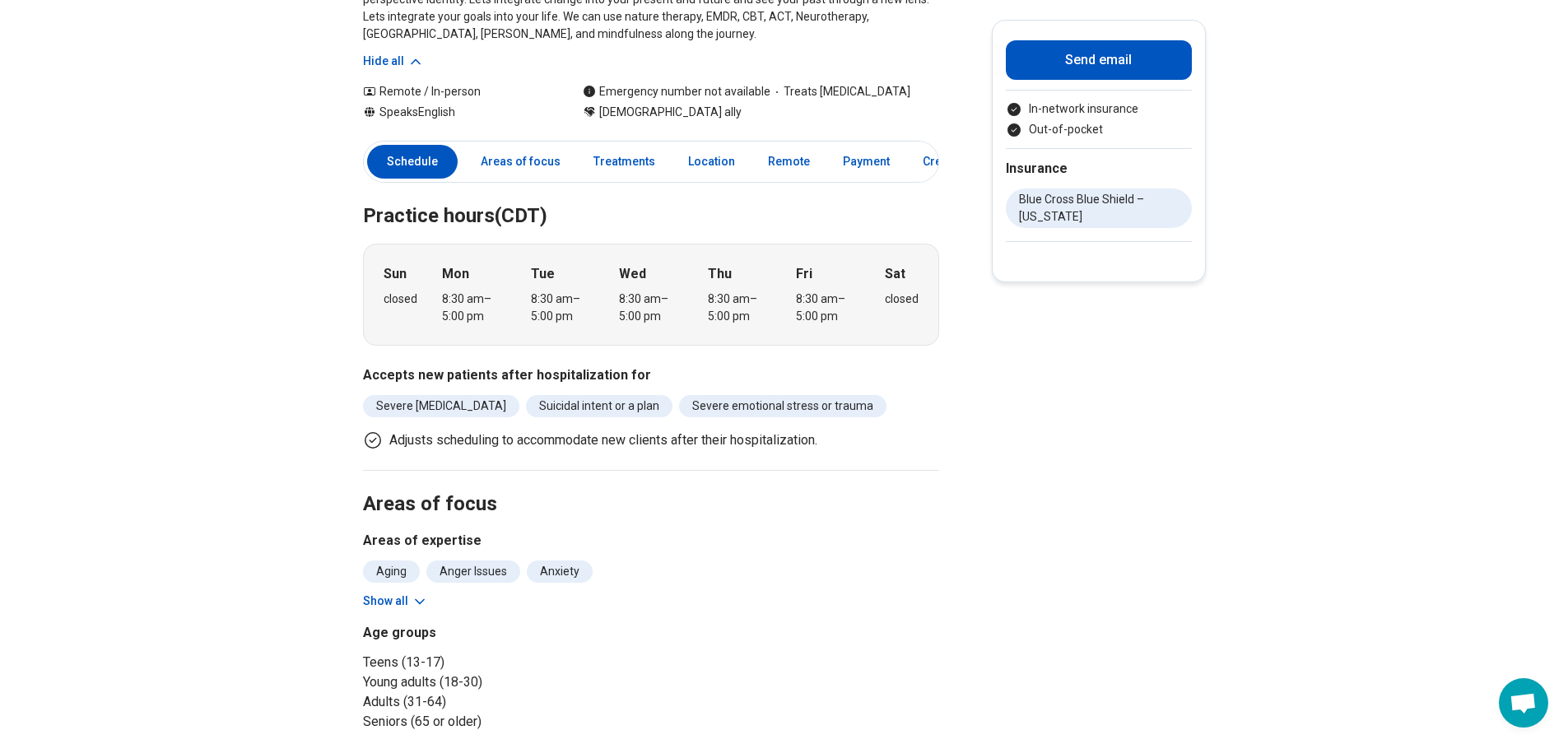
scroll to position [0, 0]
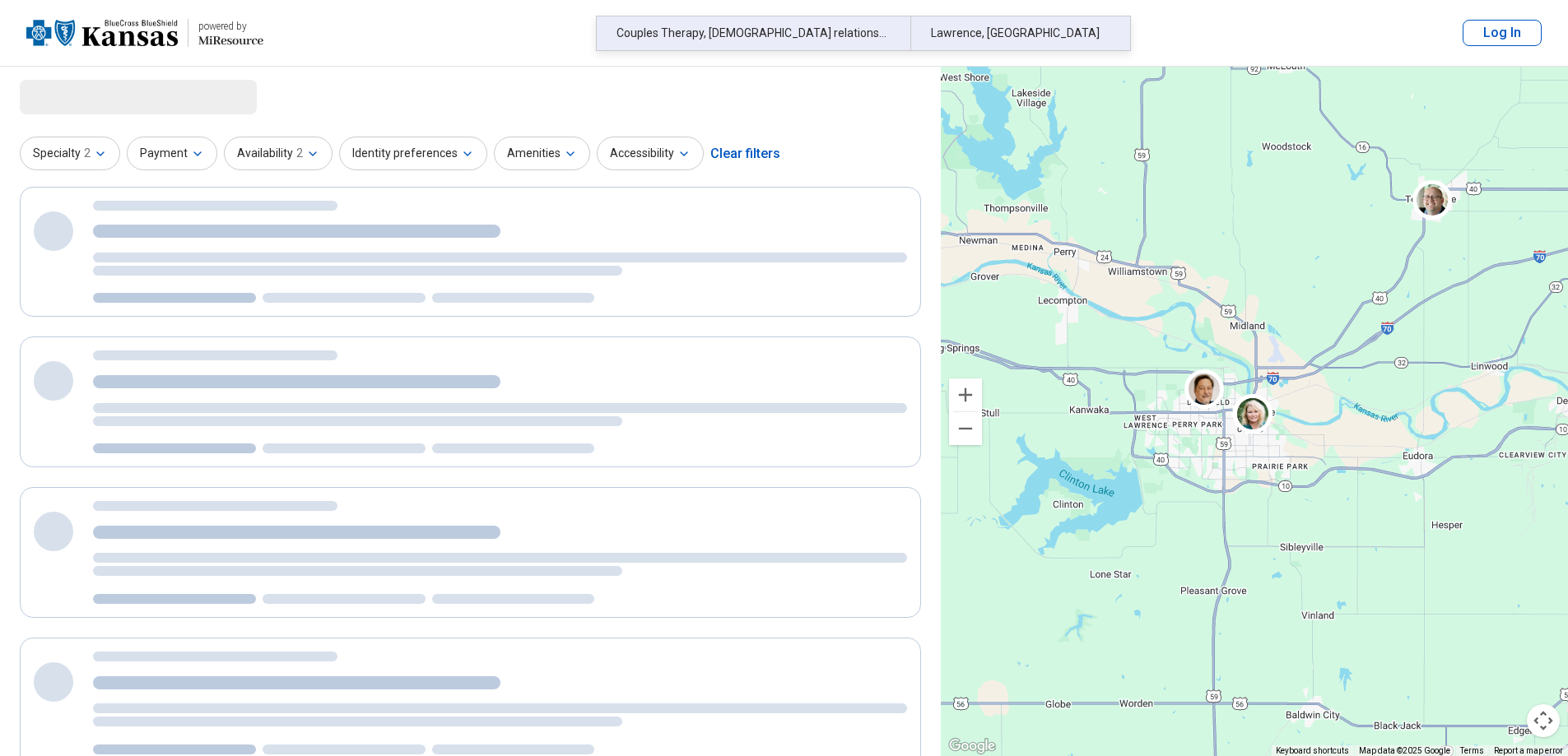
click at [784, 34] on div "Couples Therapy, [DEMOGRAPHIC_DATA] relationship" at bounding box center [753, 32] width 314 height 33
select select "***"
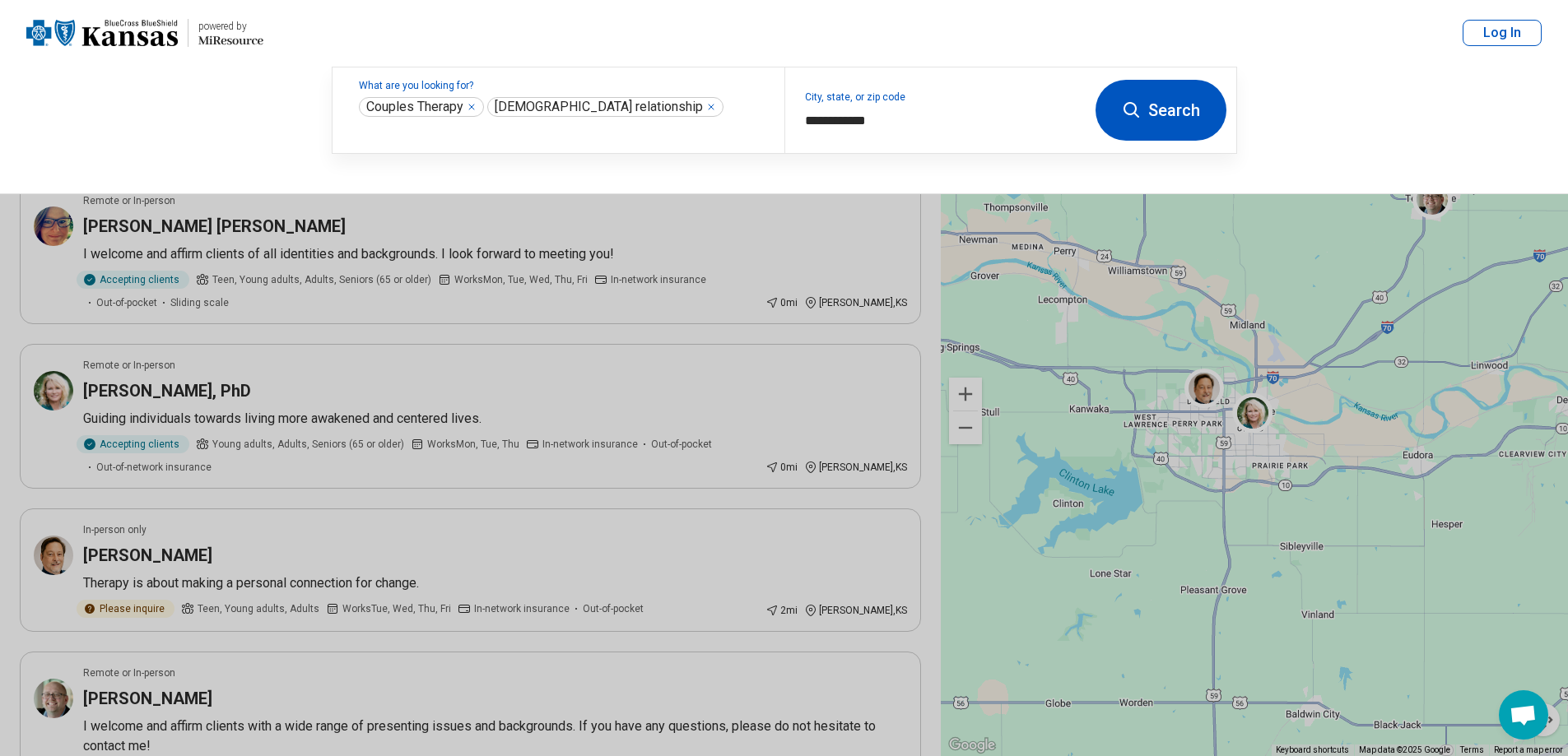
click at [784, 34] on header "powered by Miresource logo Couples Therapy, [DEMOGRAPHIC_DATA] relationship [PE…" at bounding box center [784, 33] width 1568 height 67
click at [808, 119] on input "**********" at bounding box center [935, 121] width 261 height 20
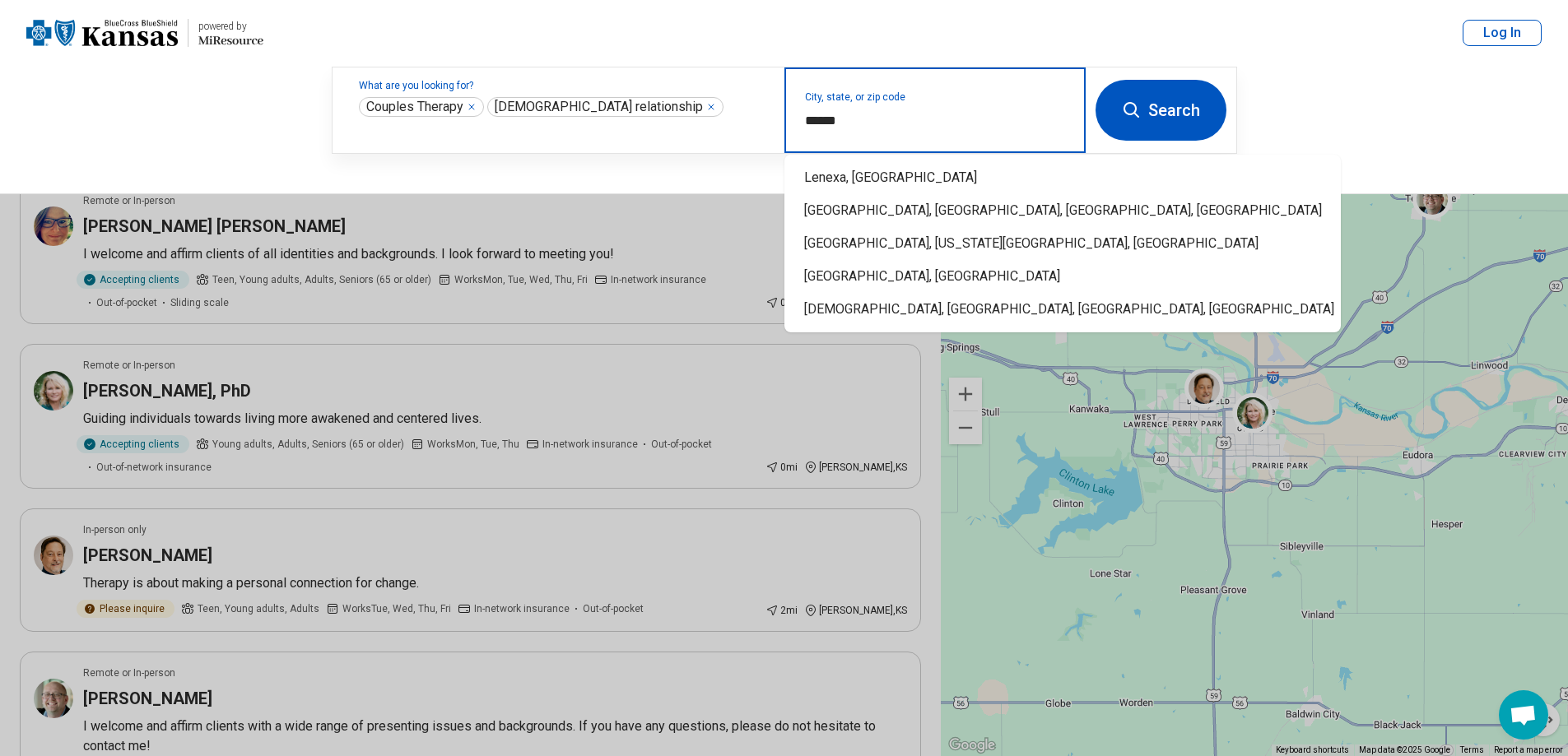
click at [870, 178] on div "Lenexa, [GEOGRAPHIC_DATA]" at bounding box center [1062, 178] width 556 height 32
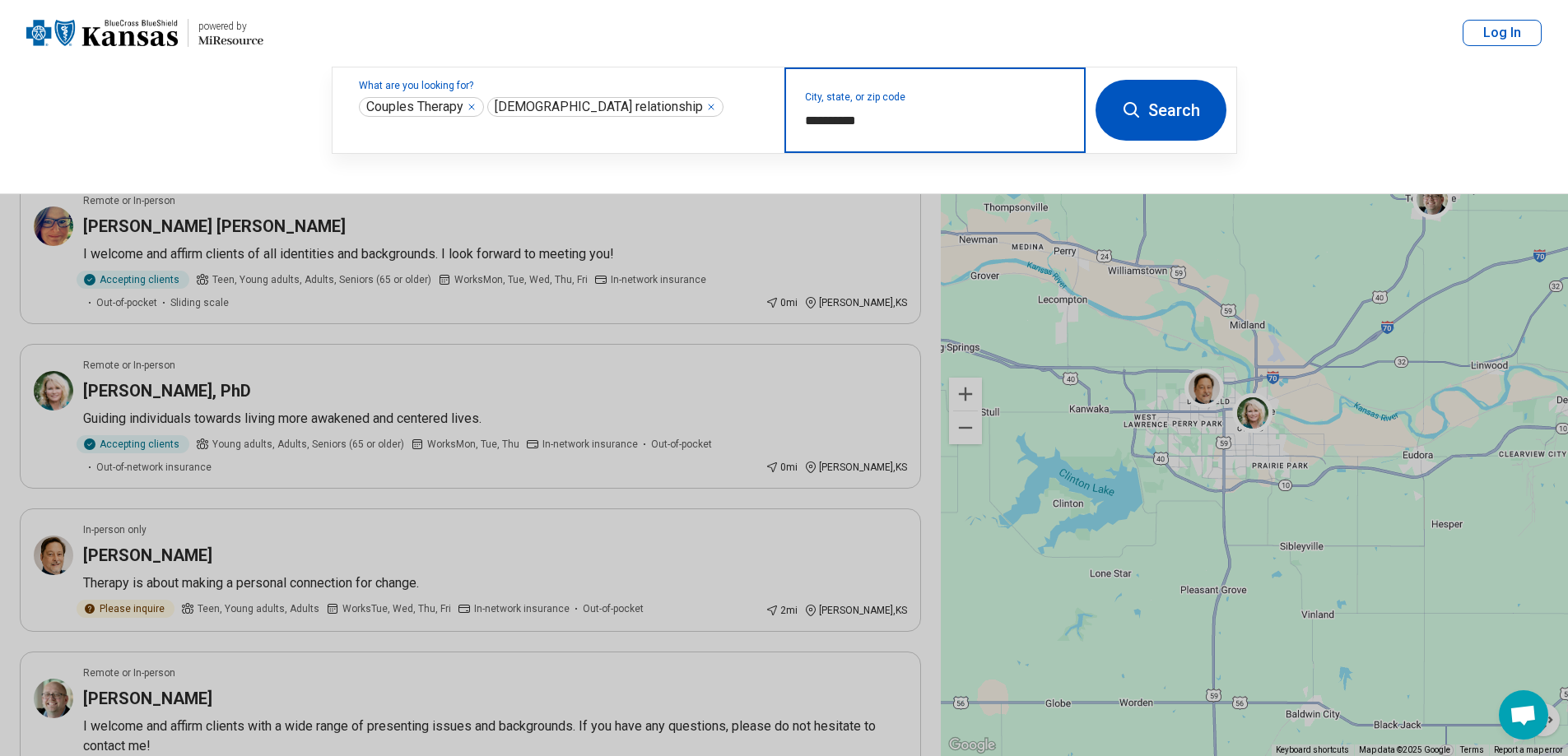
type input "**********"
click at [1211, 108] on button "Search" at bounding box center [1160, 109] width 131 height 61
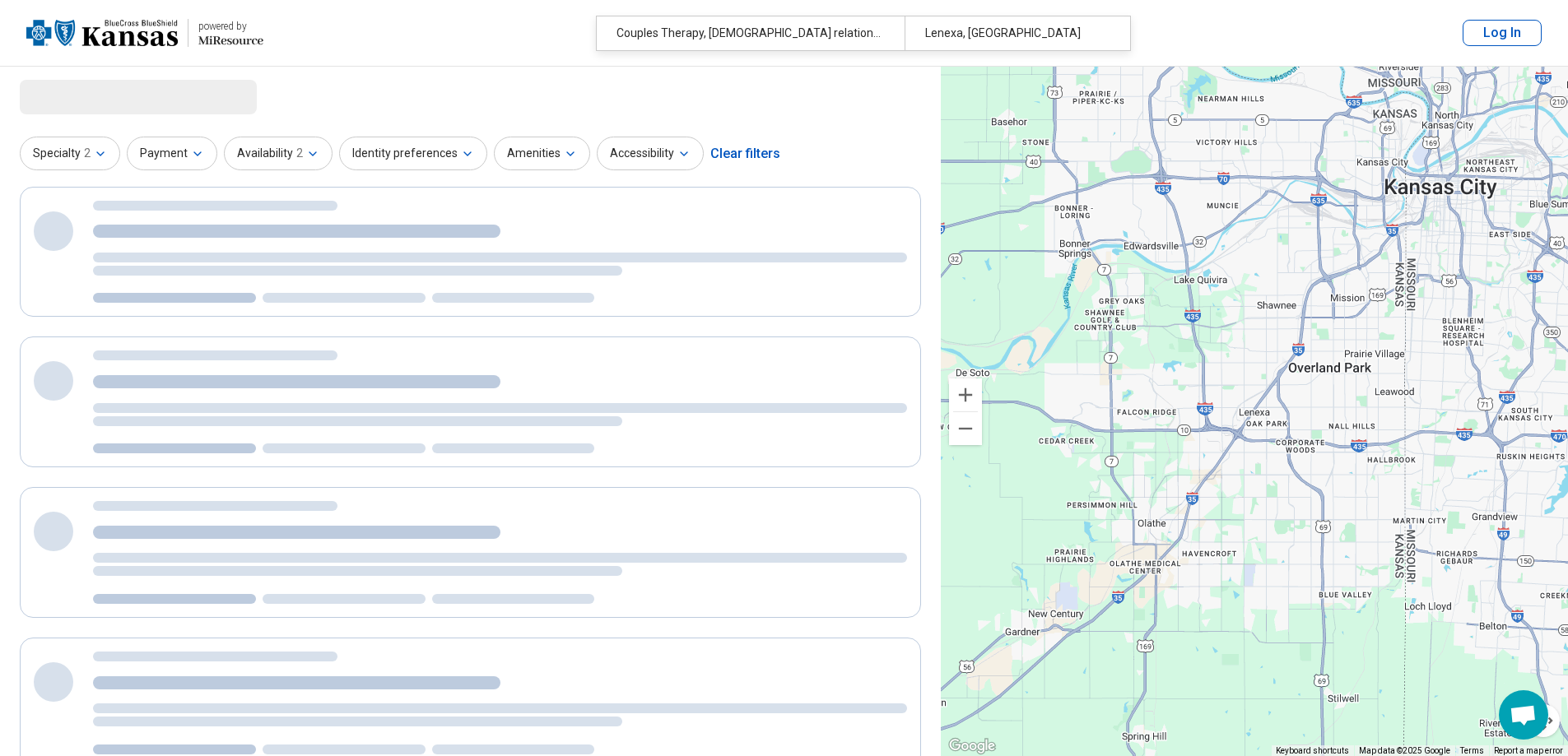
select select "***"
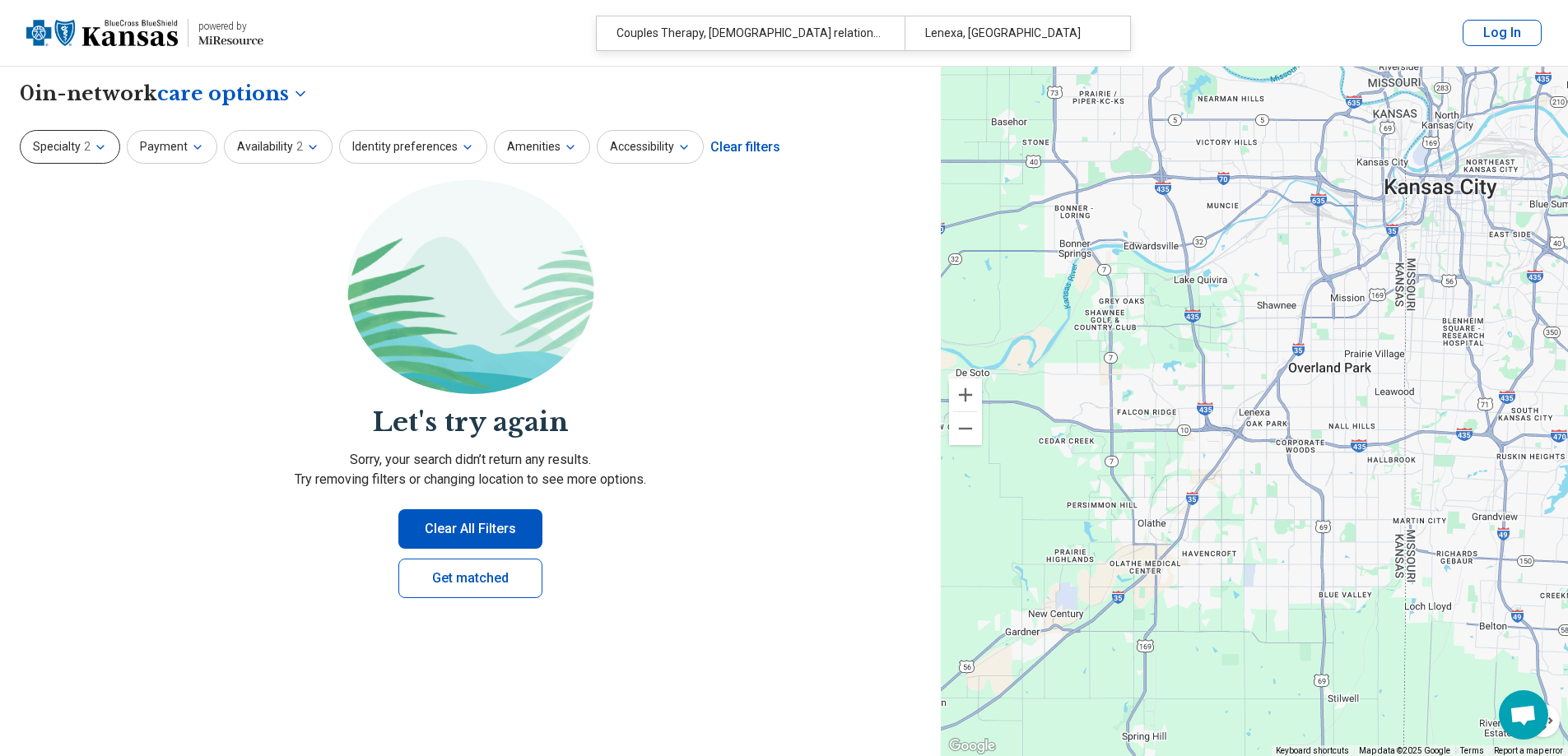
click at [90, 136] on button "Specialty 2" at bounding box center [69, 146] width 100 height 33
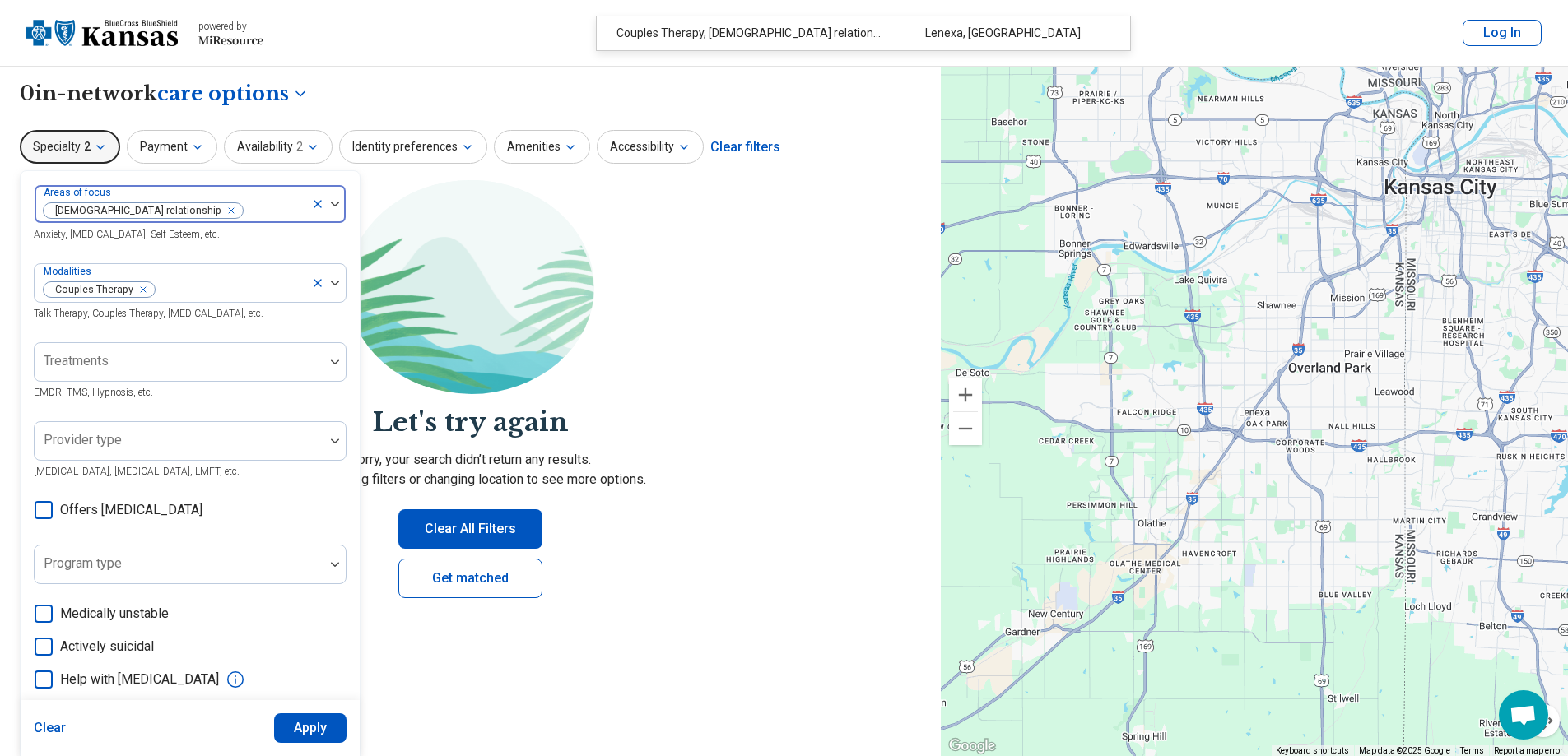
click at [222, 207] on icon "Remove [object Object]" at bounding box center [227, 210] width 11 height 11
click at [740, 294] on section "Let's try again Sorry, your search didn’t return any results. Try removing filt…" at bounding box center [470, 403] width 901 height 445
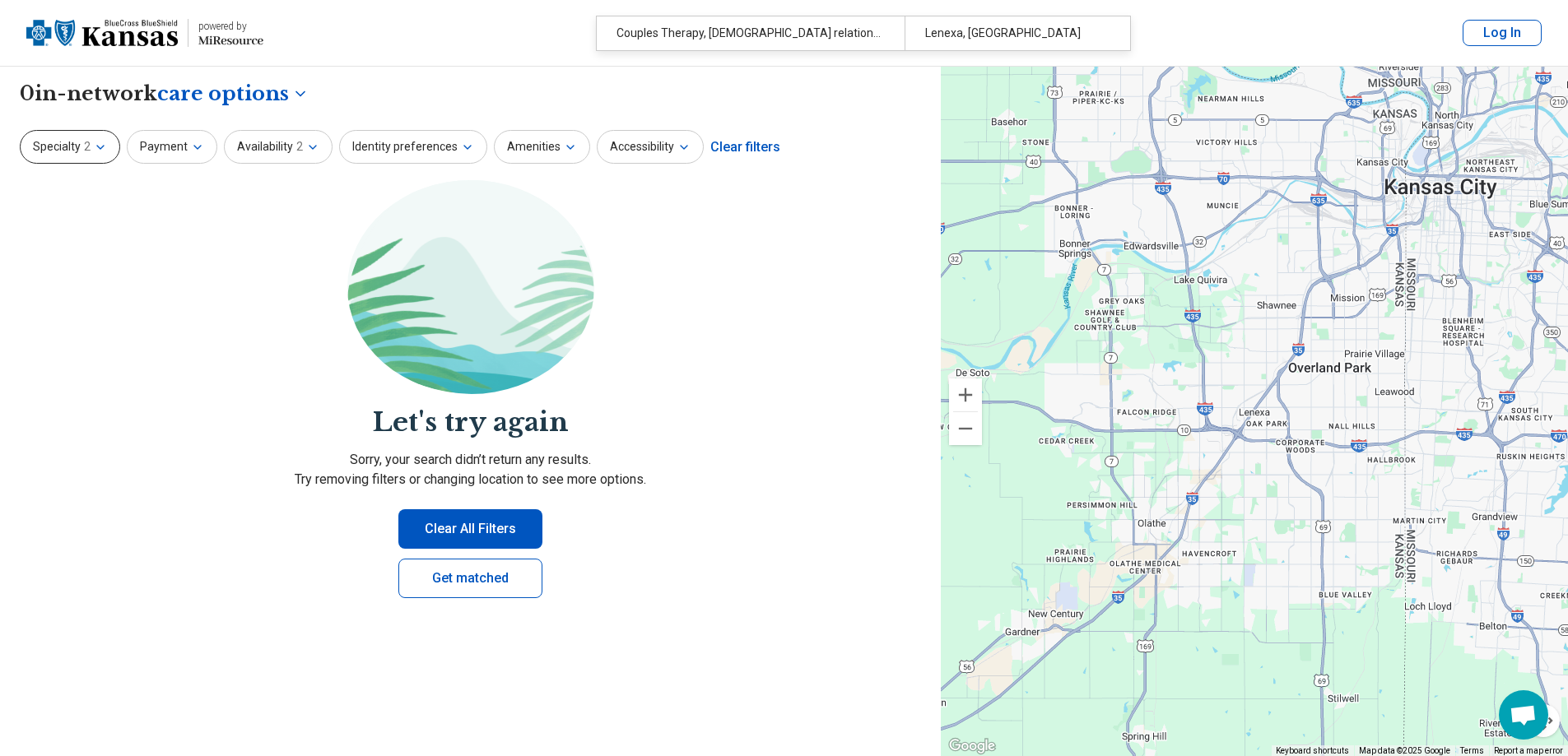
click at [100, 143] on icon "button" at bounding box center [100, 147] width 13 height 13
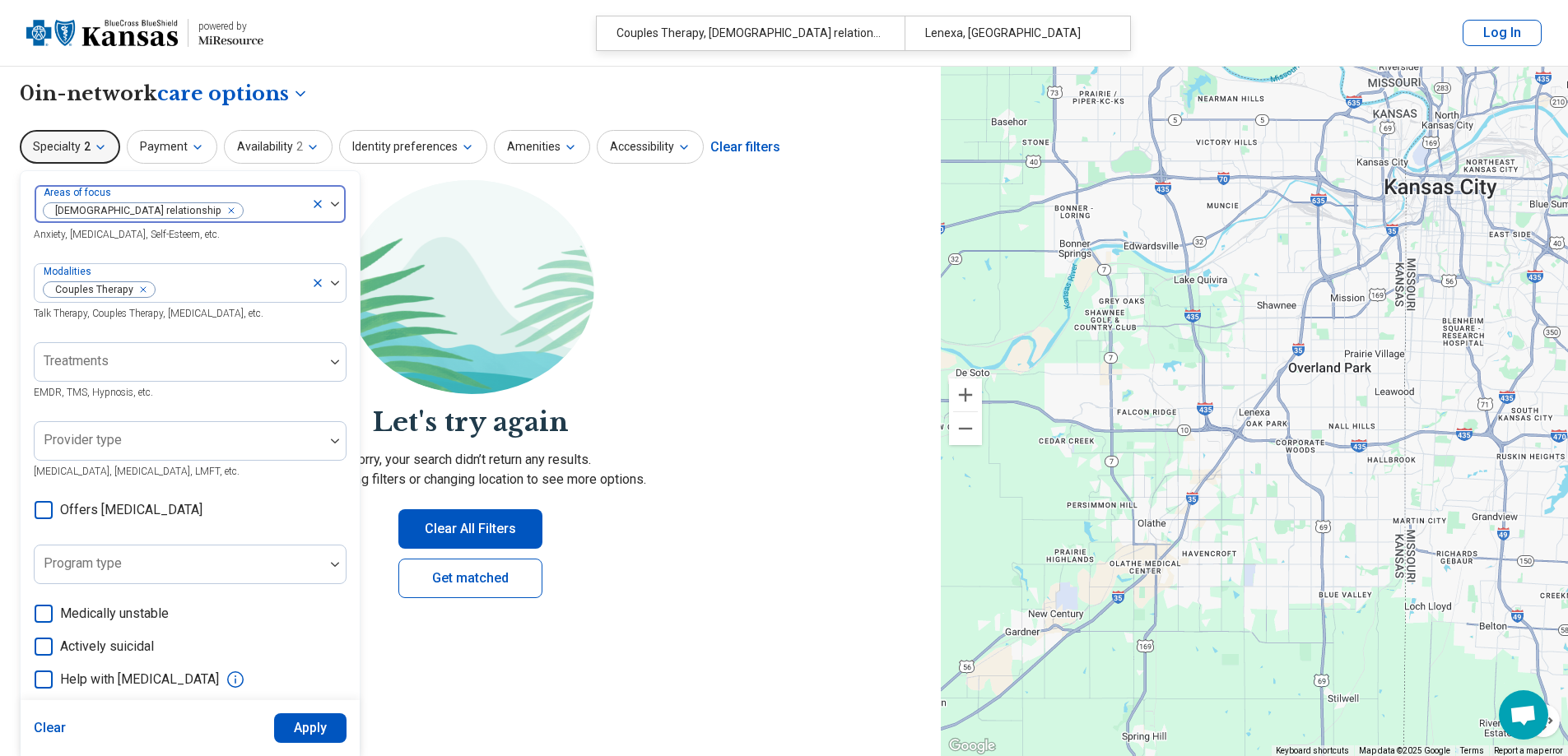
click at [218, 211] on div "Remove [object Object]" at bounding box center [228, 210] width 20 height 20
click at [319, 740] on button "Apply" at bounding box center [311, 728] width 74 height 30
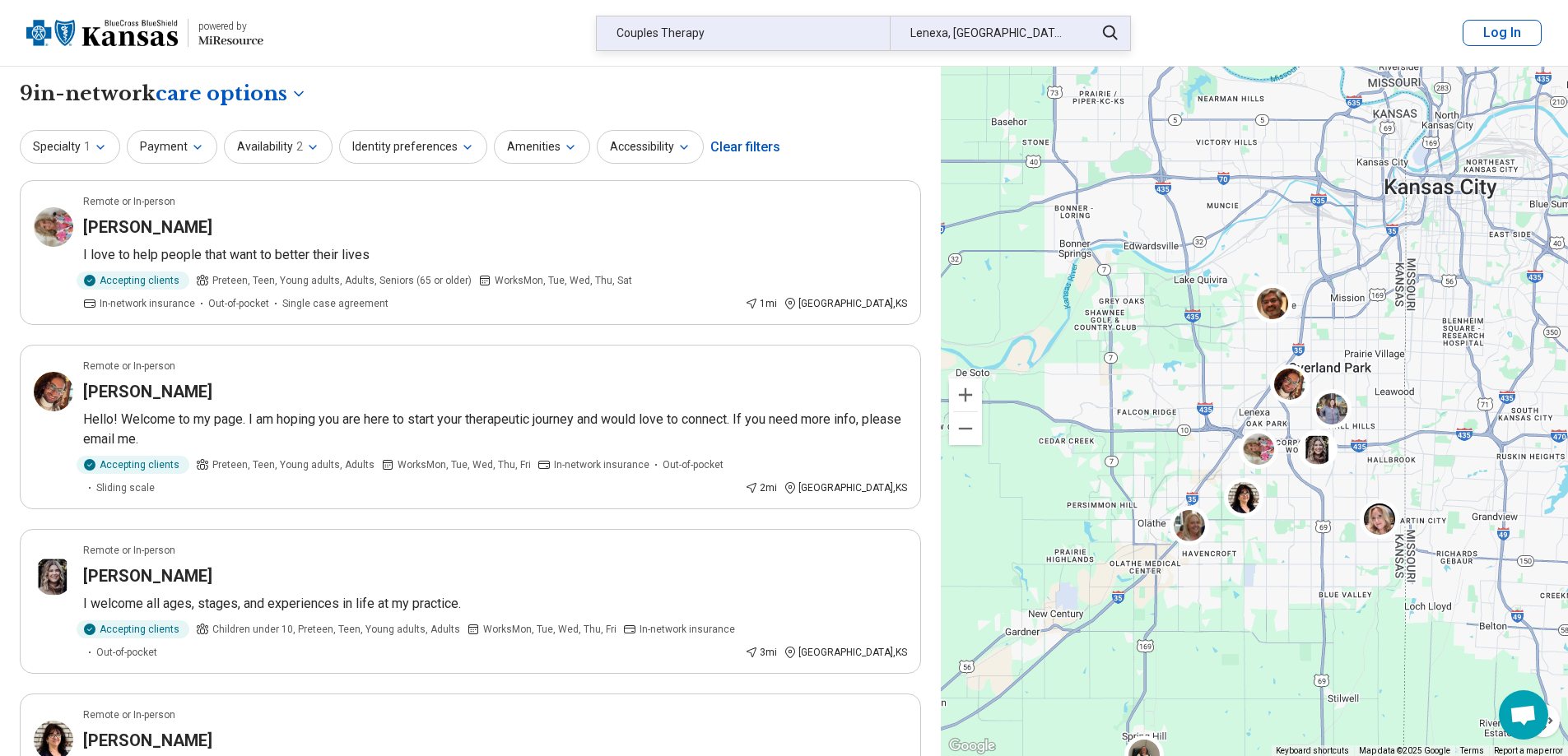
click at [752, 32] on div "Couples Therapy" at bounding box center [743, 32] width 293 height 33
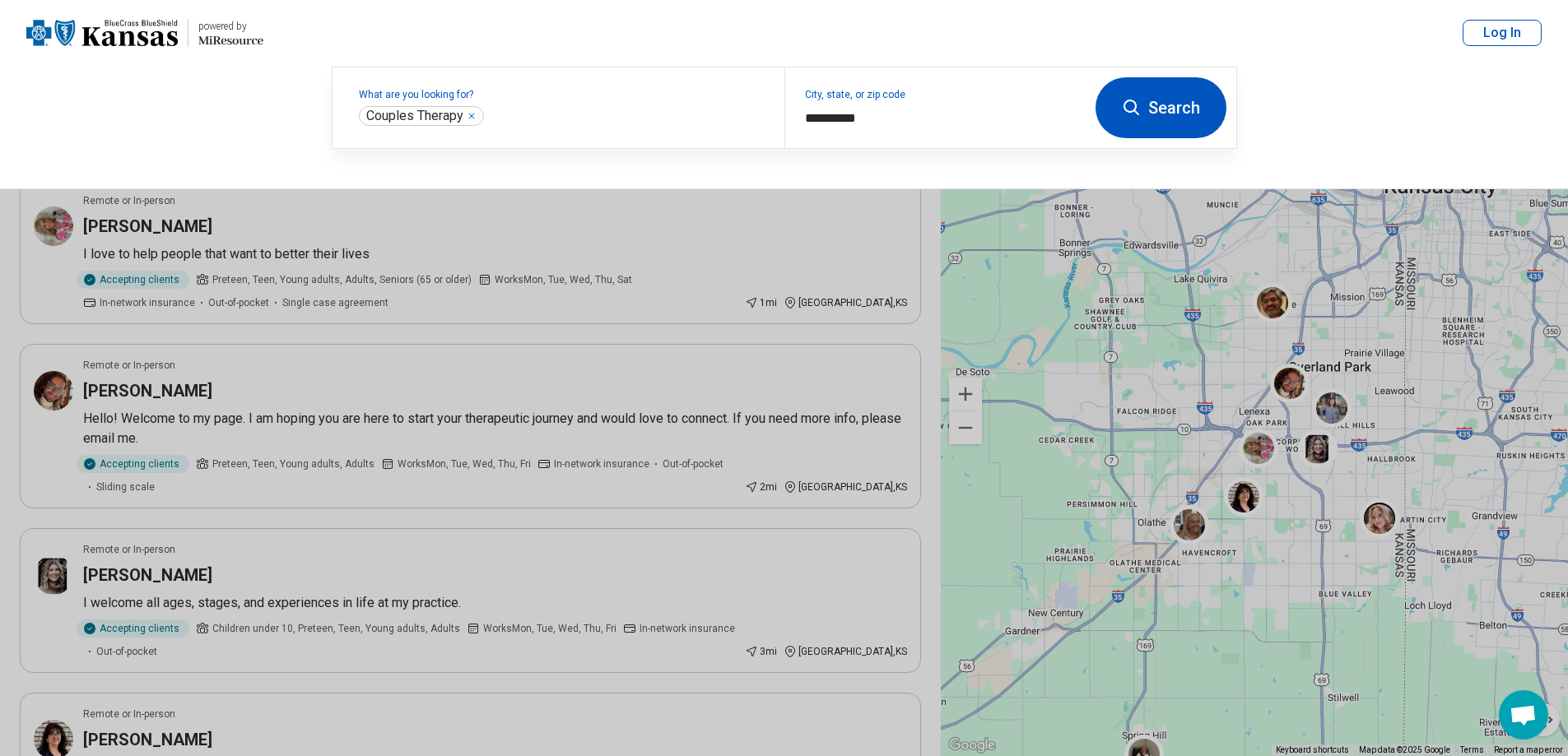
click at [752, 32] on header "powered by Miresource logo Couples Therapy Lenexa, KS Log In" at bounding box center [784, 33] width 1568 height 67
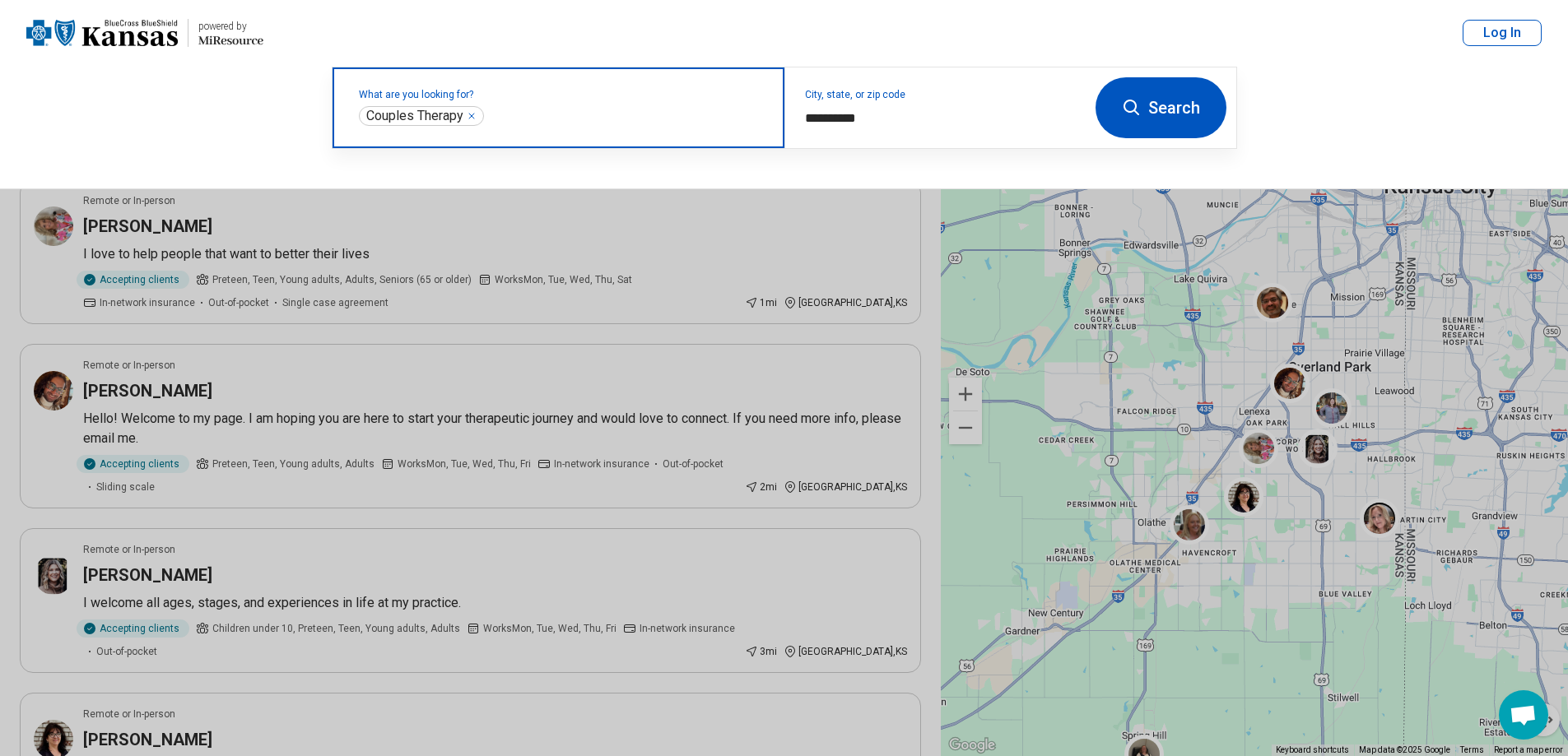
click at [468, 113] on icon "Remove" at bounding box center [471, 116] width 10 height 10
click at [507, 99] on label "What are you looking for?" at bounding box center [561, 95] width 405 height 10
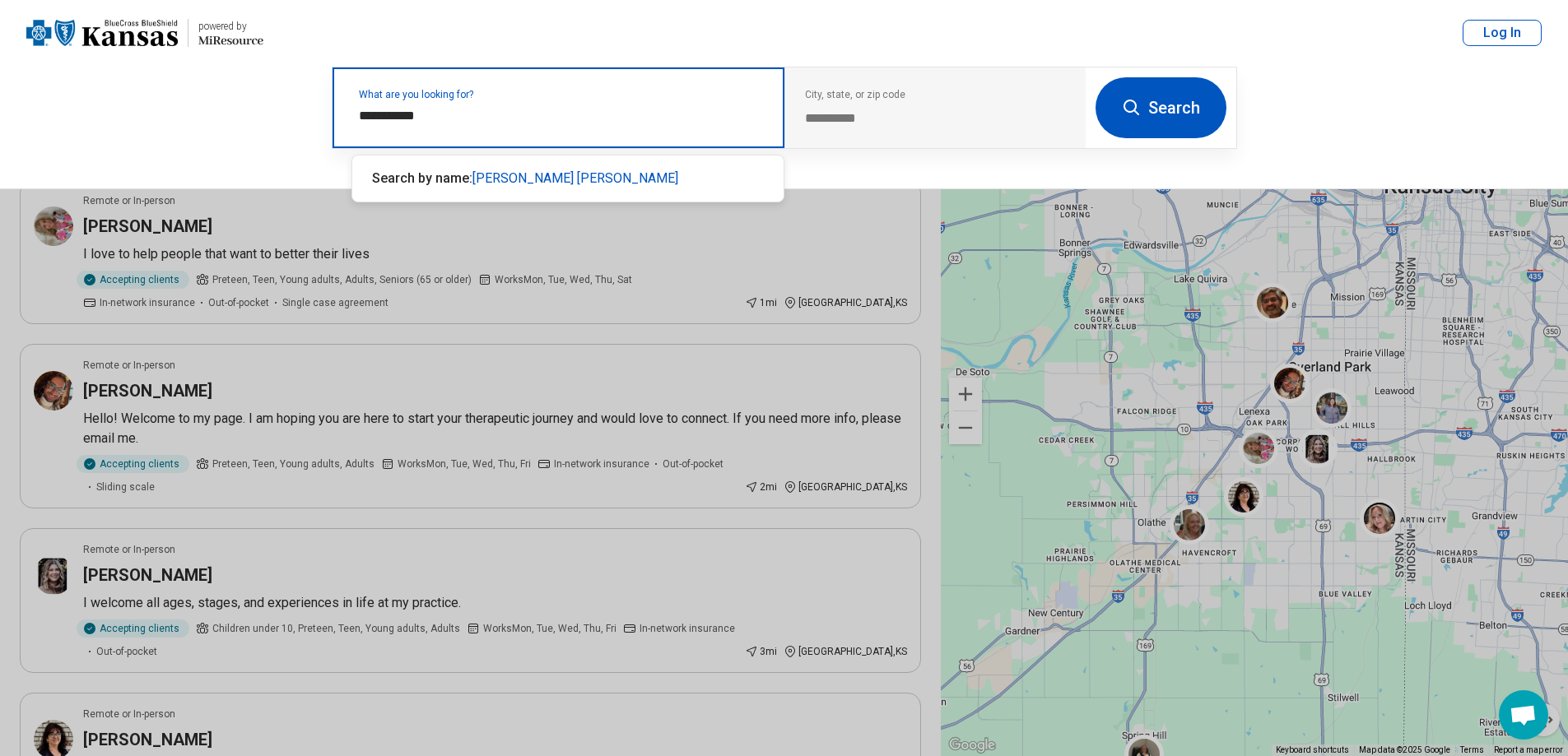
type input "**********"
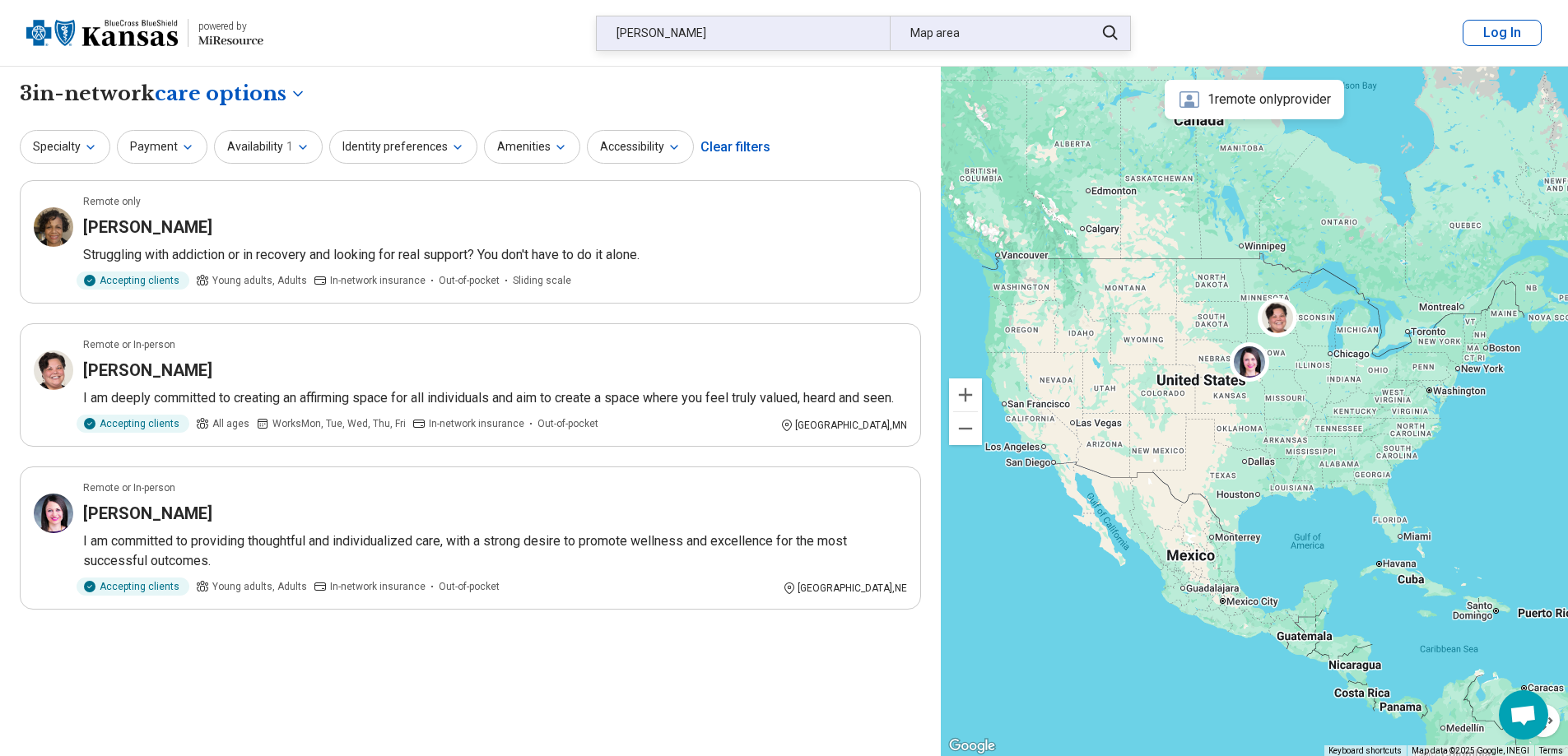
click at [743, 32] on div "Sarah Hughes" at bounding box center [743, 32] width 293 height 33
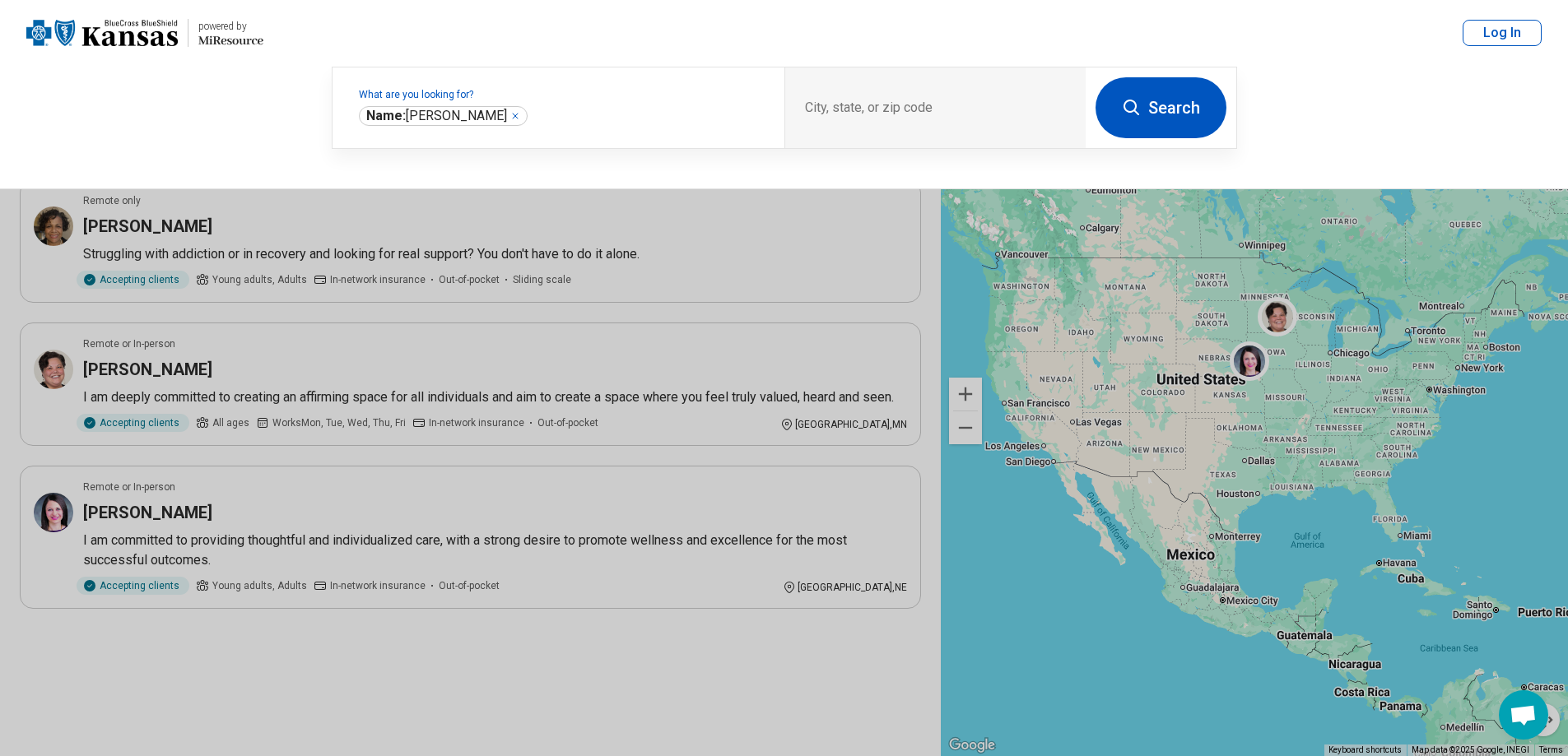
click at [743, 32] on header "powered by Miresource logo Sarah Hughes Map area Log In" at bounding box center [784, 33] width 1568 height 67
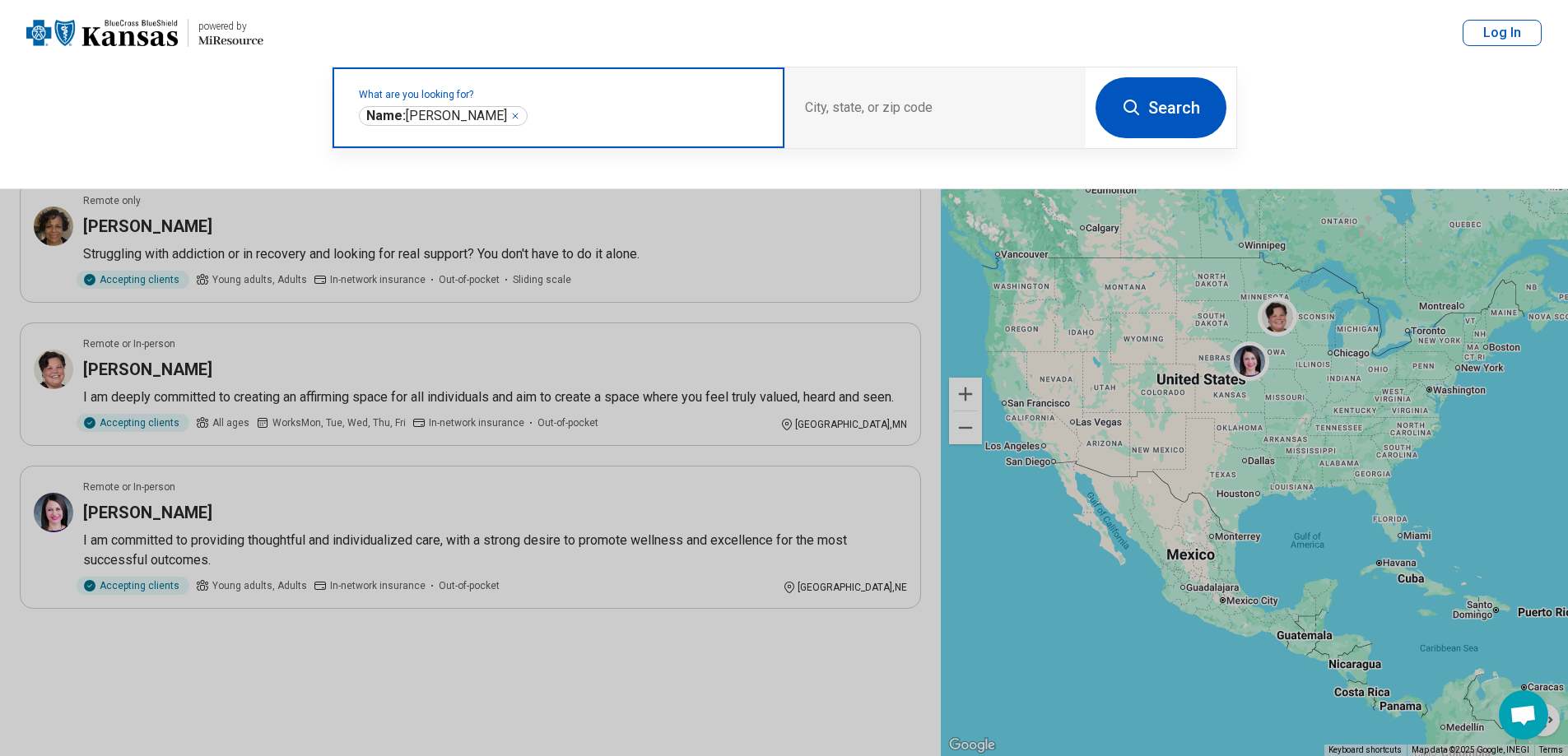
click at [505, 115] on div "**********" at bounding box center [442, 115] width 169 height 20
click at [510, 114] on icon "Remove" at bounding box center [515, 116] width 10 height 10
click at [529, 99] on label "What are you looking for?" at bounding box center [561, 95] width 405 height 10
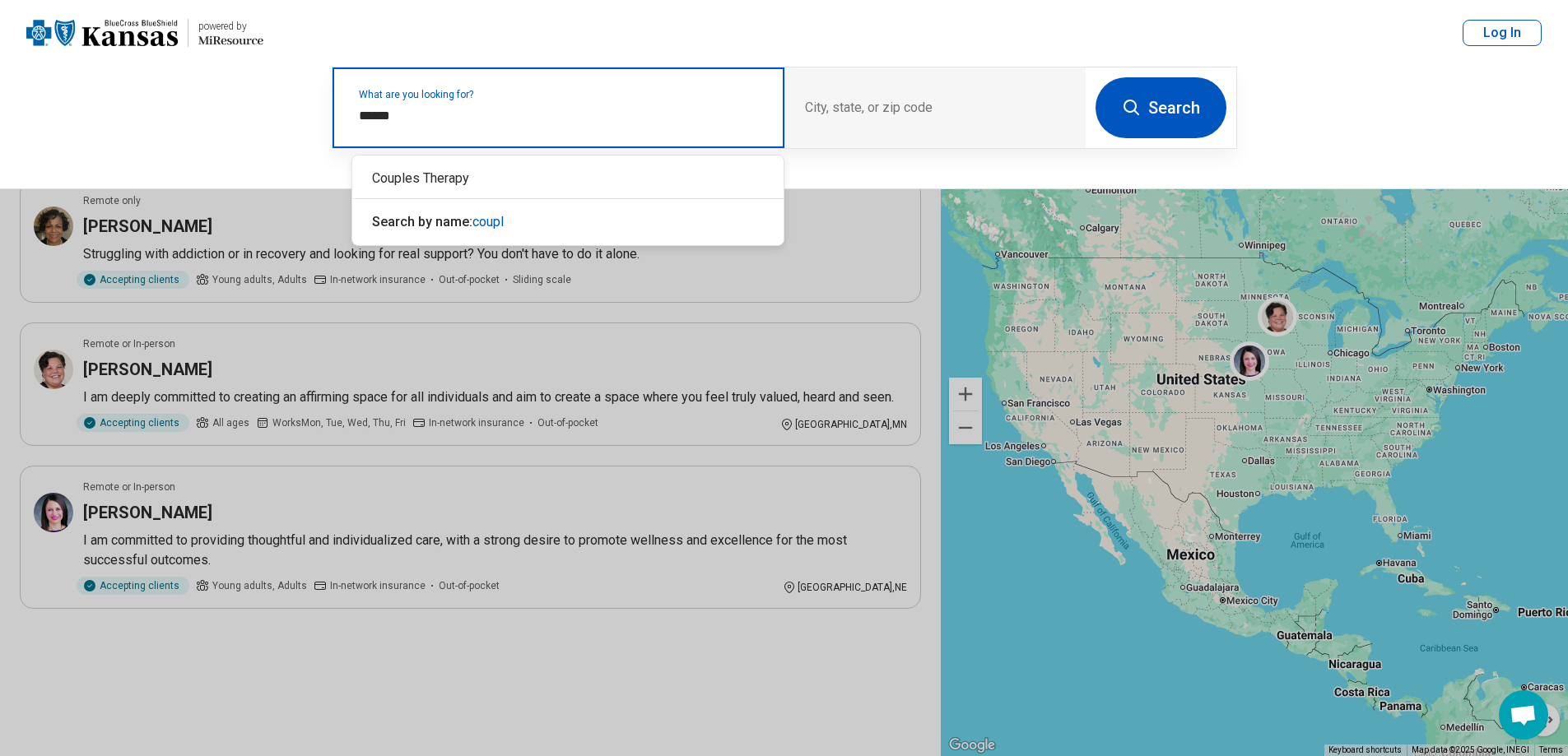
type input "*******"
click at [470, 176] on div "Couples Therapy" at bounding box center [568, 179] width 431 height 32
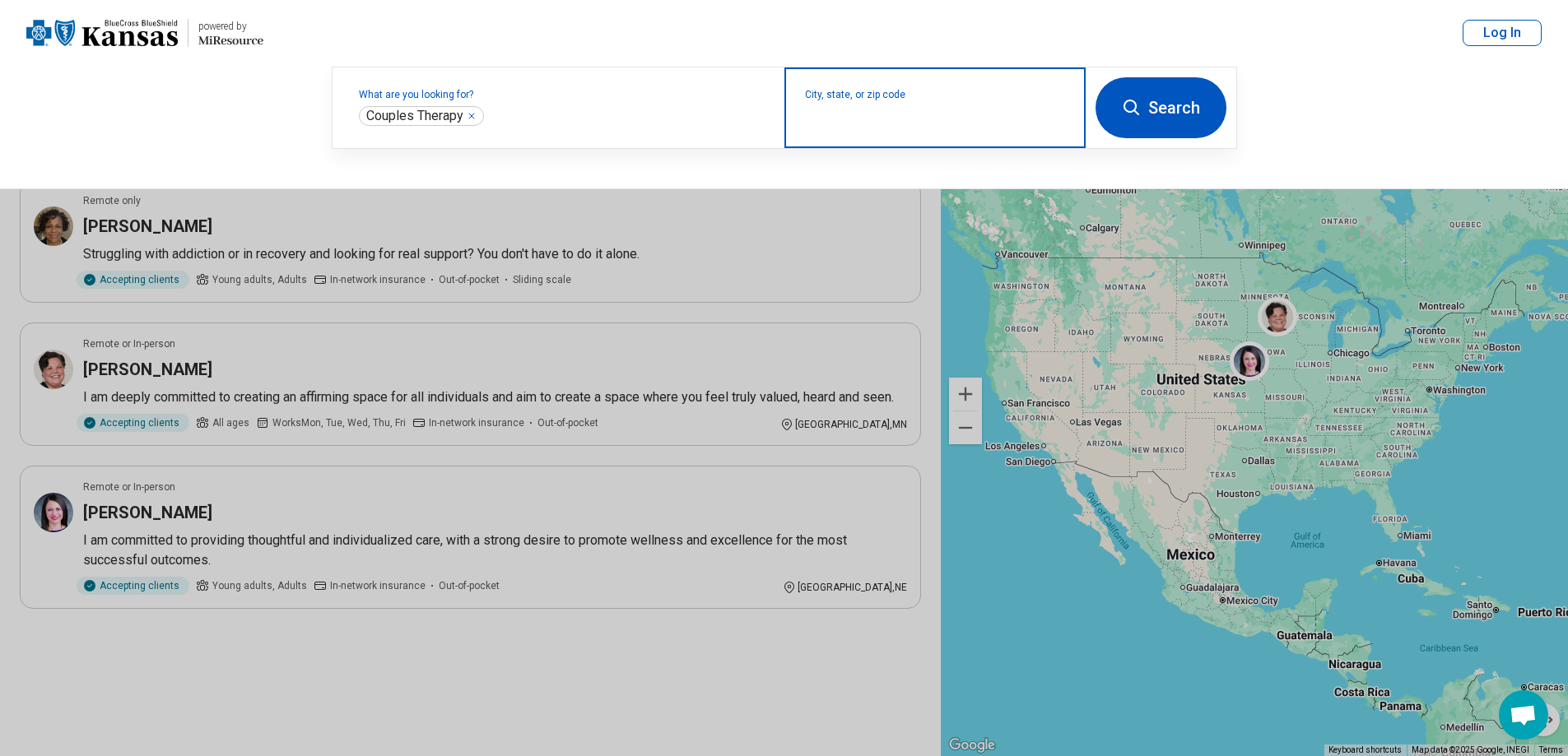
click at [833, 115] on input "City, state, or zip code" at bounding box center [935, 118] width 261 height 20
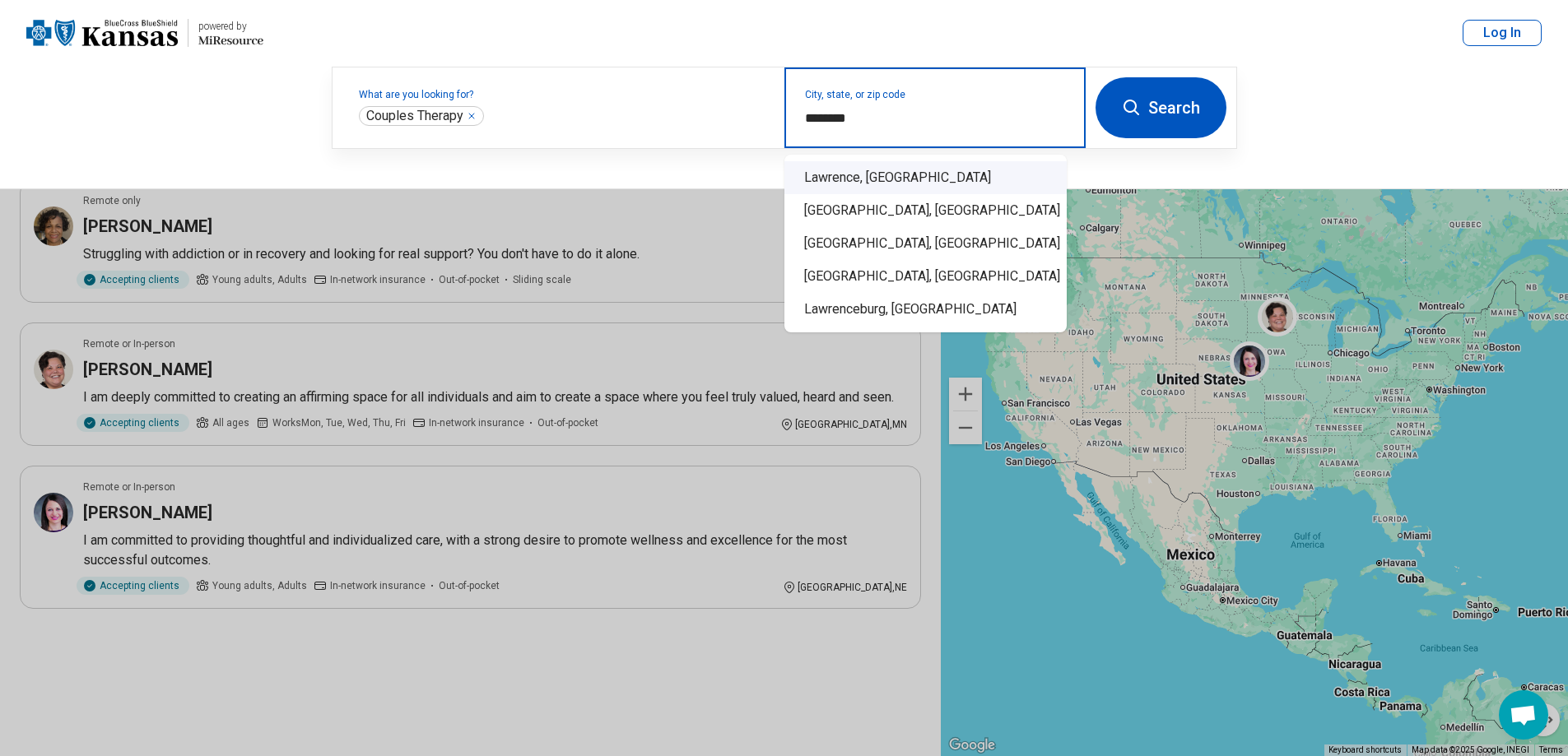
click at [868, 172] on div "Lawrence, KS" at bounding box center [926, 178] width 282 height 32
type input "**********"
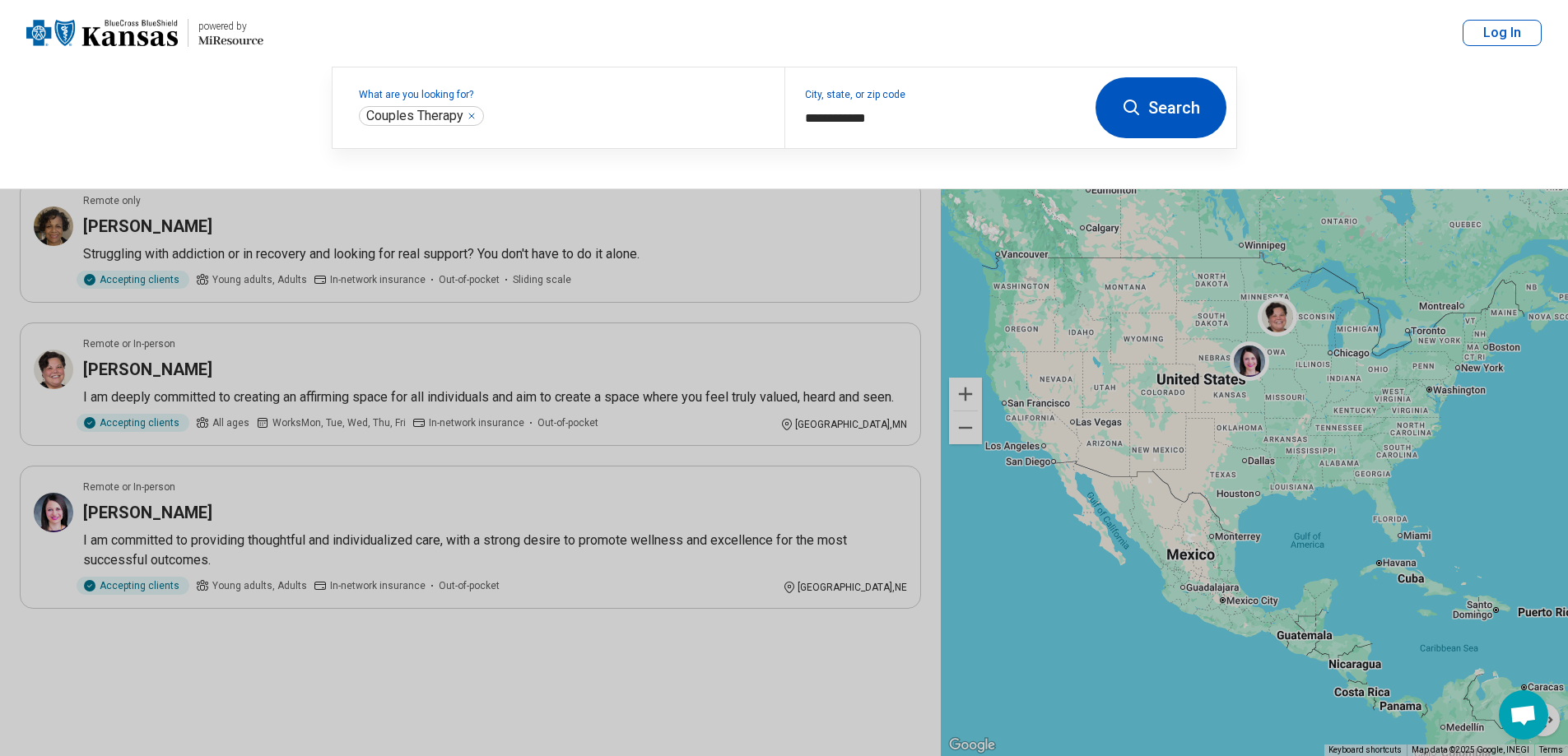
click at [1131, 128] on button "Search" at bounding box center [1160, 107] width 131 height 61
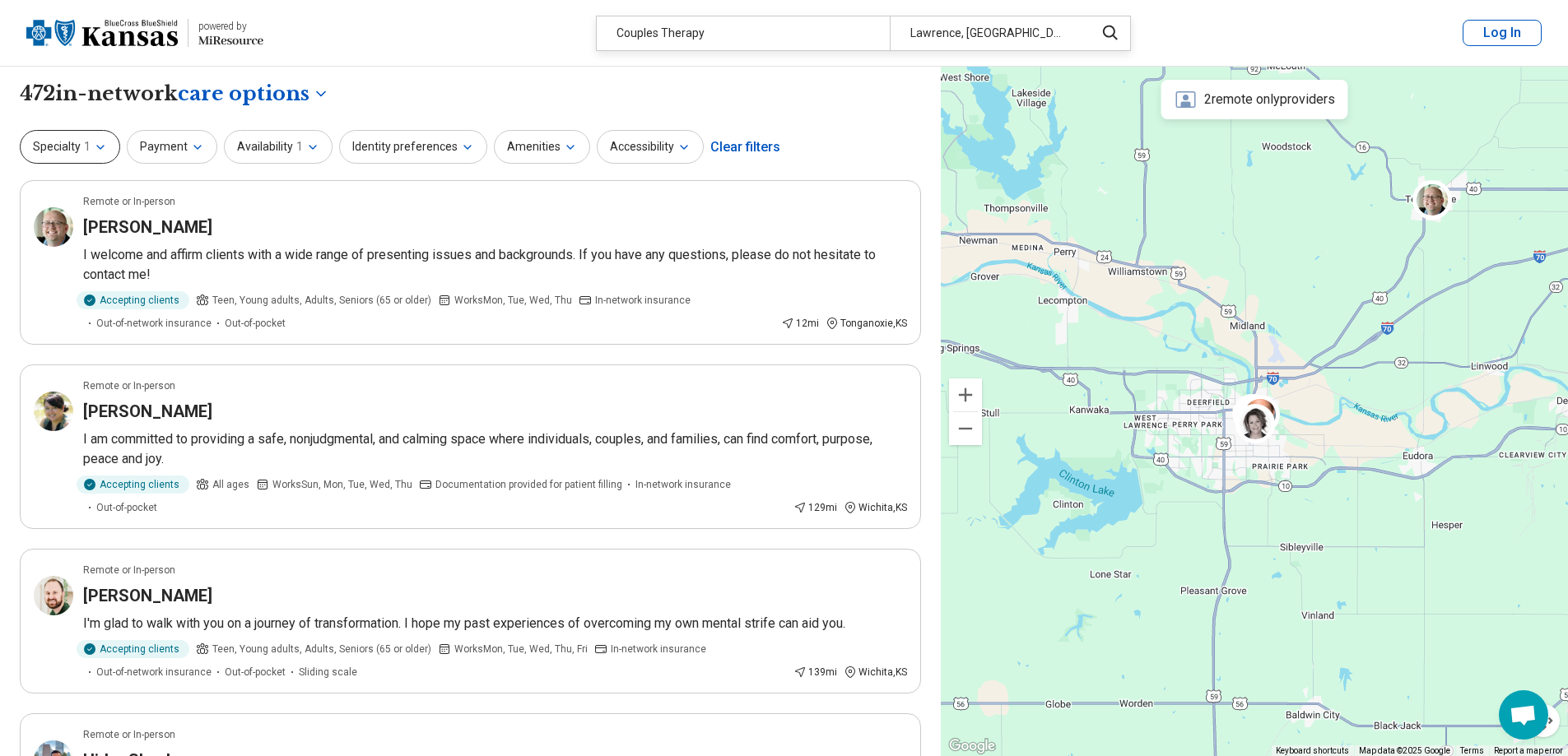
click at [105, 144] on icon "button" at bounding box center [100, 147] width 13 height 13
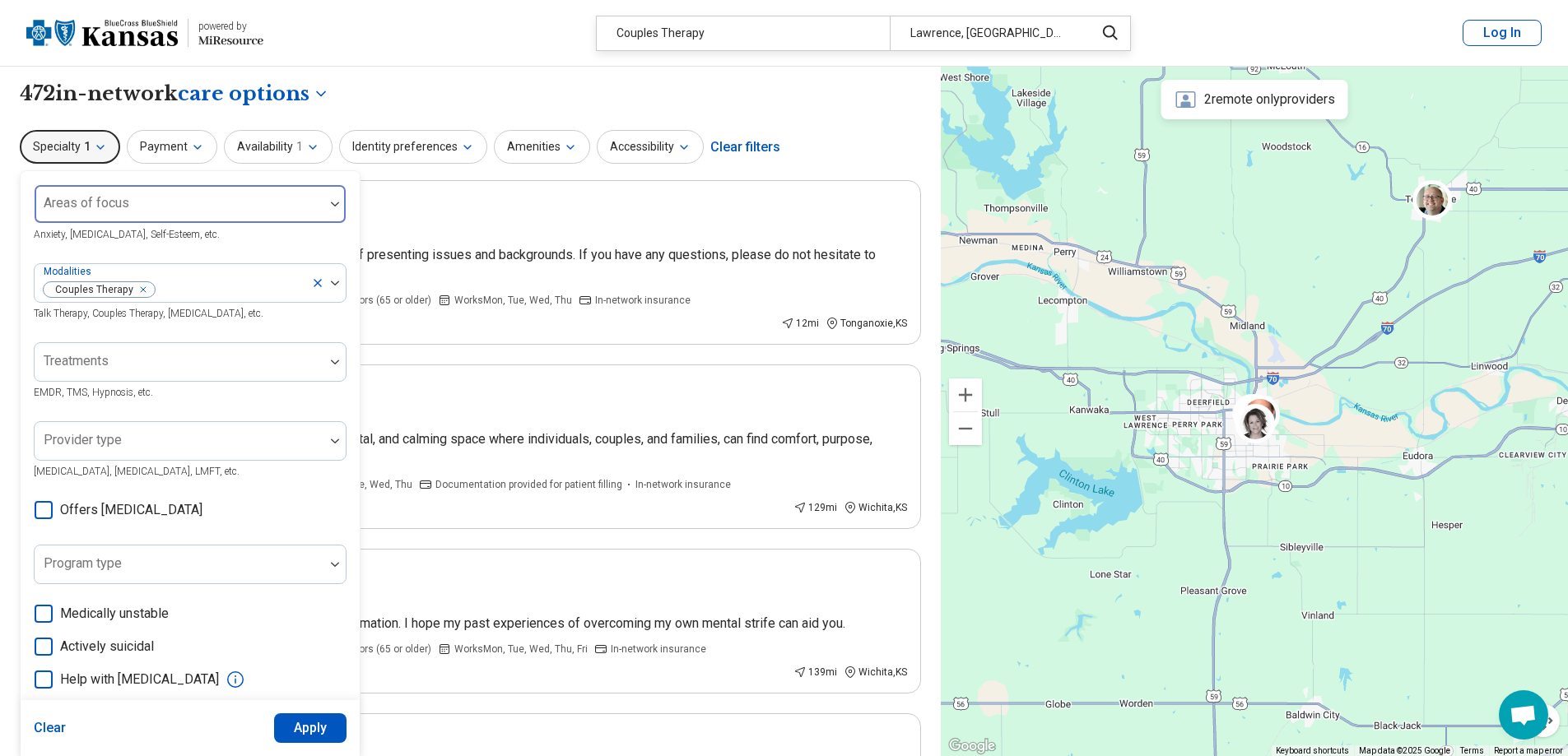
click at [126, 197] on div "Areas of focus" at bounding box center [190, 204] width 313 height 39
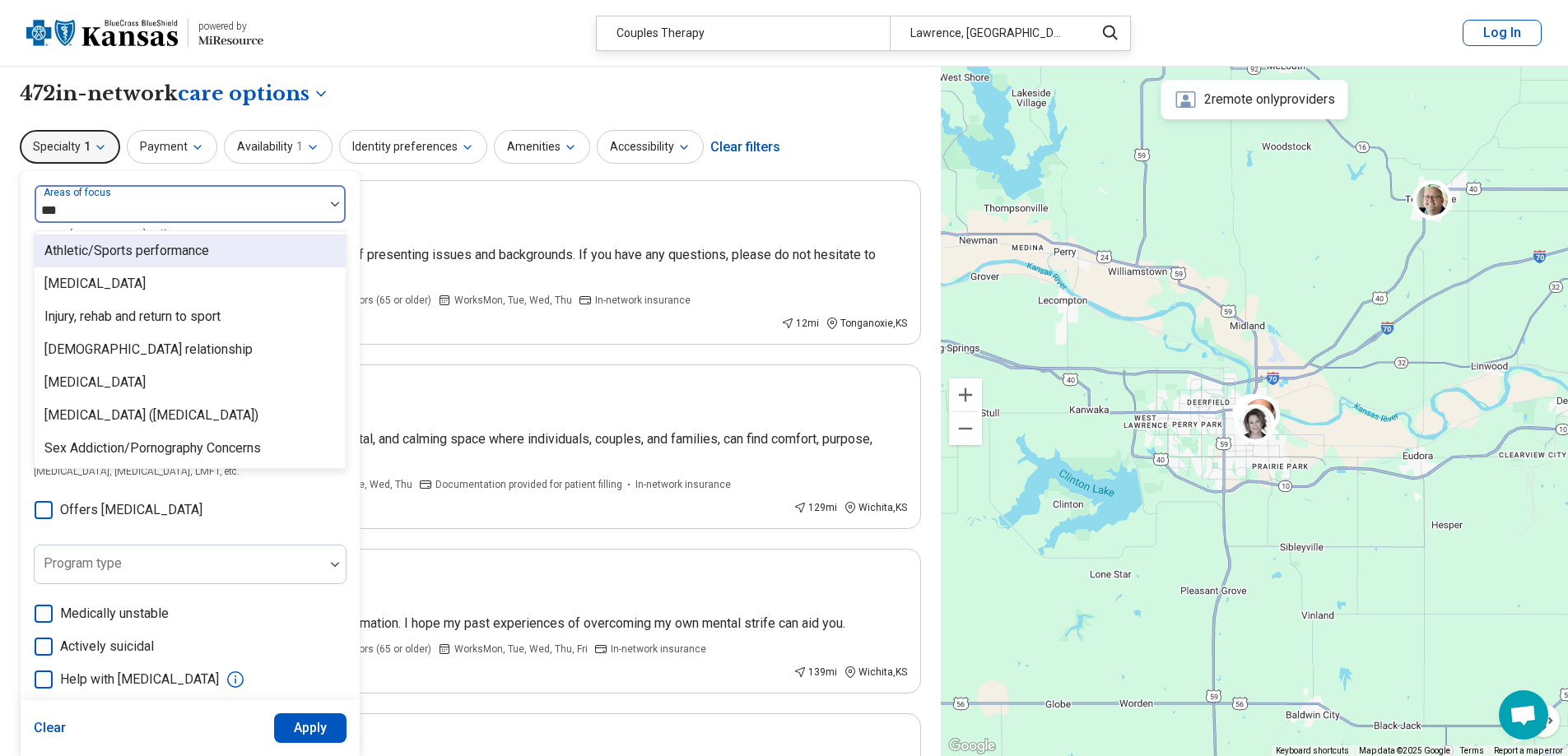
type input "****"
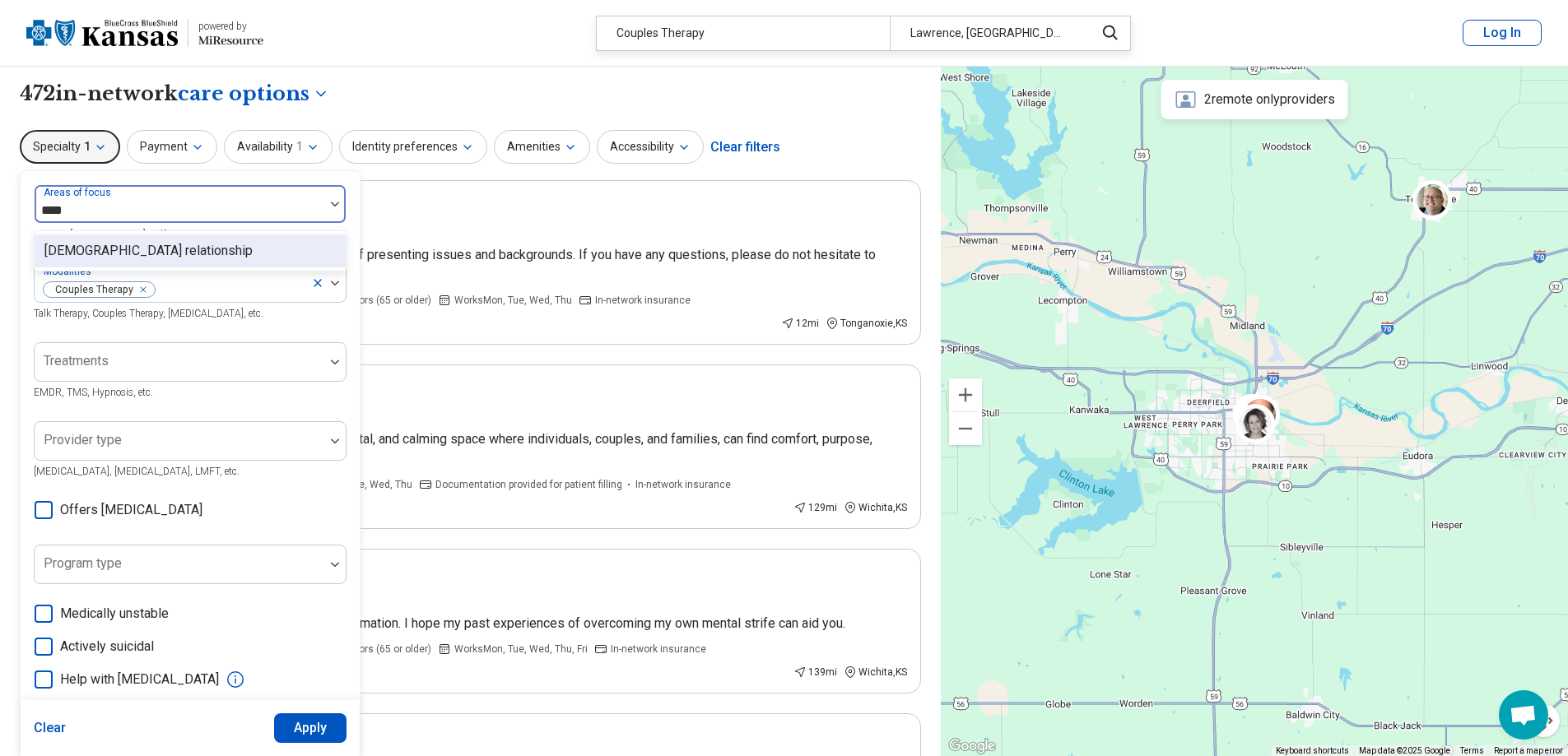
click at [169, 245] on div "Polyamorous relationship" at bounding box center [148, 251] width 208 height 20
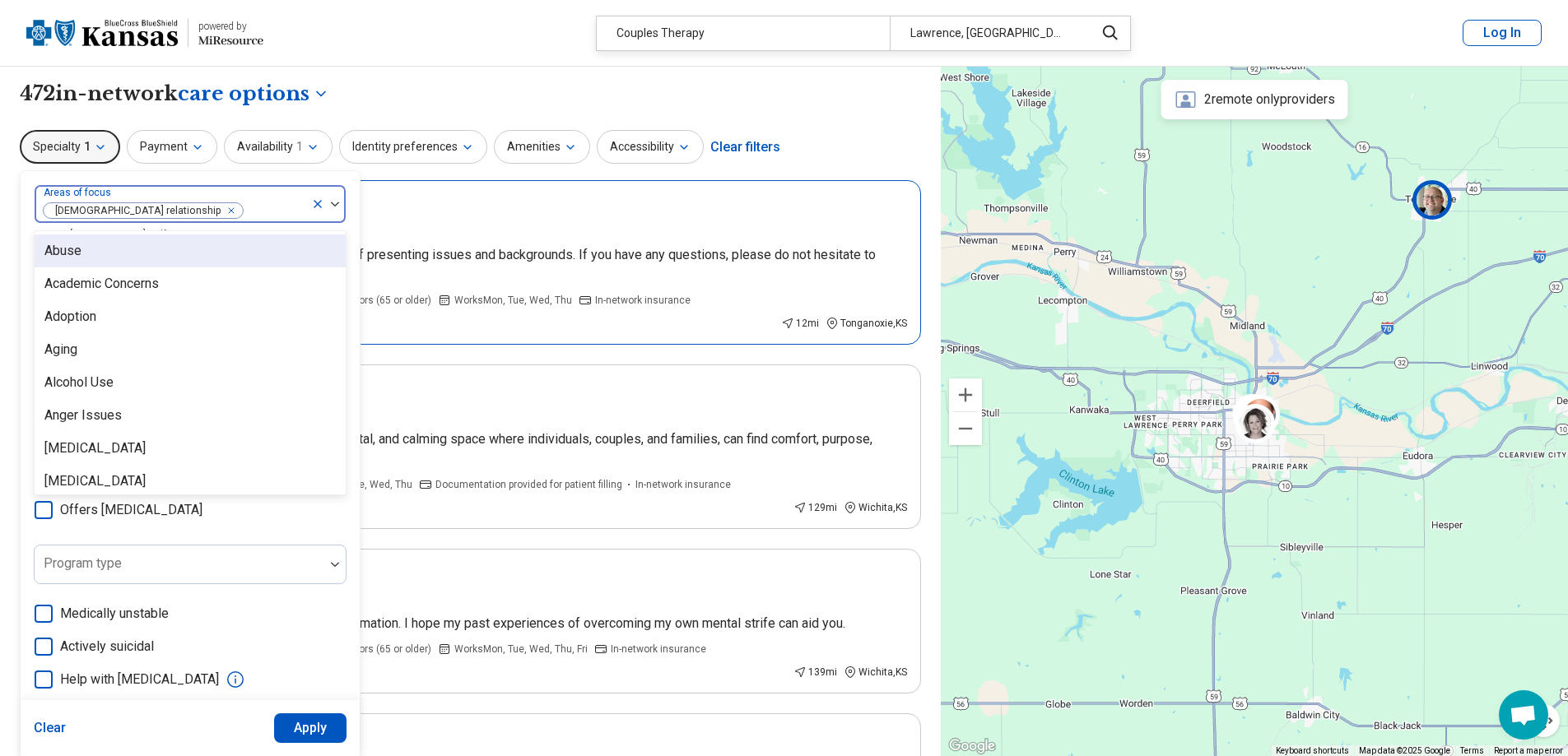
click at [431, 249] on p "I welcome and affirm clients with a wide range of presenting issues and backgro…" at bounding box center [494, 265] width 824 height 39
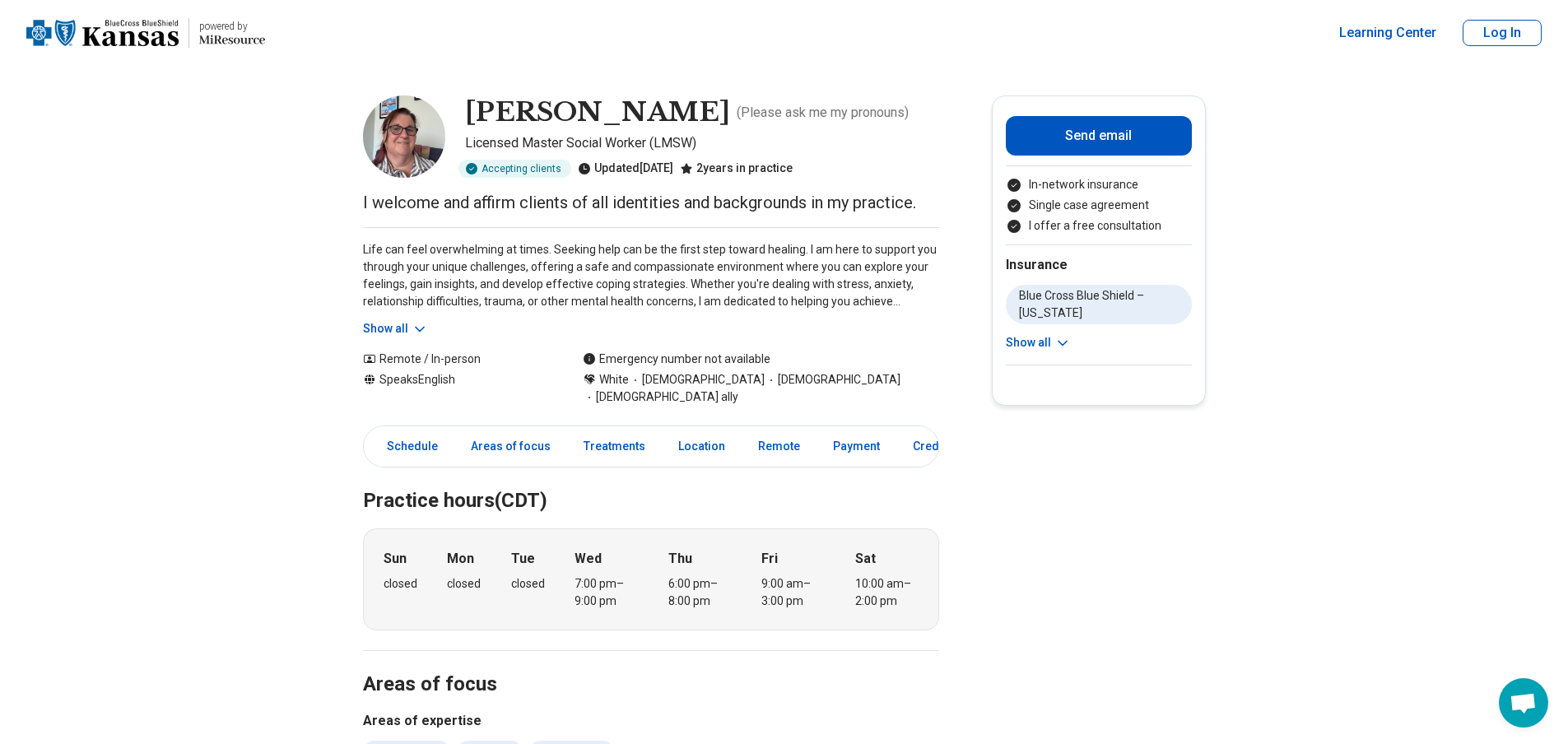
click at [467, 105] on div "[PERSON_NAME] ( Please ask me my pronouns ) Licensed Master Social Worker (LMSW…" at bounding box center [650, 137] width 576 height 82
drag, startPoint x: 476, startPoint y: 102, endPoint x: 649, endPoint y: 108, distance: 173.1
click at [649, 108] on h1 "[PERSON_NAME]" at bounding box center [598, 113] width 265 height 34
copy h1 "[PERSON_NAME]"
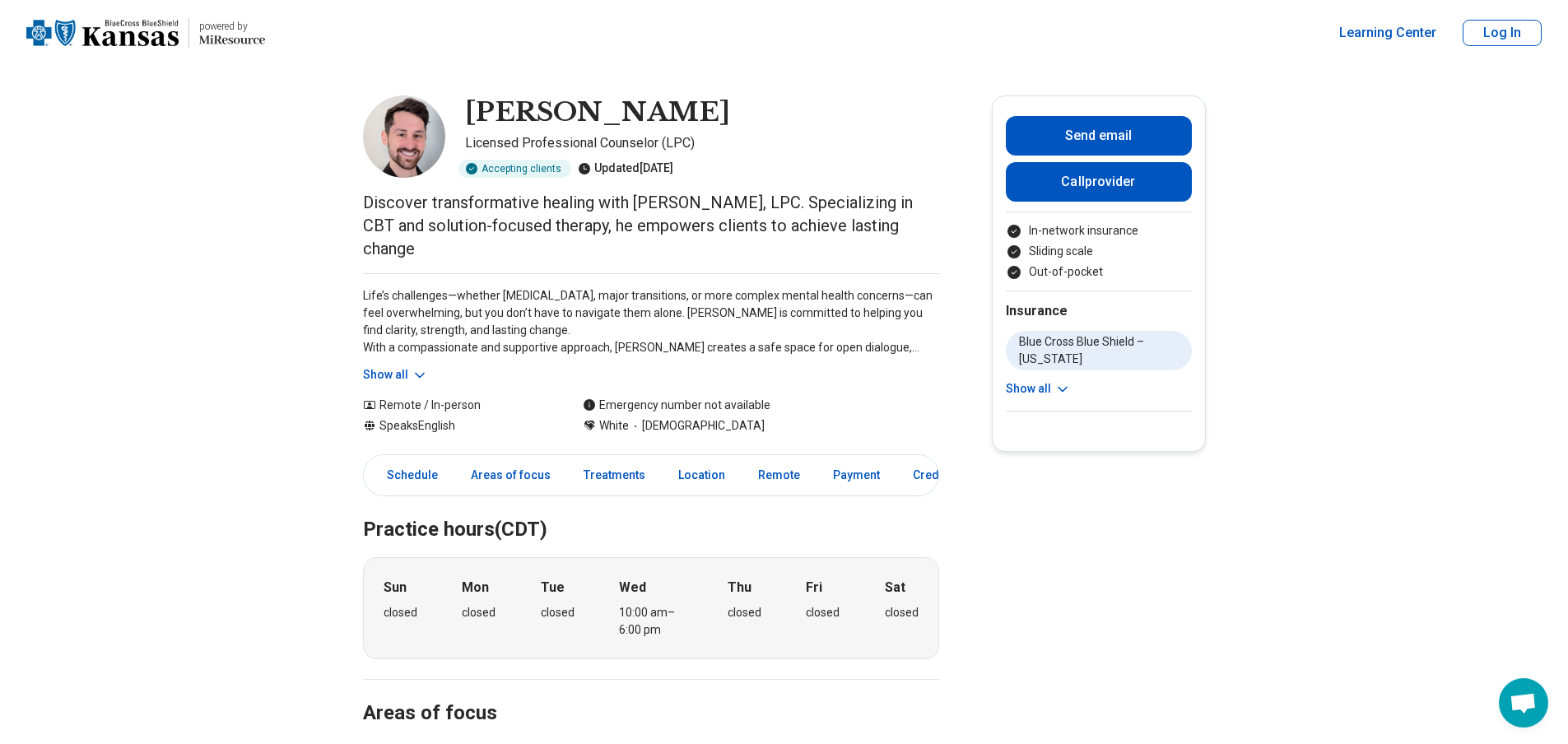
drag, startPoint x: 482, startPoint y: 103, endPoint x: 727, endPoint y: 103, distance: 245.0
click at [727, 103] on div "[PERSON_NAME]" at bounding box center [702, 113] width 474 height 34
copy h1 "[PERSON_NAME]"
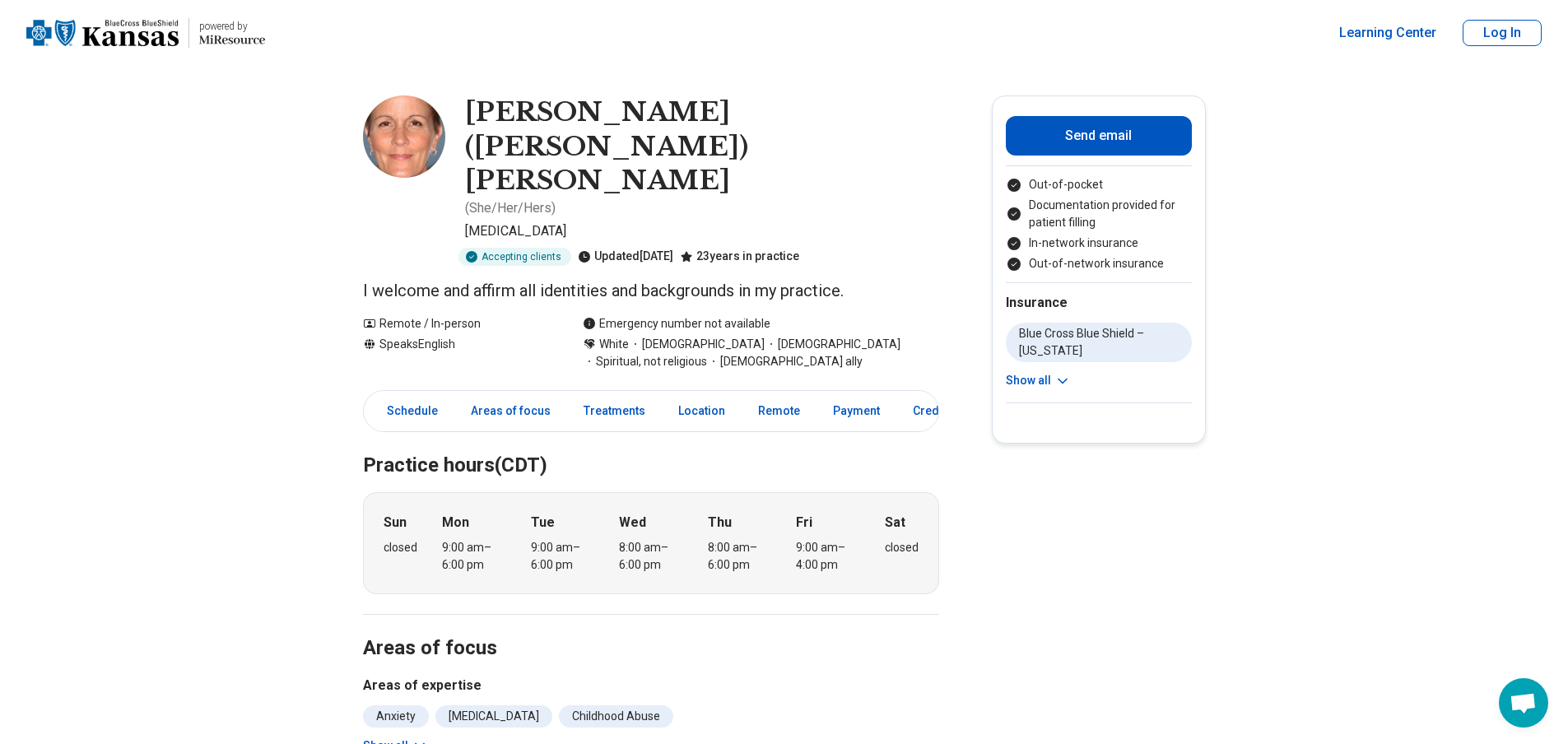
click at [487, 111] on h1 "[PERSON_NAME] ([PERSON_NAME]) [PERSON_NAME]" at bounding box center [702, 147] width 474 height 103
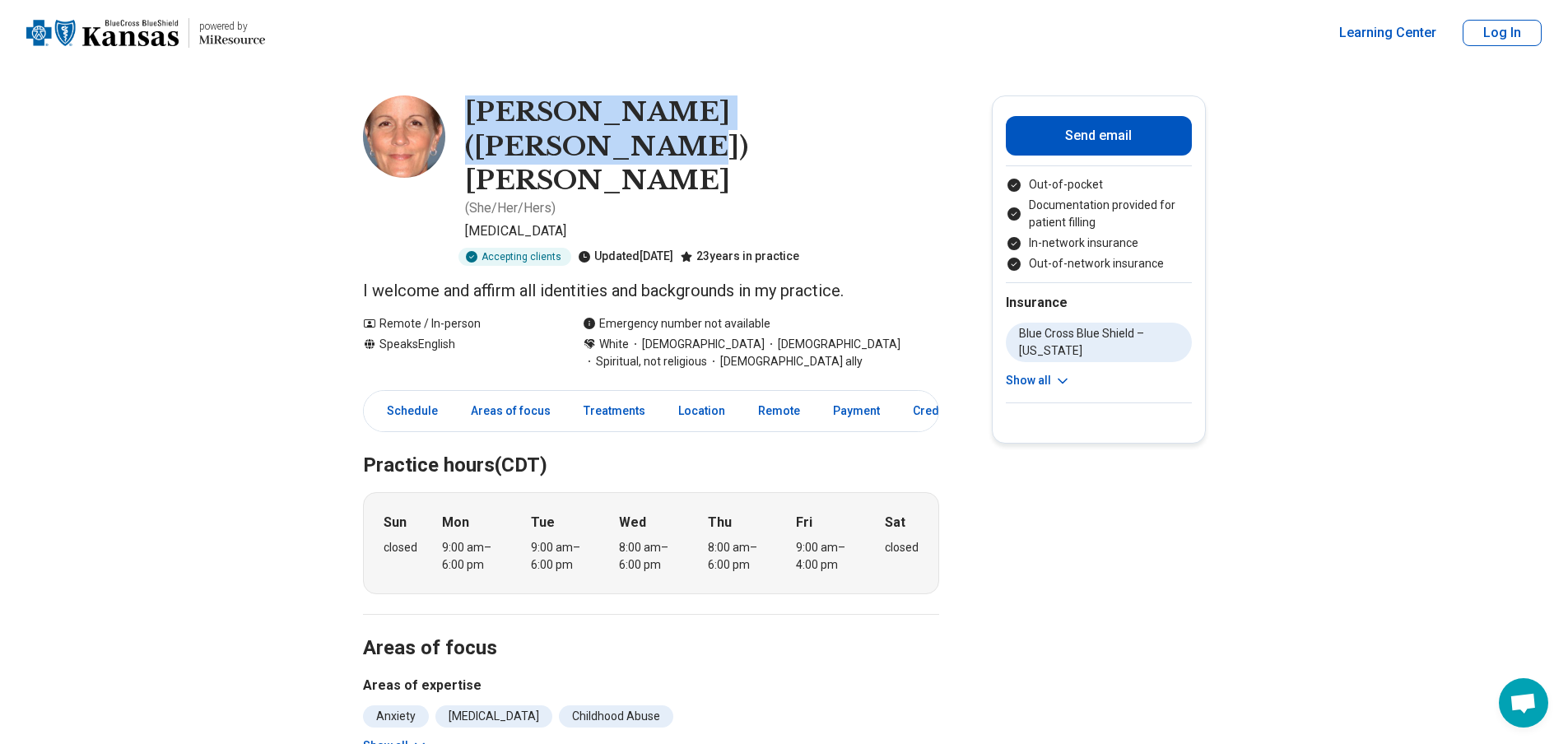
drag, startPoint x: 470, startPoint y: 106, endPoint x: 843, endPoint y: 104, distance: 373.0
click at [843, 104] on h1 "[PERSON_NAME] ([PERSON_NAME]) [PERSON_NAME]" at bounding box center [702, 147] width 474 height 103
copy h1 "[PERSON_NAME] ([PERSON_NAME]) [PERSON_NAME]"
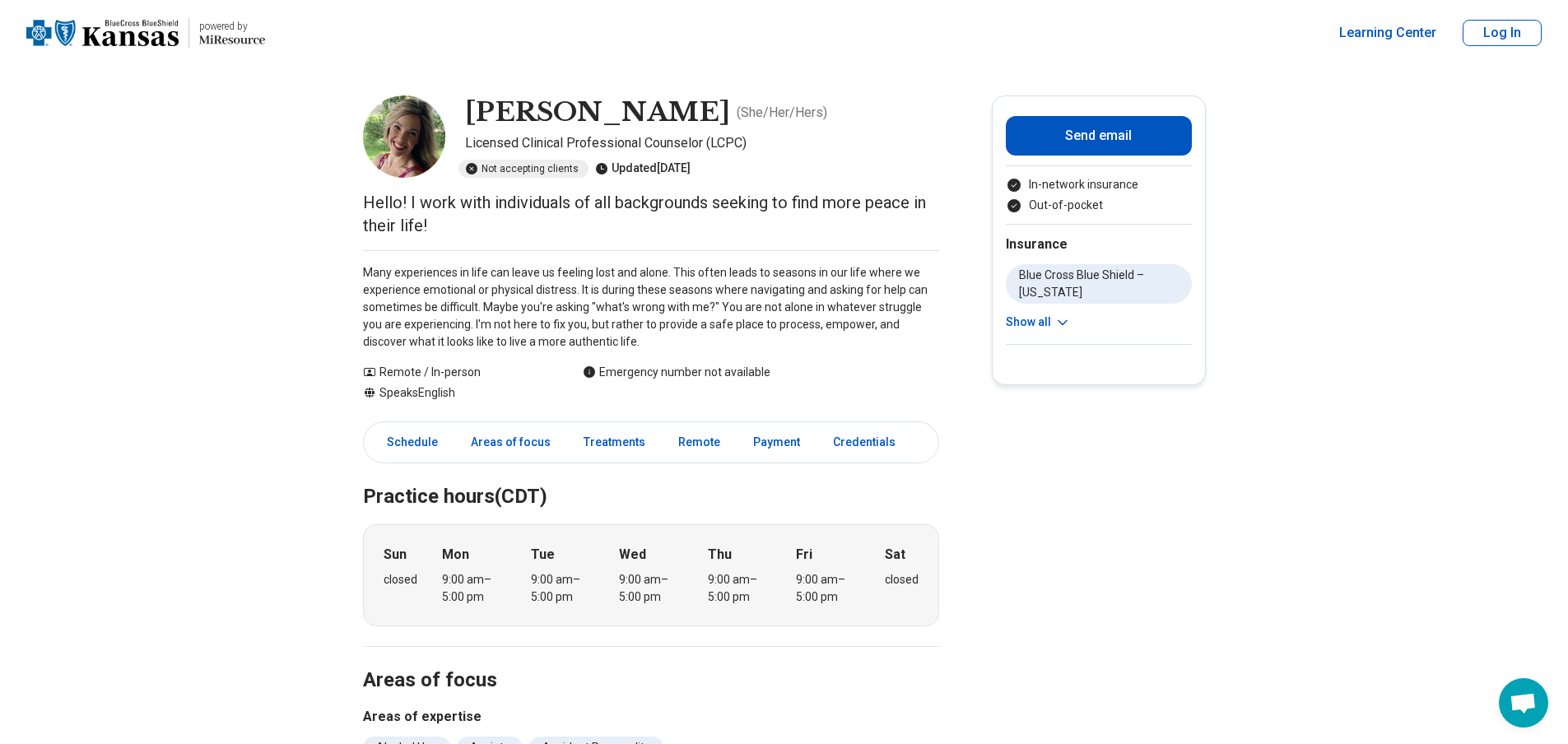
drag, startPoint x: 476, startPoint y: 108, endPoint x: 677, endPoint y: 115, distance: 201.1
click at [677, 115] on h1 "Elisabeth Shaw" at bounding box center [598, 113] width 265 height 34
copy h1 "Elisabeth Shaw"
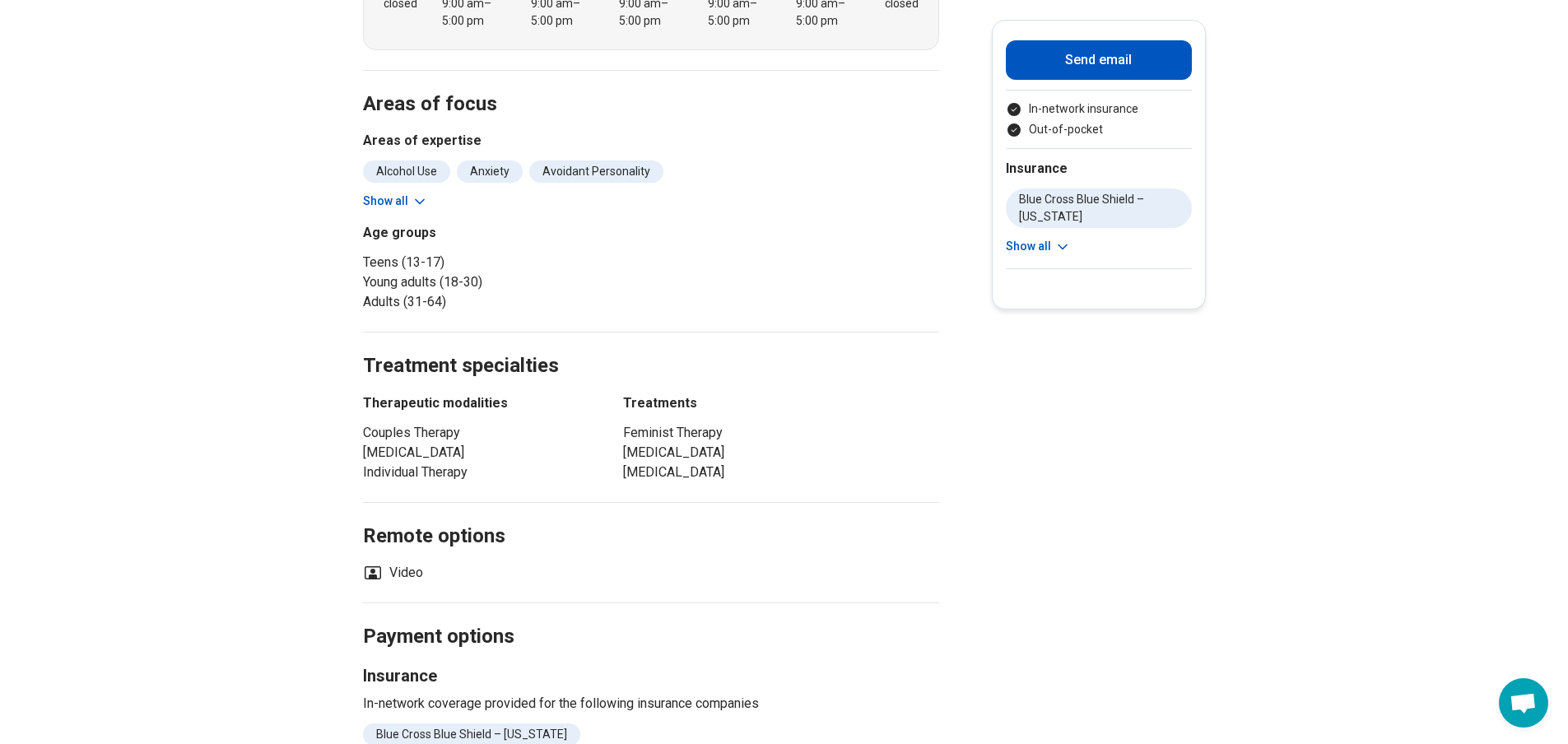
scroll to position [905, 0]
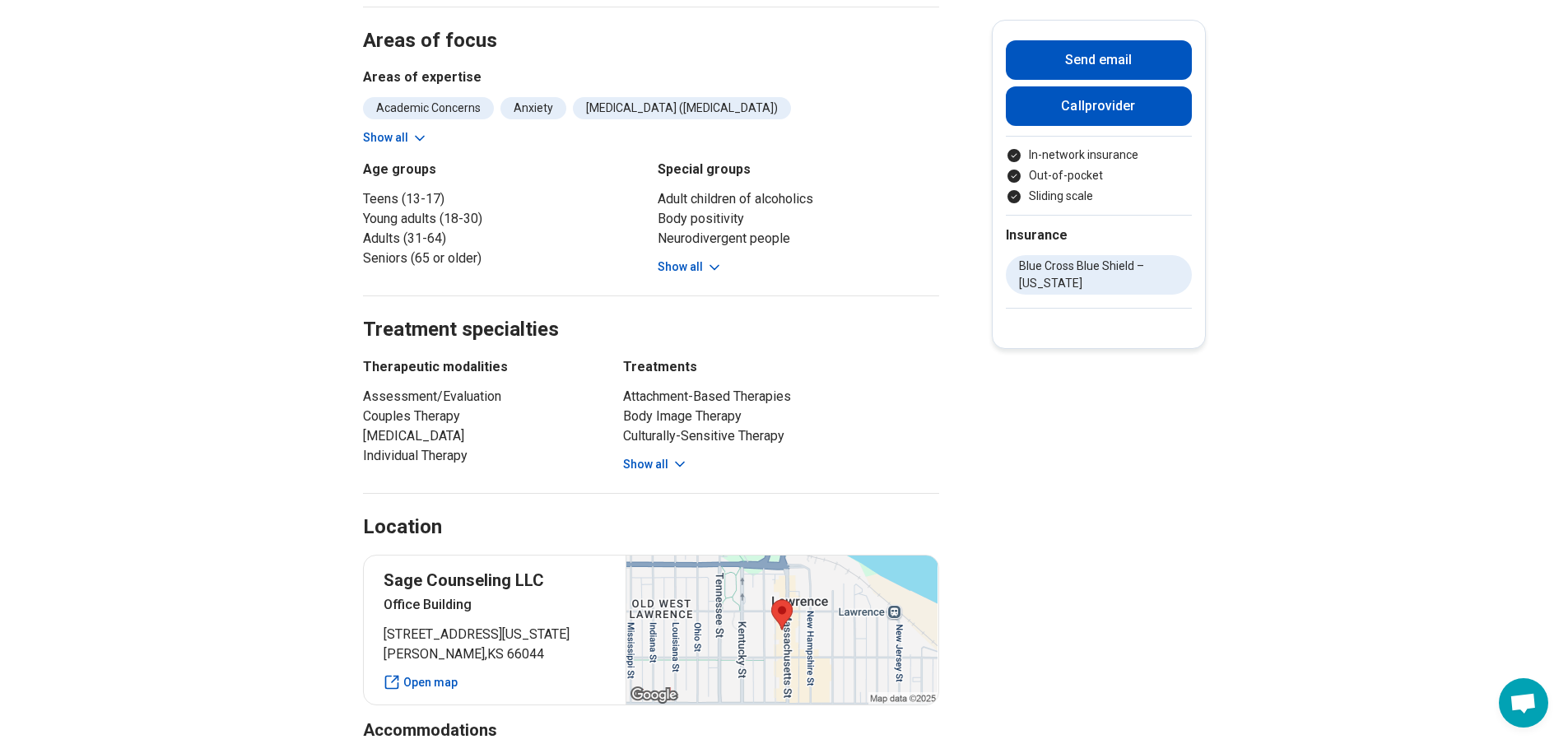
scroll to position [987, 0]
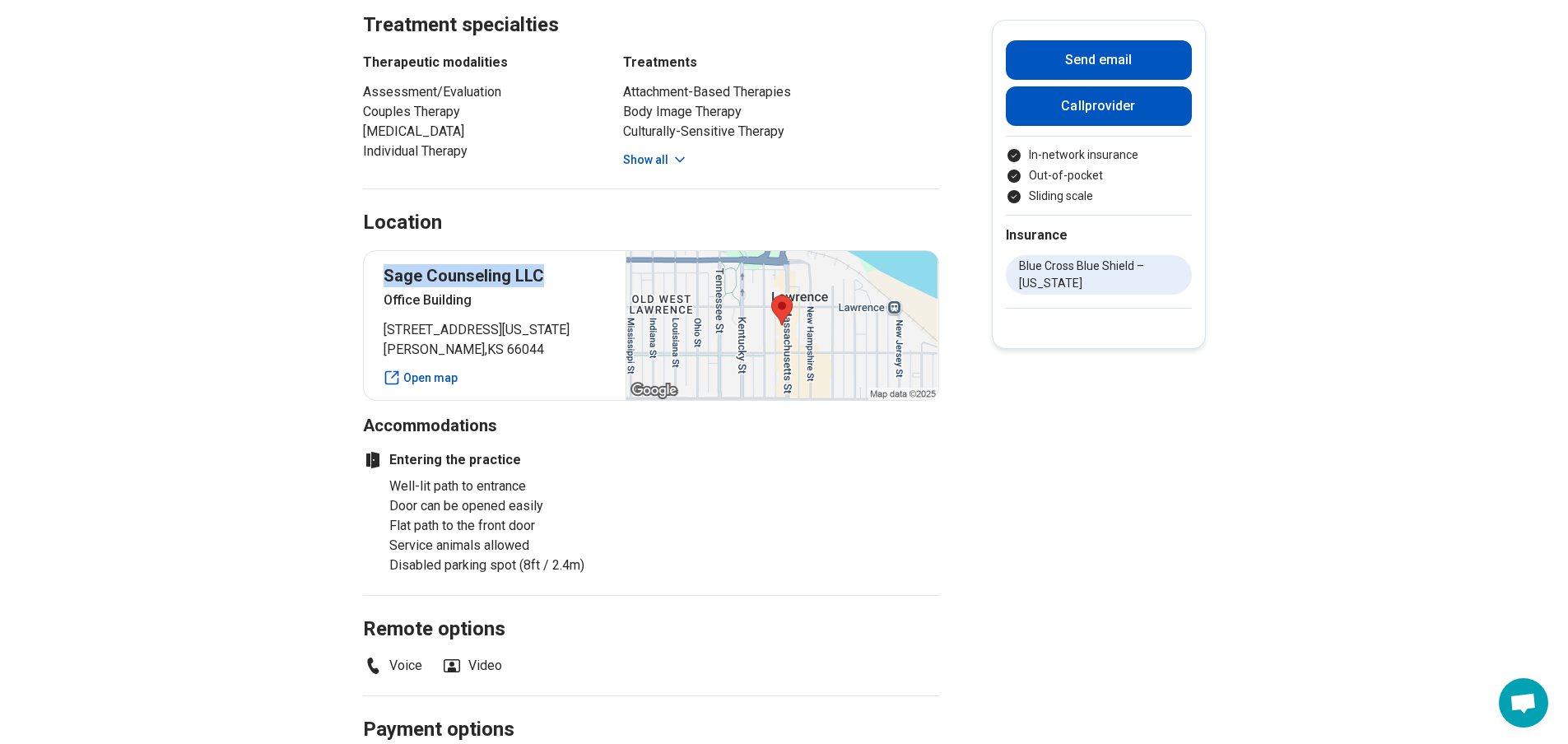
drag, startPoint x: 390, startPoint y: 233, endPoint x: 552, endPoint y: 241, distance: 162.2
click at [552, 264] on p "Sage Counseling LLC" at bounding box center [494, 275] width 223 height 23
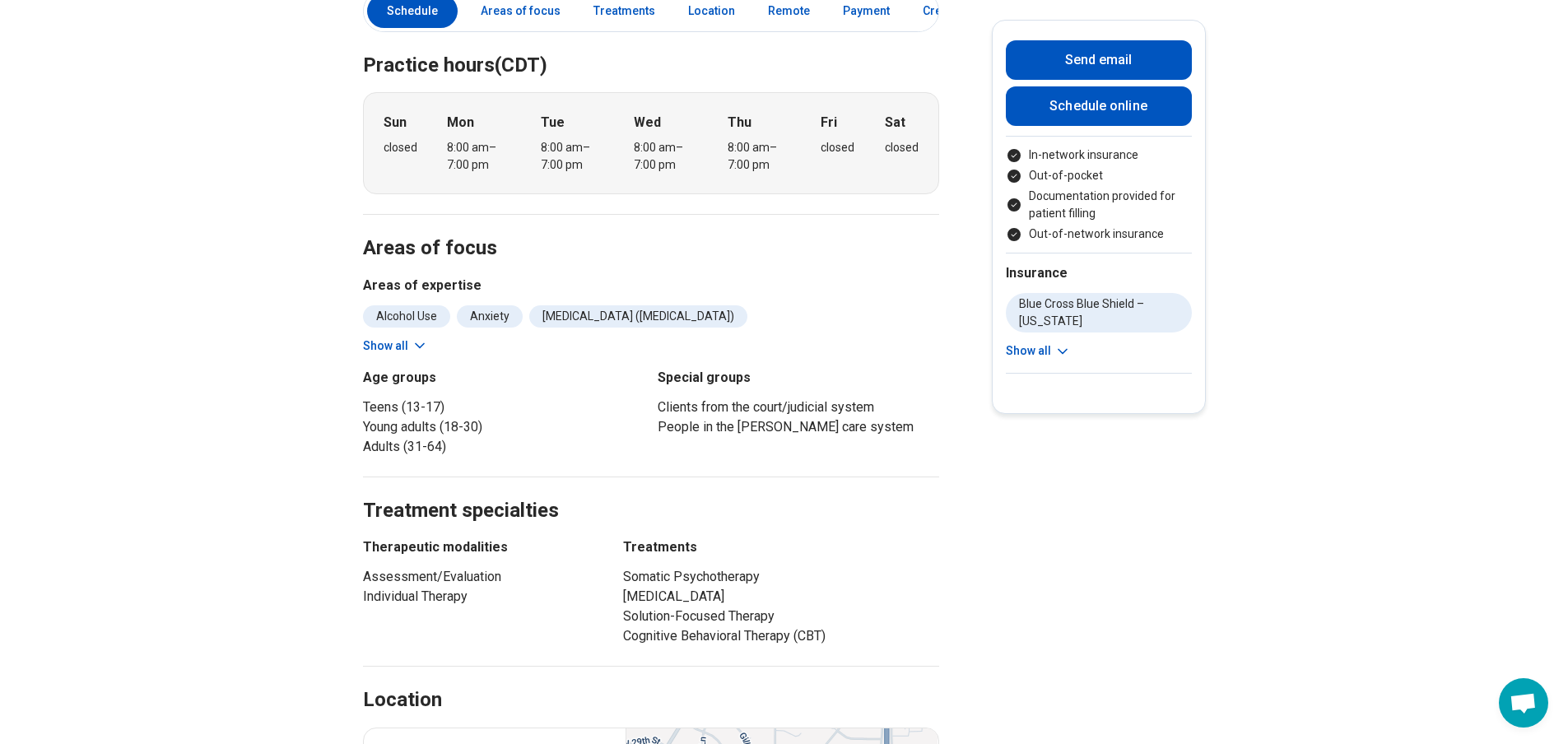
scroll to position [411, 0]
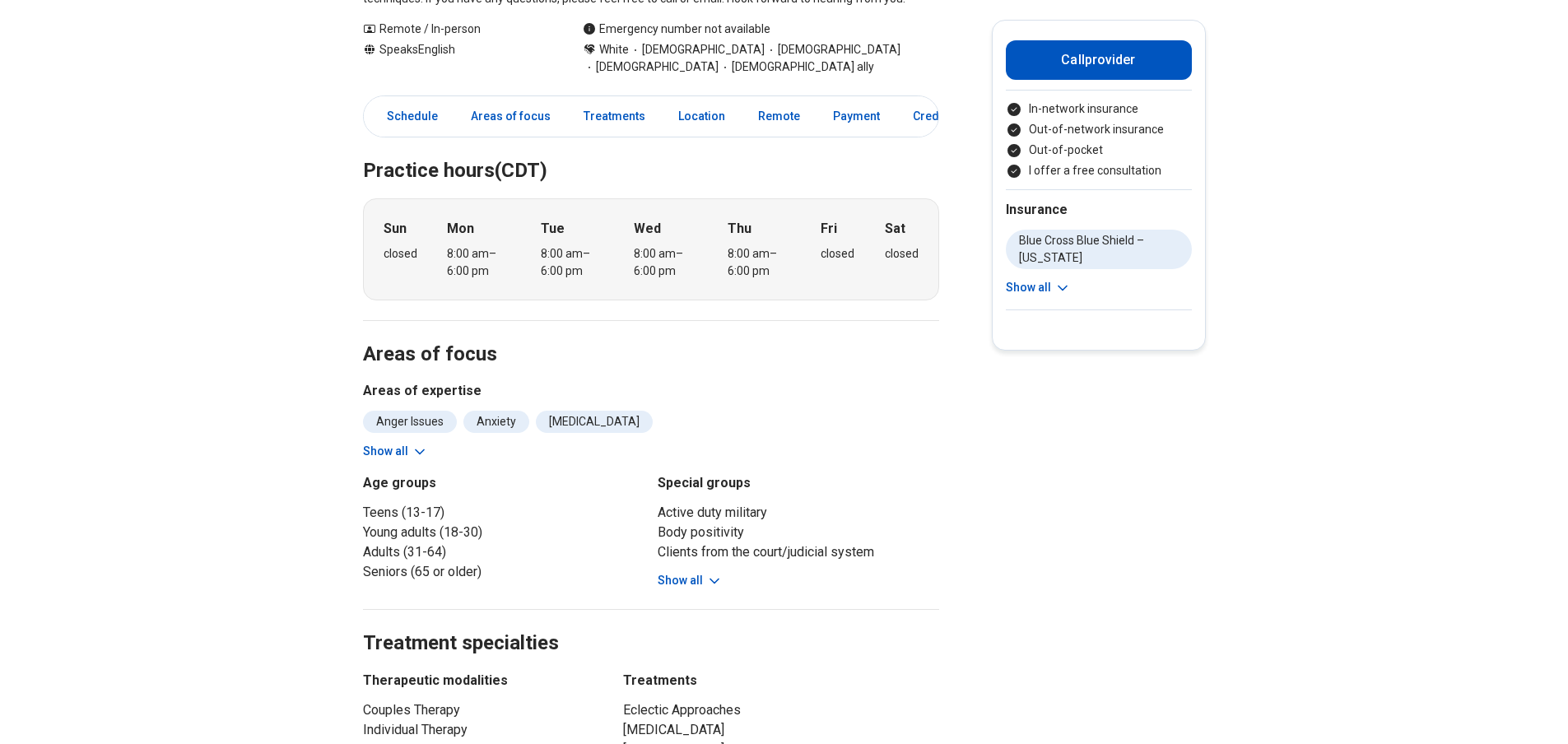
scroll to position [411, 0]
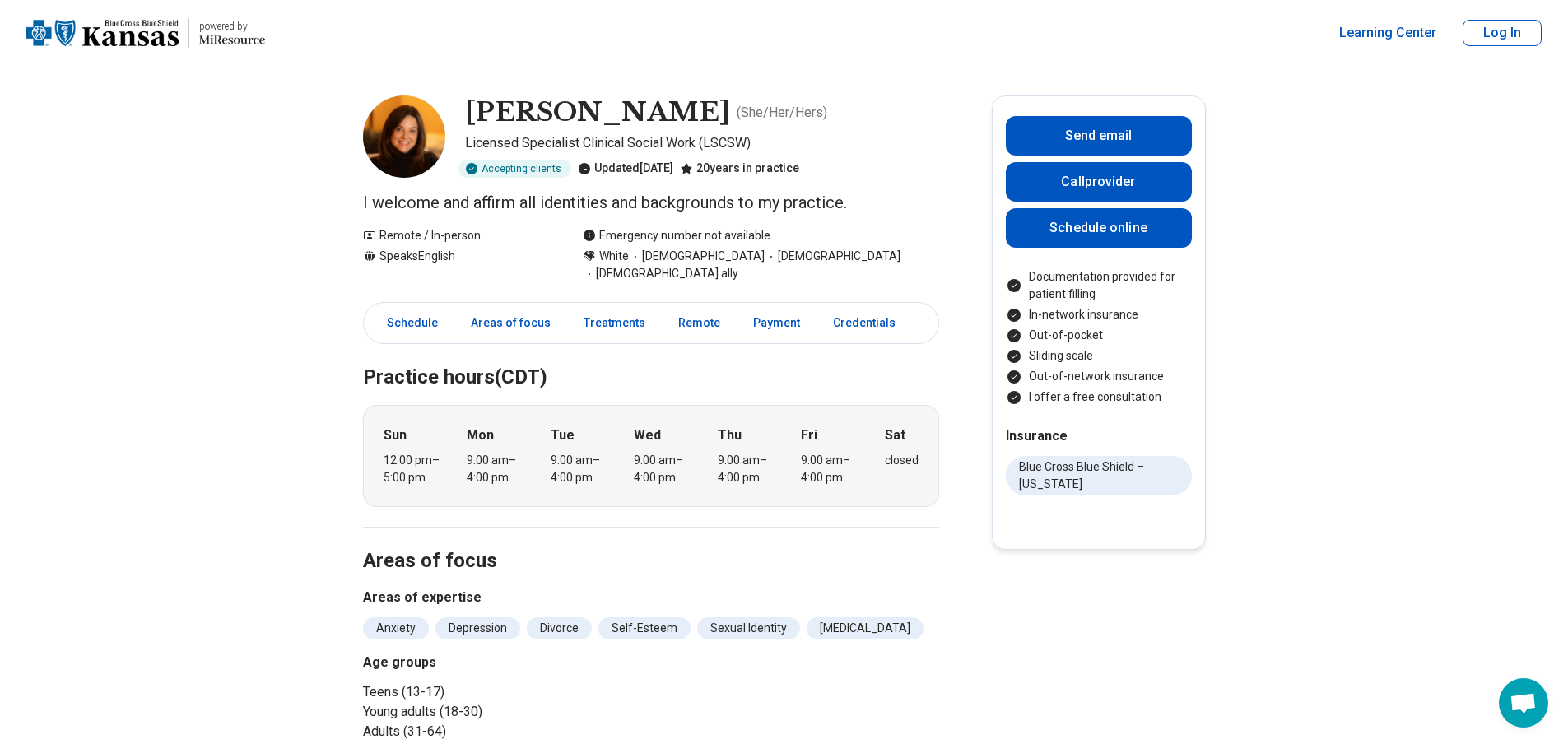
click at [467, 139] on div "Jennifer Anderson ( She/Her/Hers ) Licensed Specialist Clinical Social Work (LS…" at bounding box center [650, 137] width 576 height 82
drag, startPoint x: 470, startPoint y: 141, endPoint x: 800, endPoint y: 145, distance: 330.0
click at [800, 145] on p "Licensed Specialist Clinical Social Work (LSCSW)" at bounding box center [702, 143] width 474 height 20
copy p "Licensed Specialist Clinical Social Work (LSCSW)"
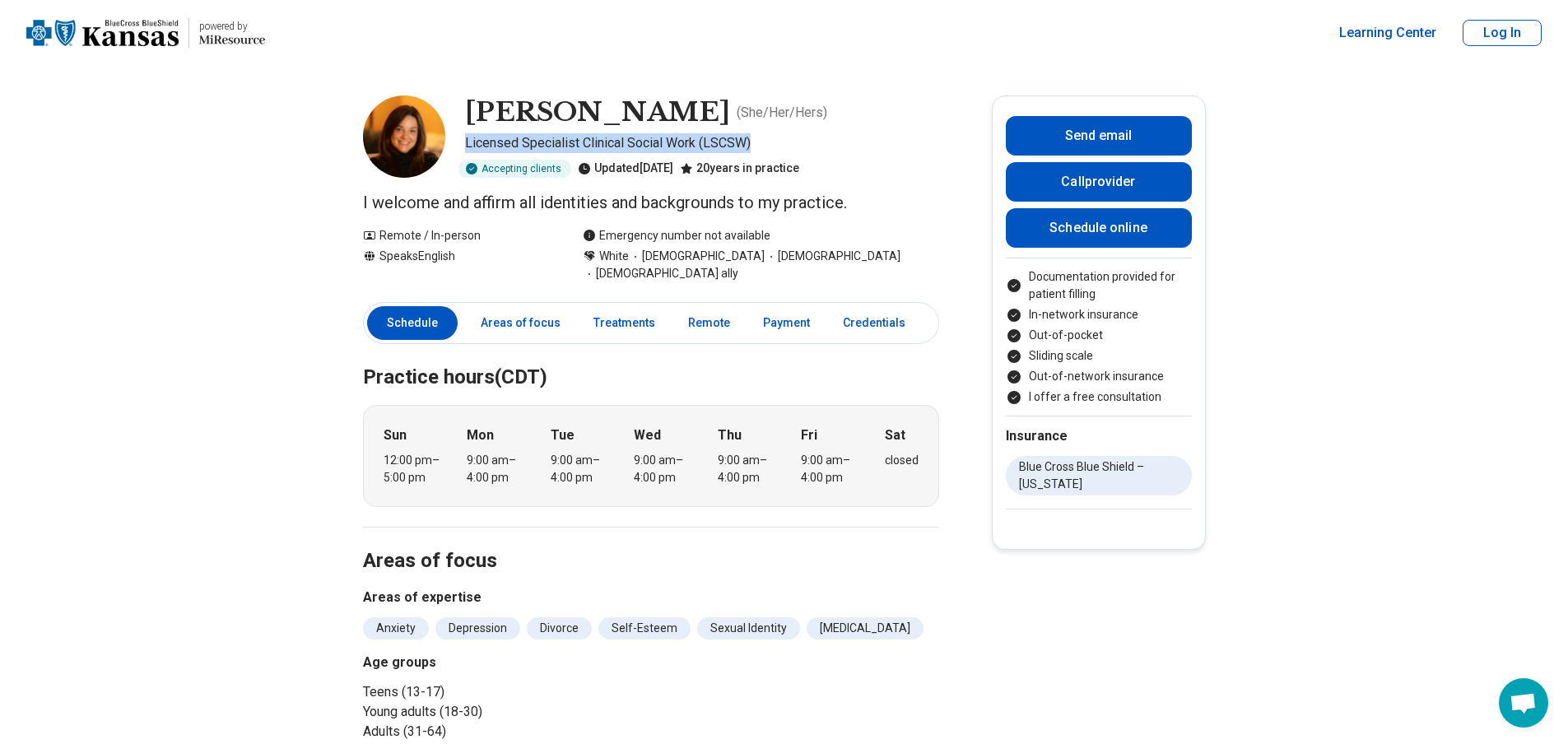
drag, startPoint x: 474, startPoint y: 97, endPoint x: 725, endPoint y: 103, distance: 251.1
click at [725, 103] on div "Jennifer Anderson ( She/Her/Hers )" at bounding box center [702, 113] width 474 height 34
copy h1 "Jennifer Anderson"
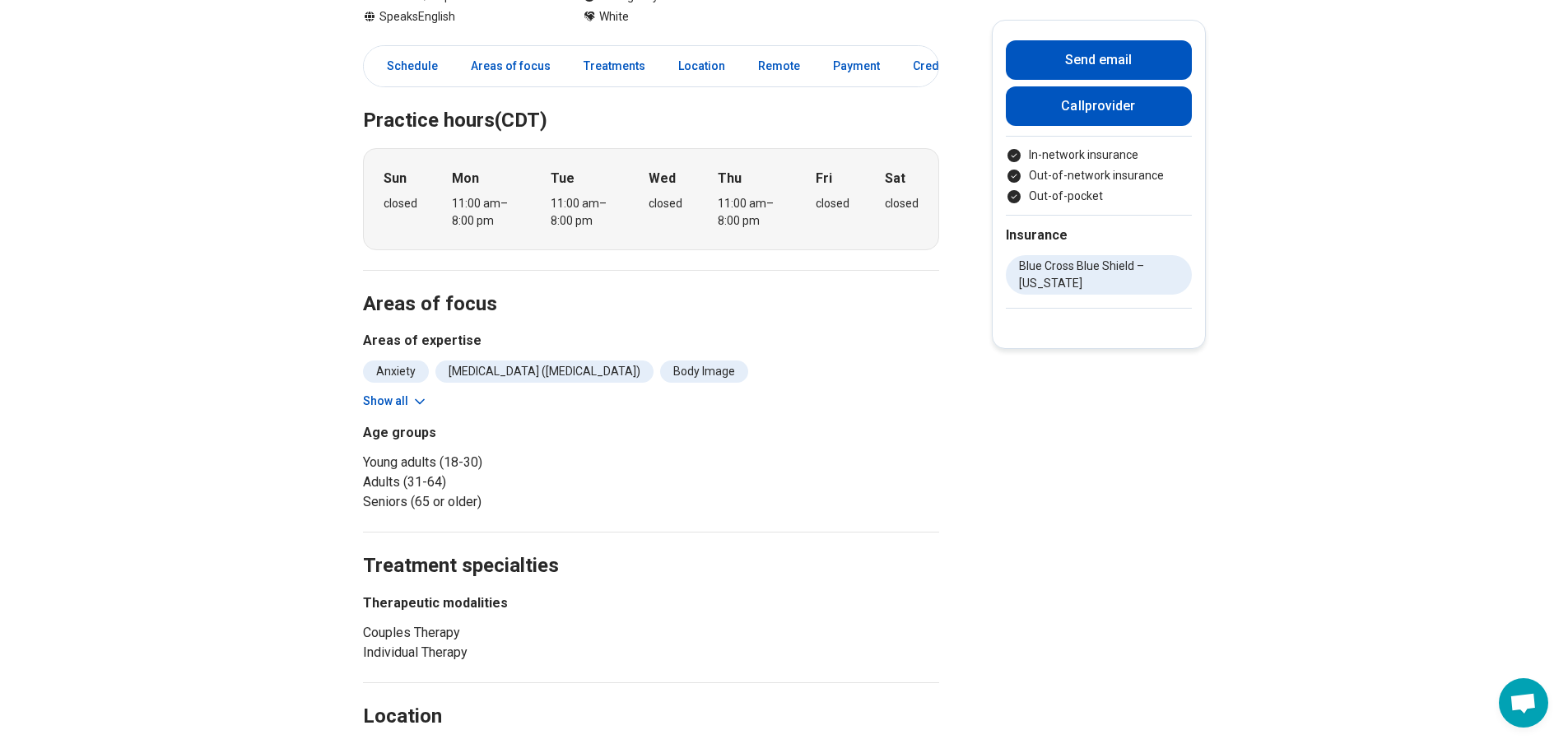
scroll to position [411, 0]
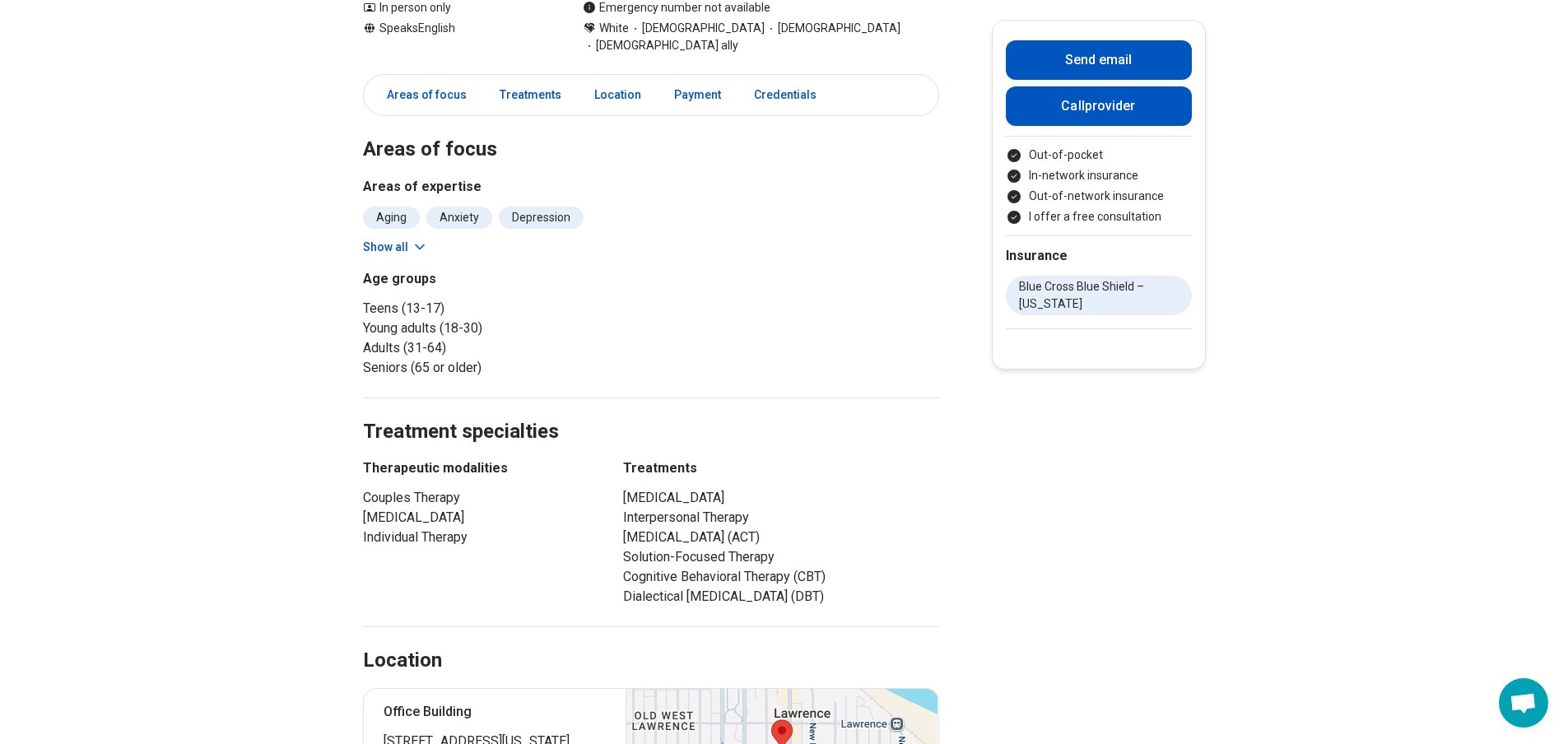
scroll to position [411, 0]
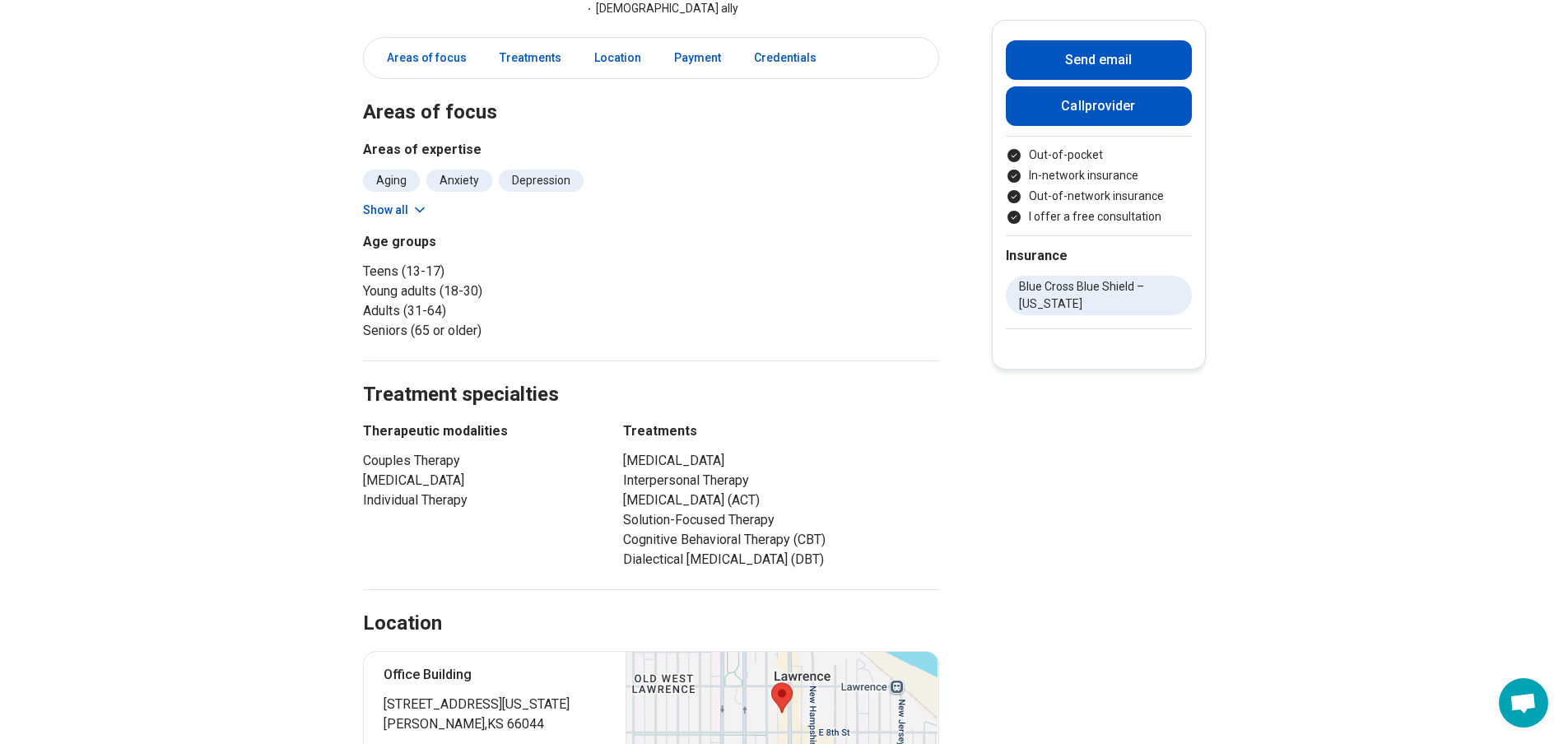
click at [939, 490] on li "[MEDICAL_DATA] (ACT)" at bounding box center [780, 499] width 316 height 20
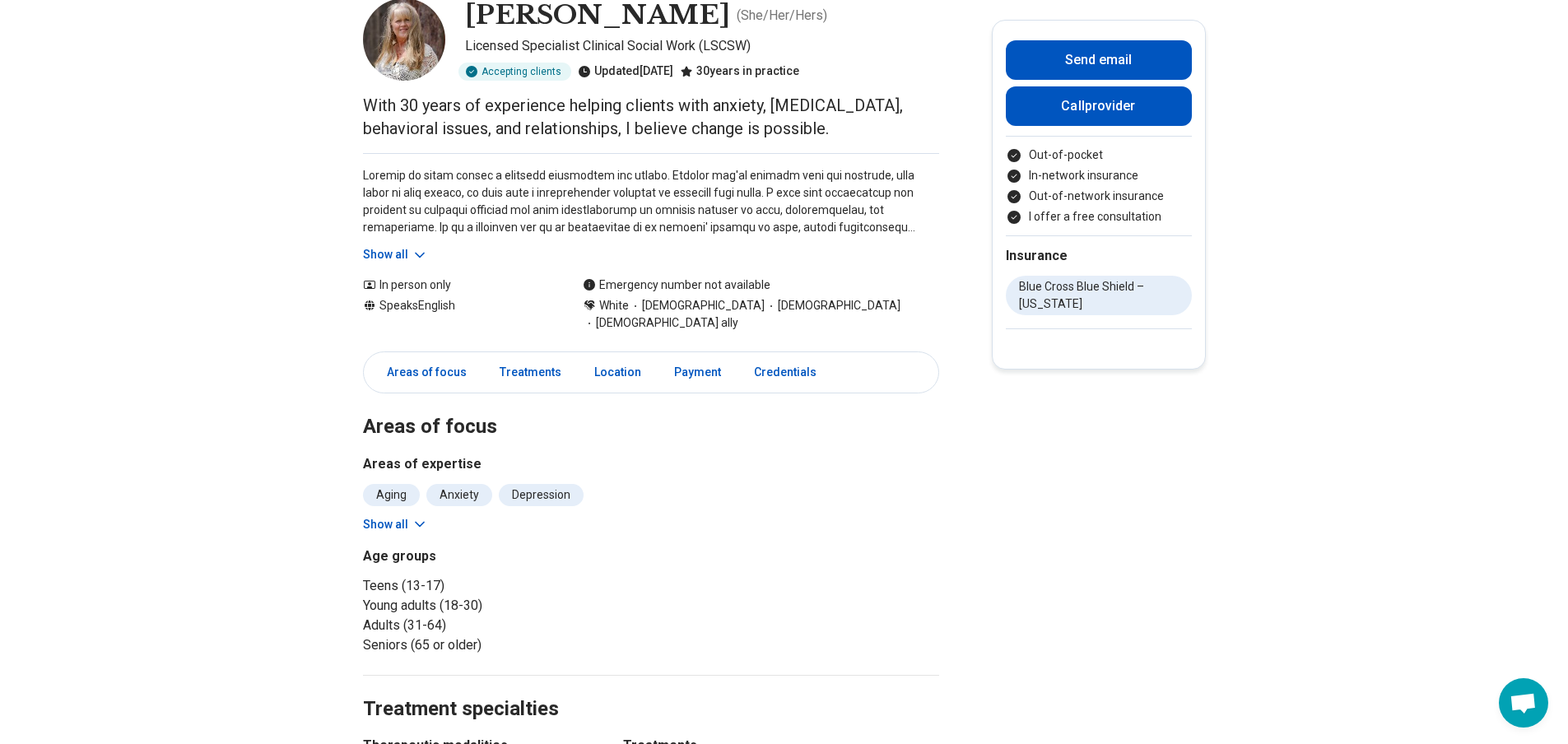
scroll to position [0, 0]
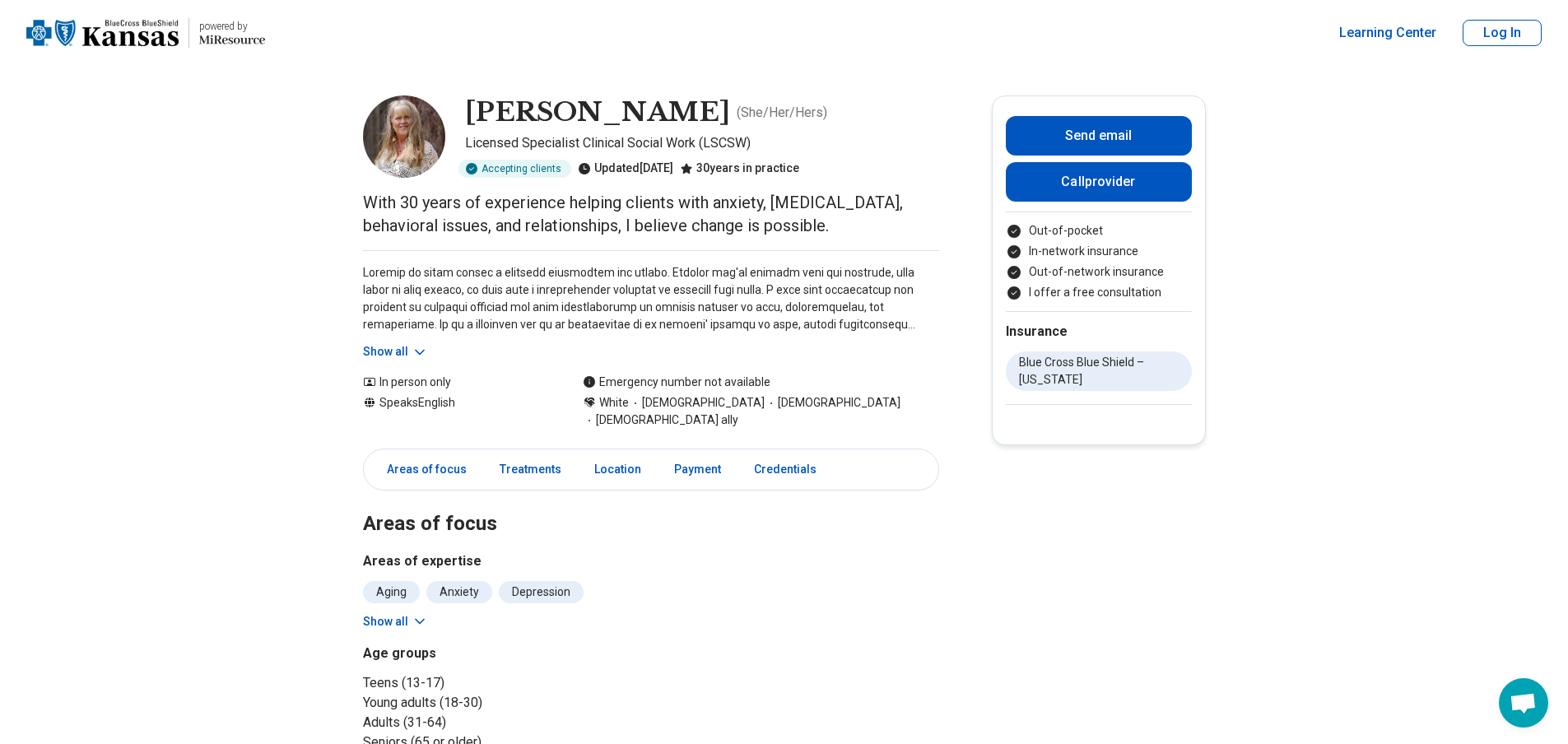
drag, startPoint x: 731, startPoint y: 323, endPoint x: 571, endPoint y: 286, distance: 164.2
click at [730, 322] on p at bounding box center [650, 298] width 576 height 69
click at [401, 341] on div "Show all" at bounding box center [650, 304] width 576 height 110
click at [414, 346] on button "Show all" at bounding box center [395, 351] width 65 height 17
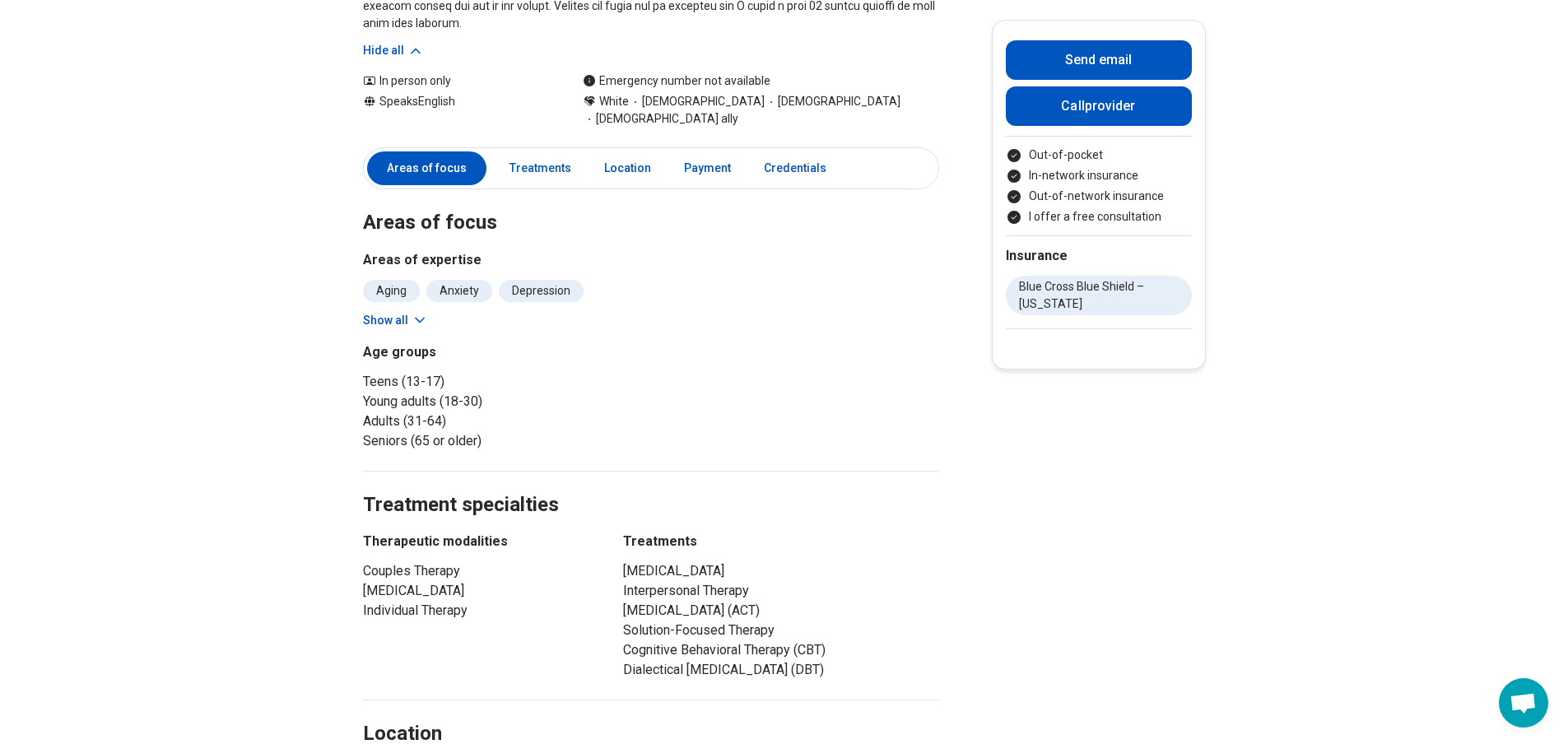
scroll to position [411, 0]
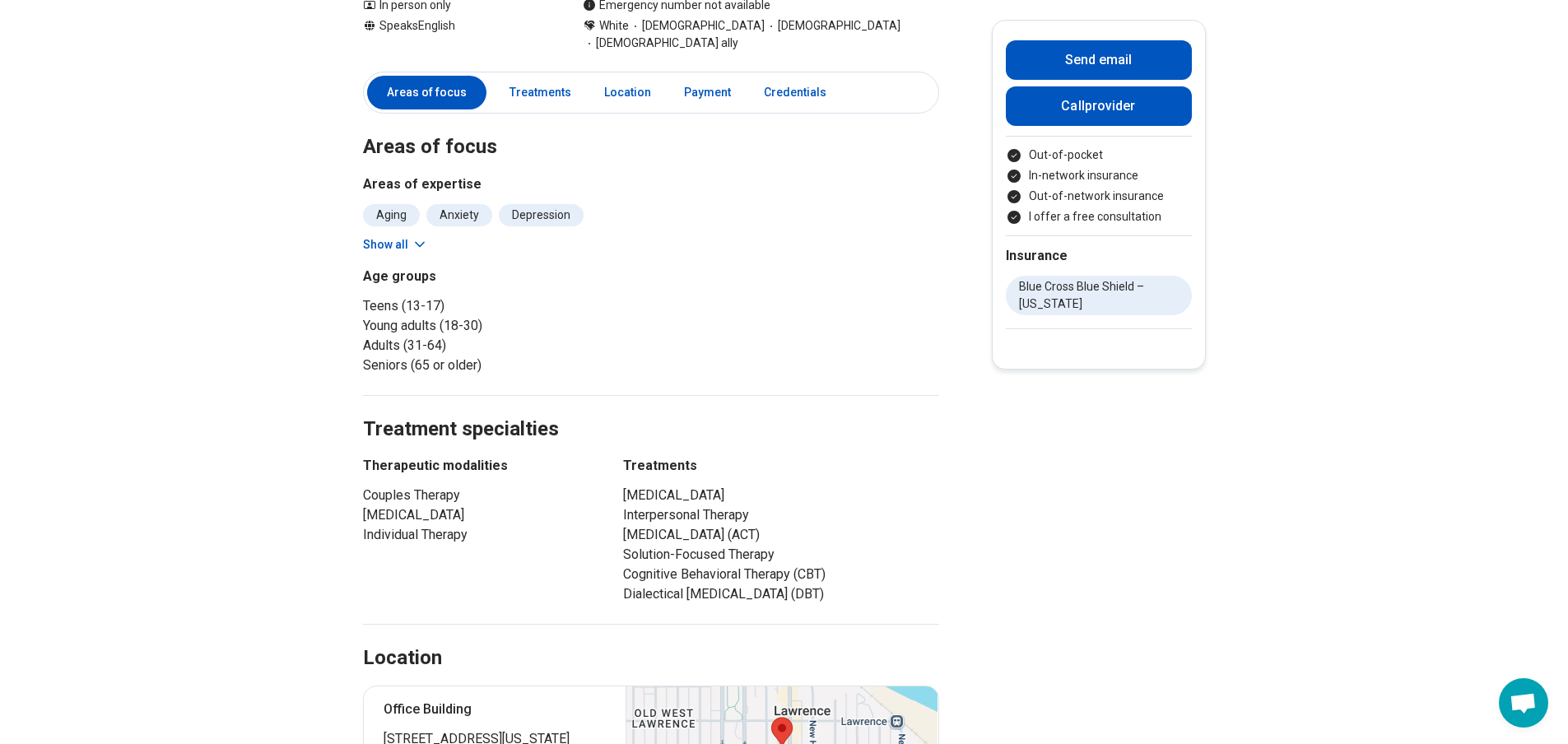
scroll to position [82, 0]
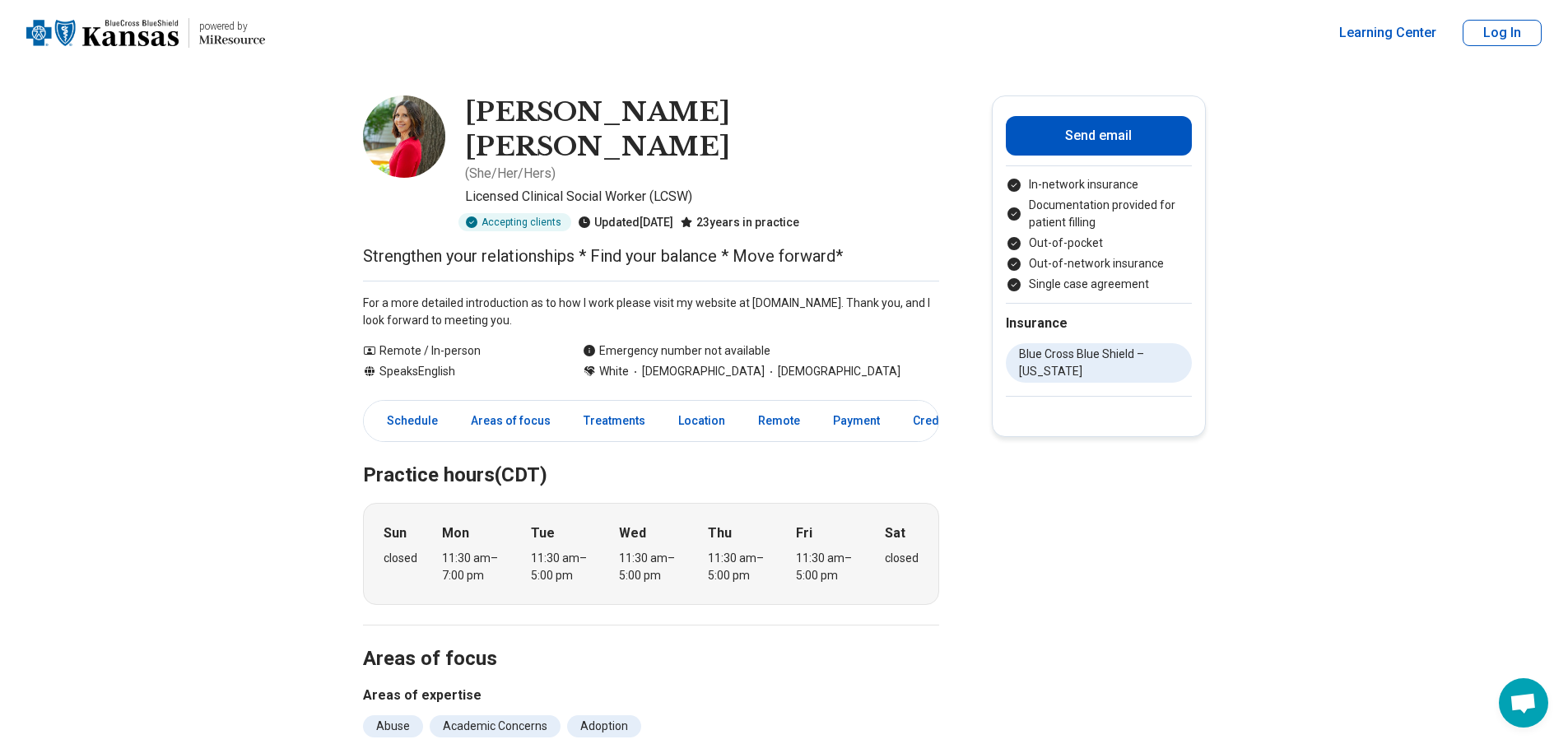
drag, startPoint x: 1044, startPoint y: 641, endPoint x: 953, endPoint y: 633, distance: 91.4
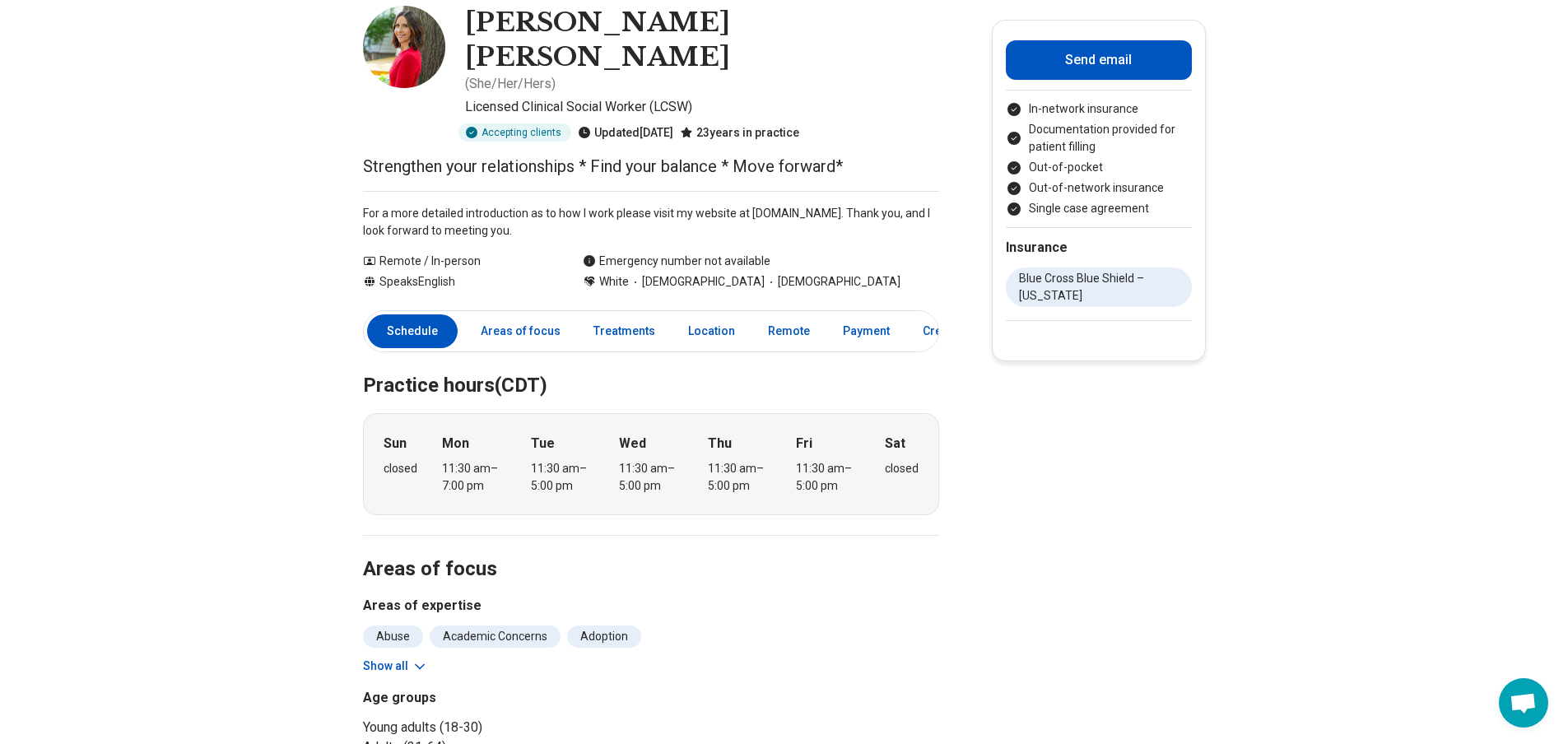
scroll to position [82, 0]
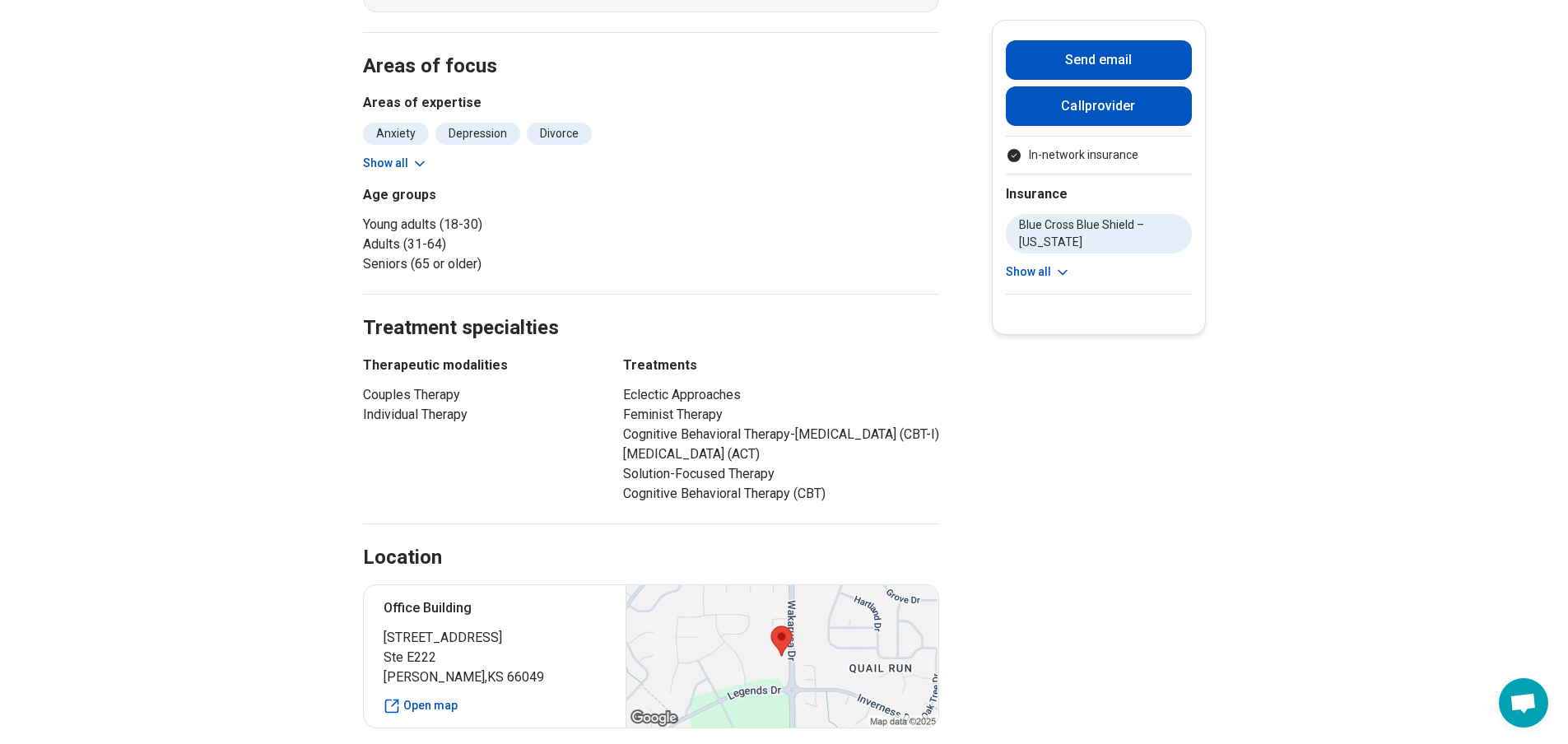
scroll to position [576, 0]
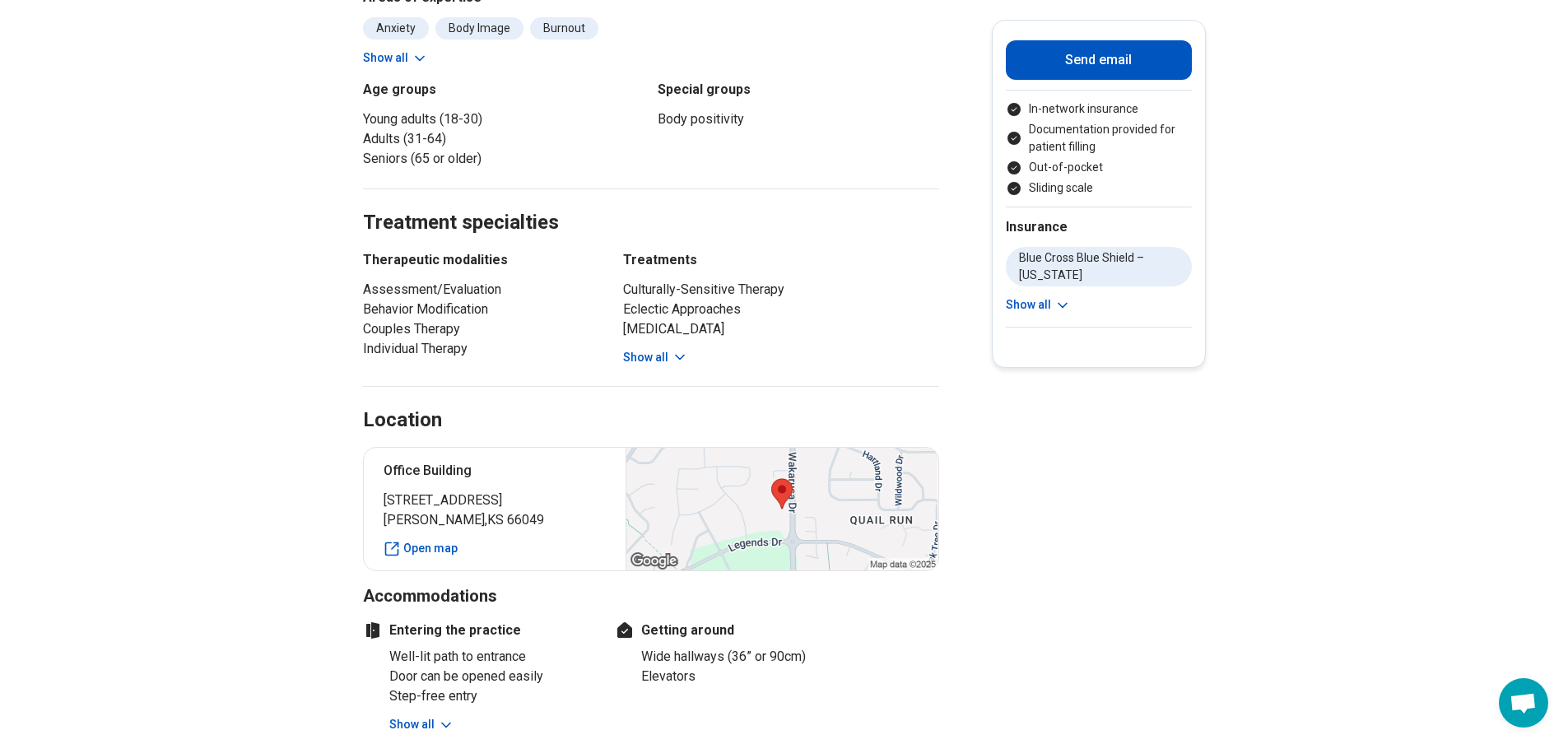
scroll to position [741, 0]
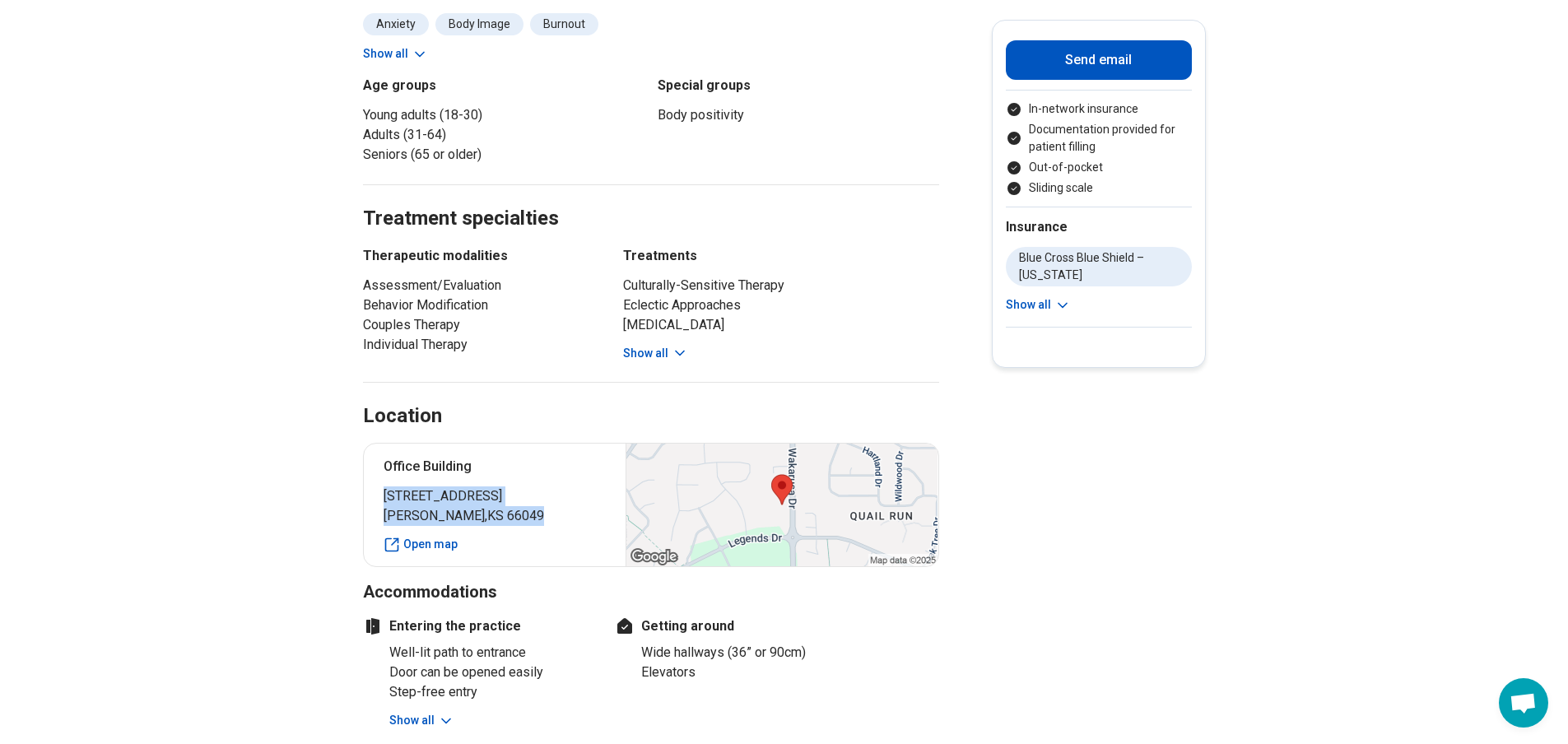
drag, startPoint x: 423, startPoint y: 481, endPoint x: 514, endPoint y: 502, distance: 93.4
click at [514, 502] on div "Office Building 1201 Wakarusa Drive Lawrence , KS 66049 Open map" at bounding box center [650, 505] width 576 height 124
copy p "1201 Wakarusa Drive Lawrence , KS 66049"
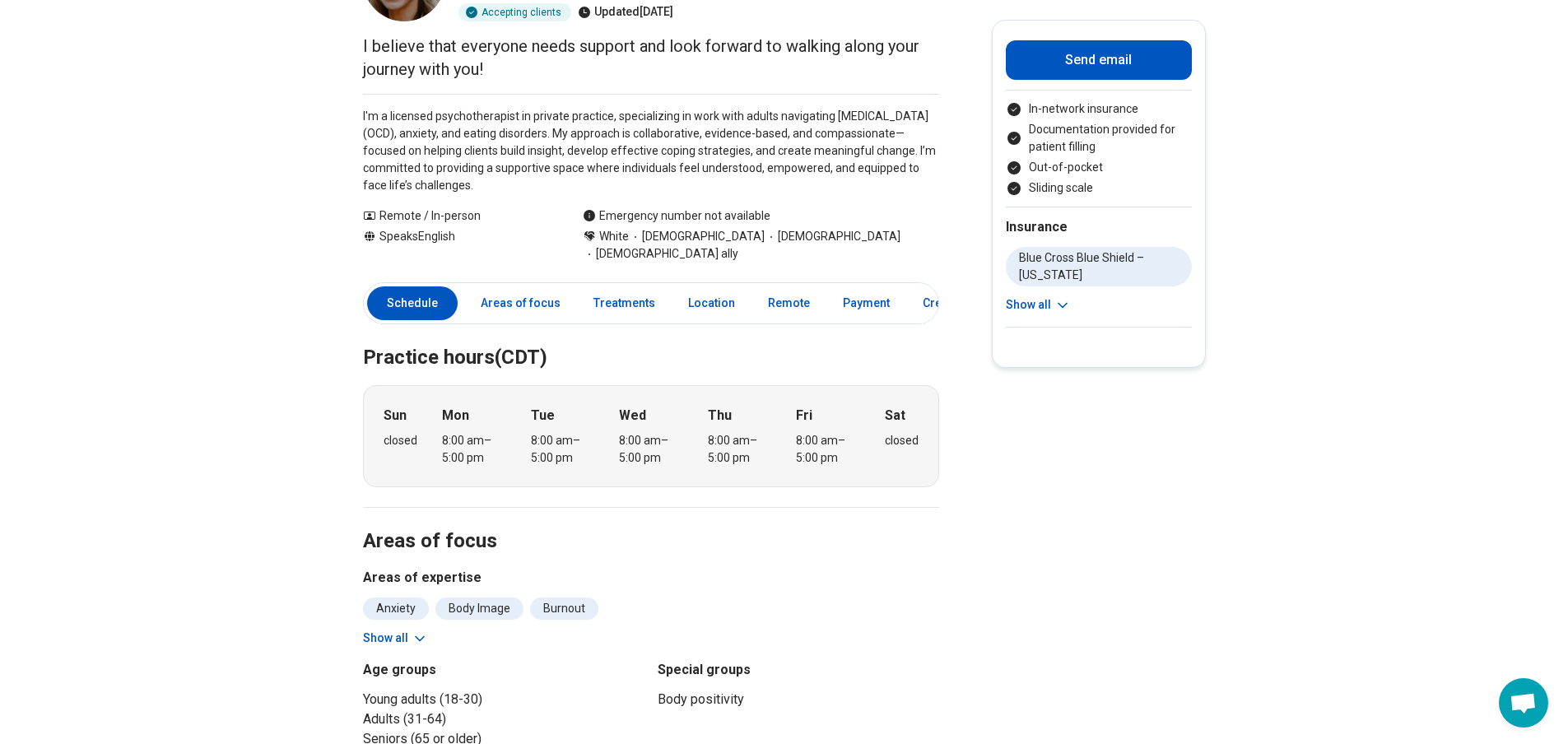
scroll to position [0, 0]
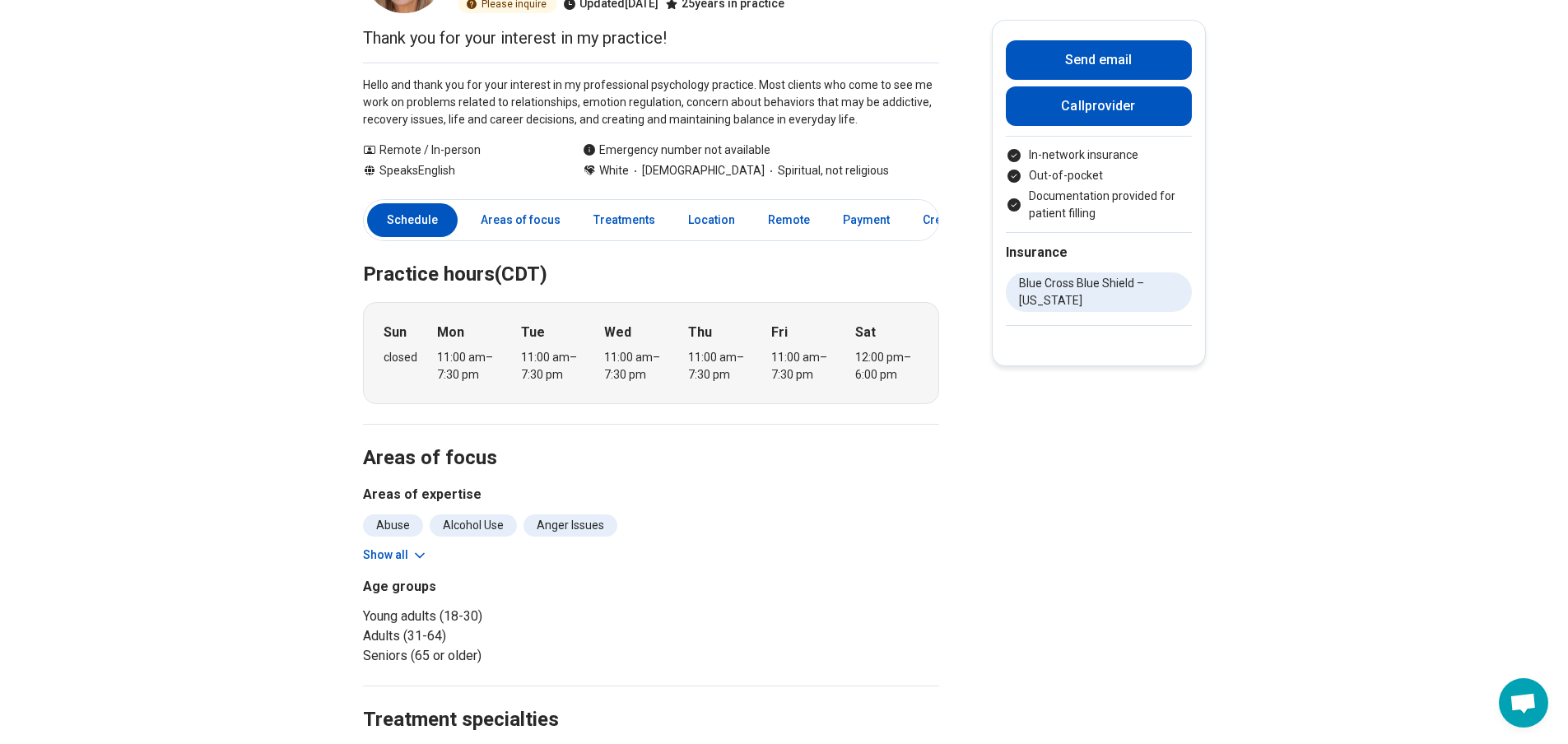
scroll to position [247, 0]
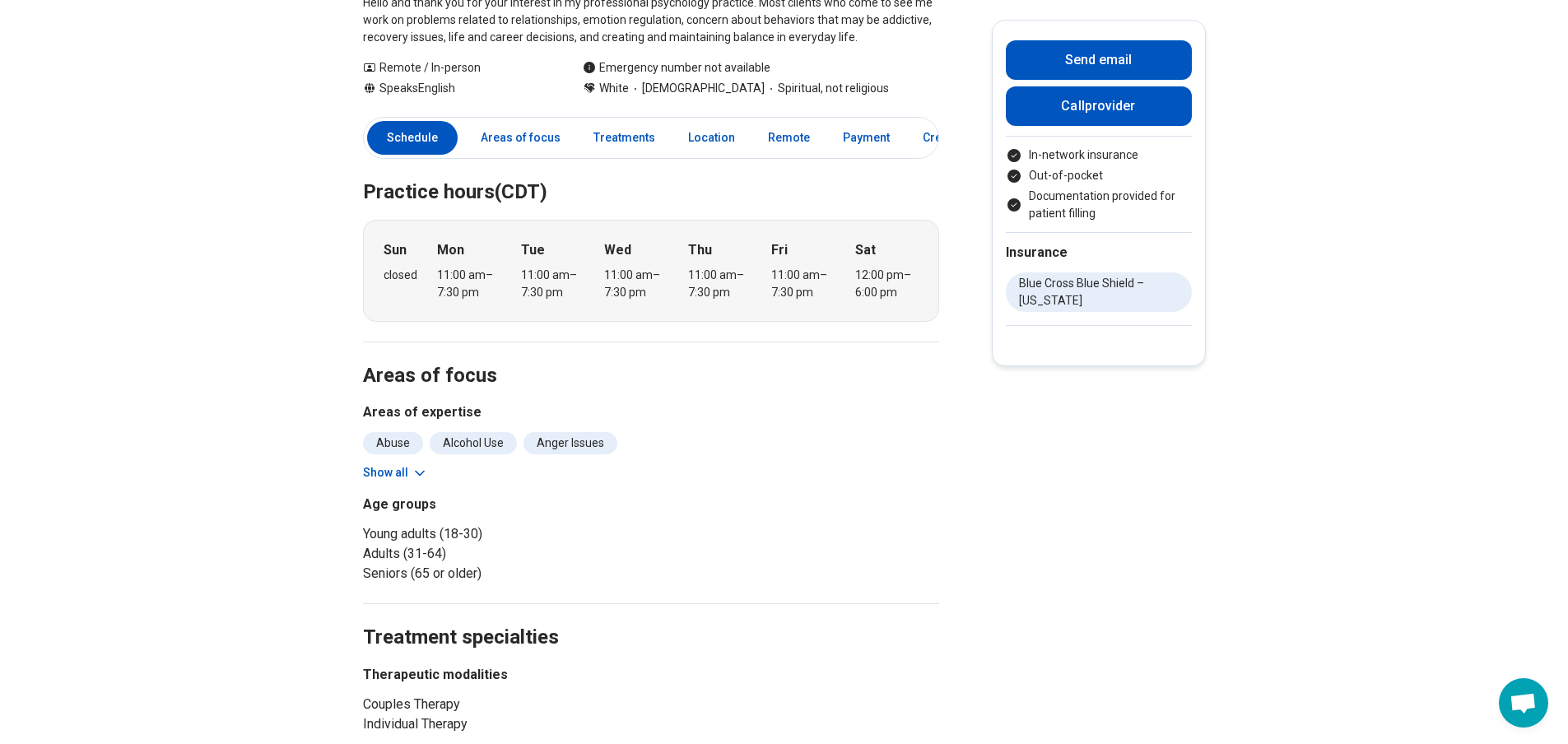
click at [419, 463] on div "Abuse Alcohol Use Anger Issues Anxiety [MEDICAL_DATA] Body Image Burnout Career…" at bounding box center [650, 457] width 576 height 50
click at [422, 469] on icon at bounding box center [419, 473] width 16 height 16
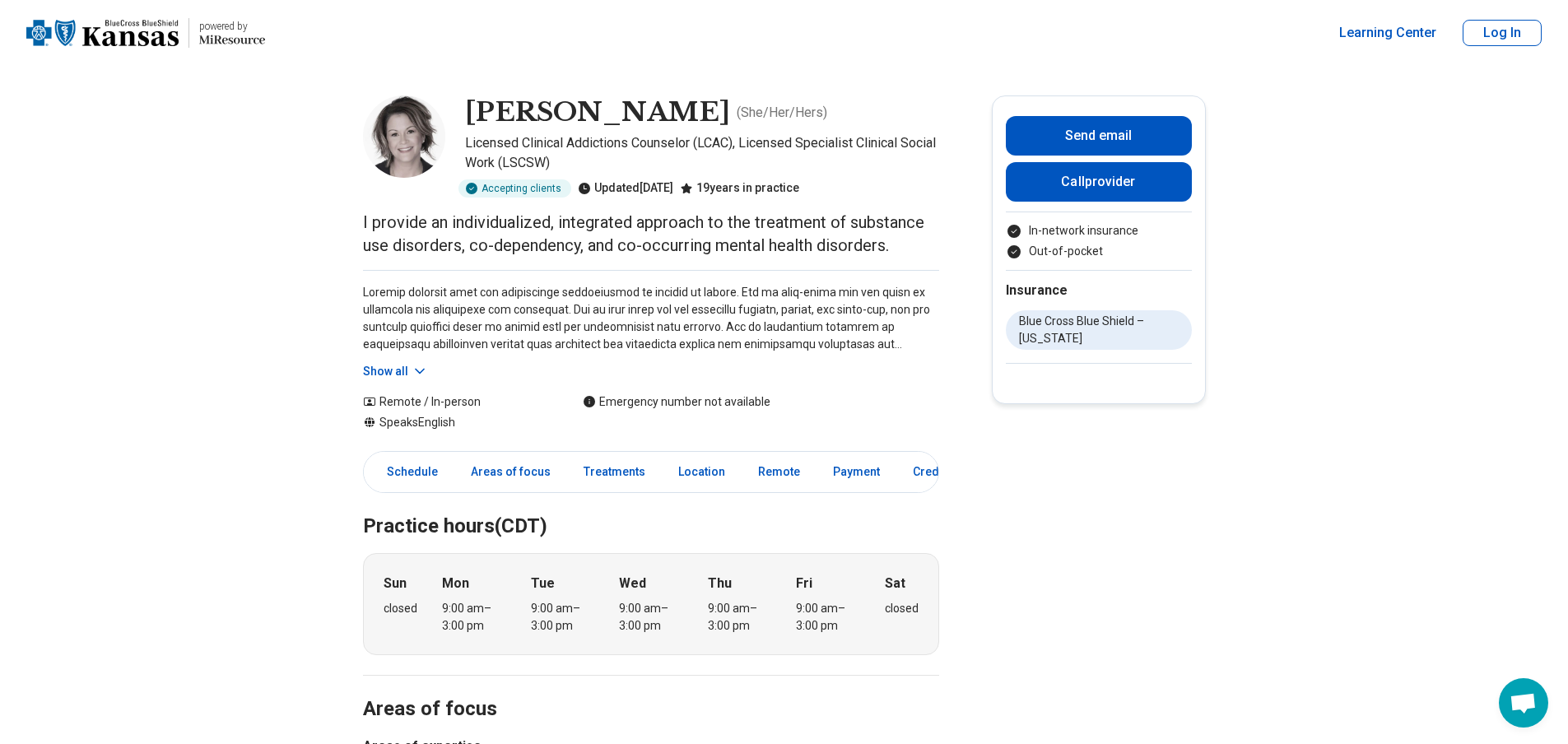
click at [411, 361] on div "Show all" at bounding box center [650, 325] width 576 height 110
click at [400, 361] on div "Show all" at bounding box center [650, 325] width 576 height 110
click at [399, 364] on button "Show all" at bounding box center [395, 371] width 65 height 17
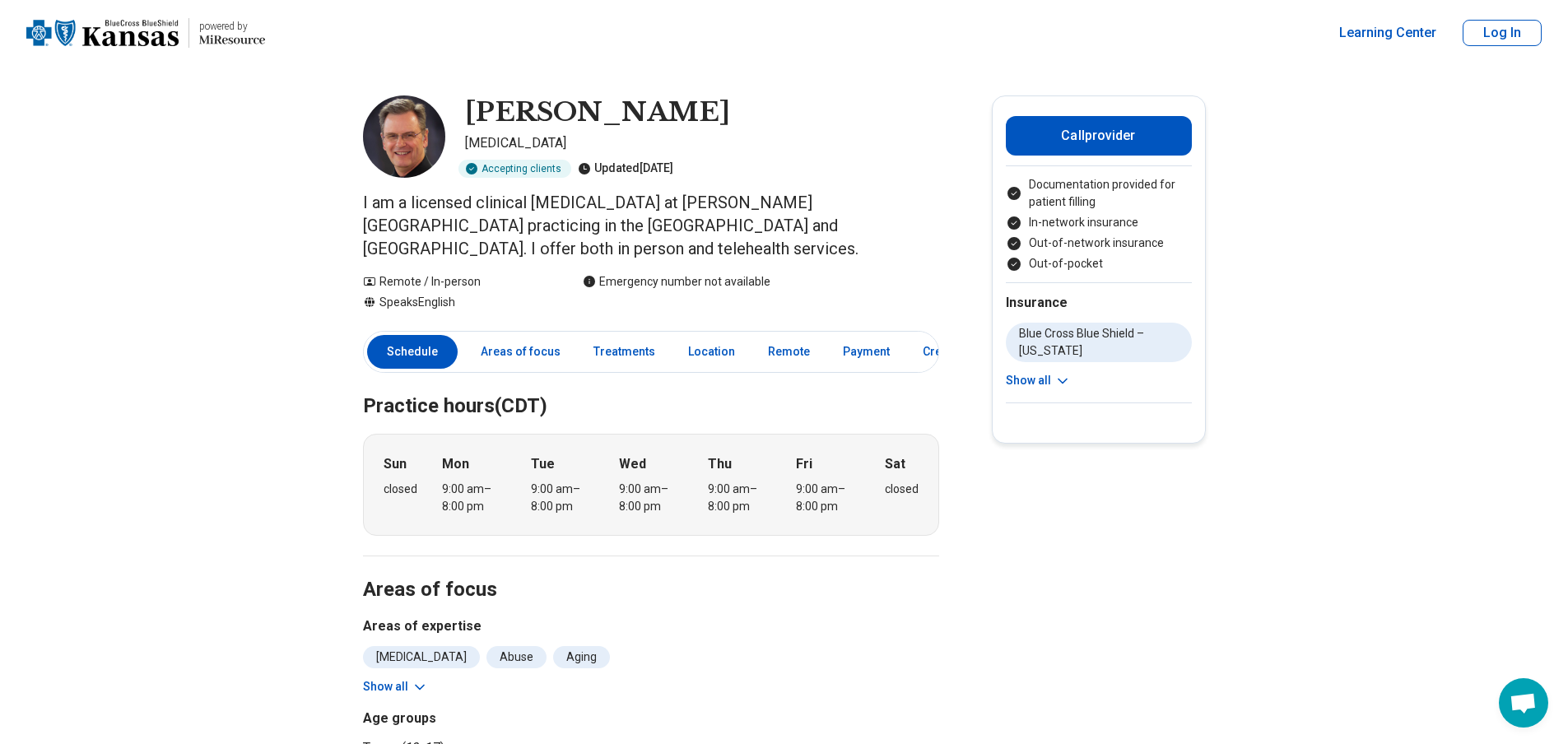
click at [469, 97] on div "[PERSON_NAME] [MEDICAL_DATA] Accepting clients Updated [DATE]" at bounding box center [650, 137] width 576 height 82
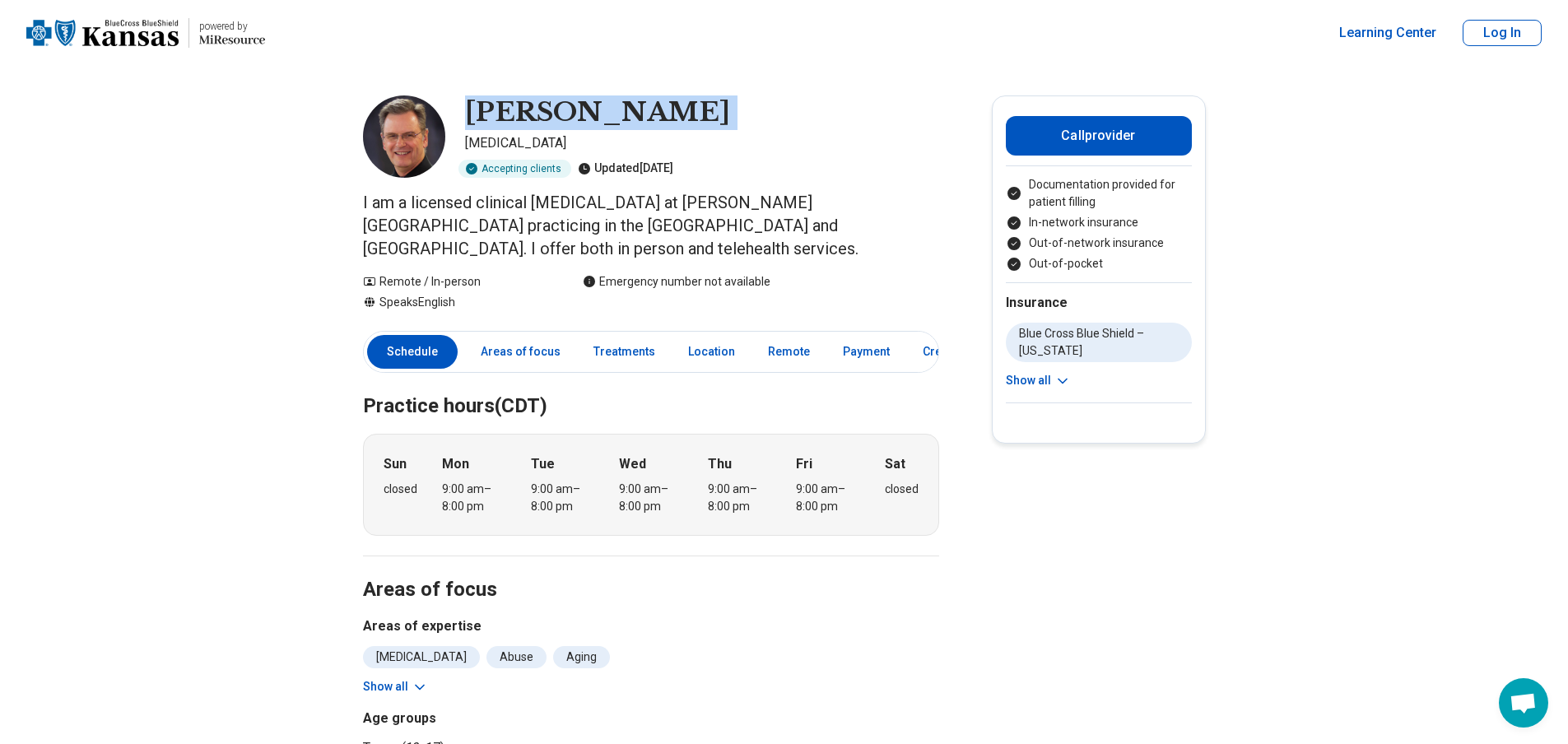
drag, startPoint x: 469, startPoint y: 97, endPoint x: 672, endPoint y: 107, distance: 203.2
click at [672, 107] on div "[PERSON_NAME] [MEDICAL_DATA] Accepting clients Updated [DATE]" at bounding box center [650, 137] width 576 height 82
copy h1 "[PERSON_NAME]"
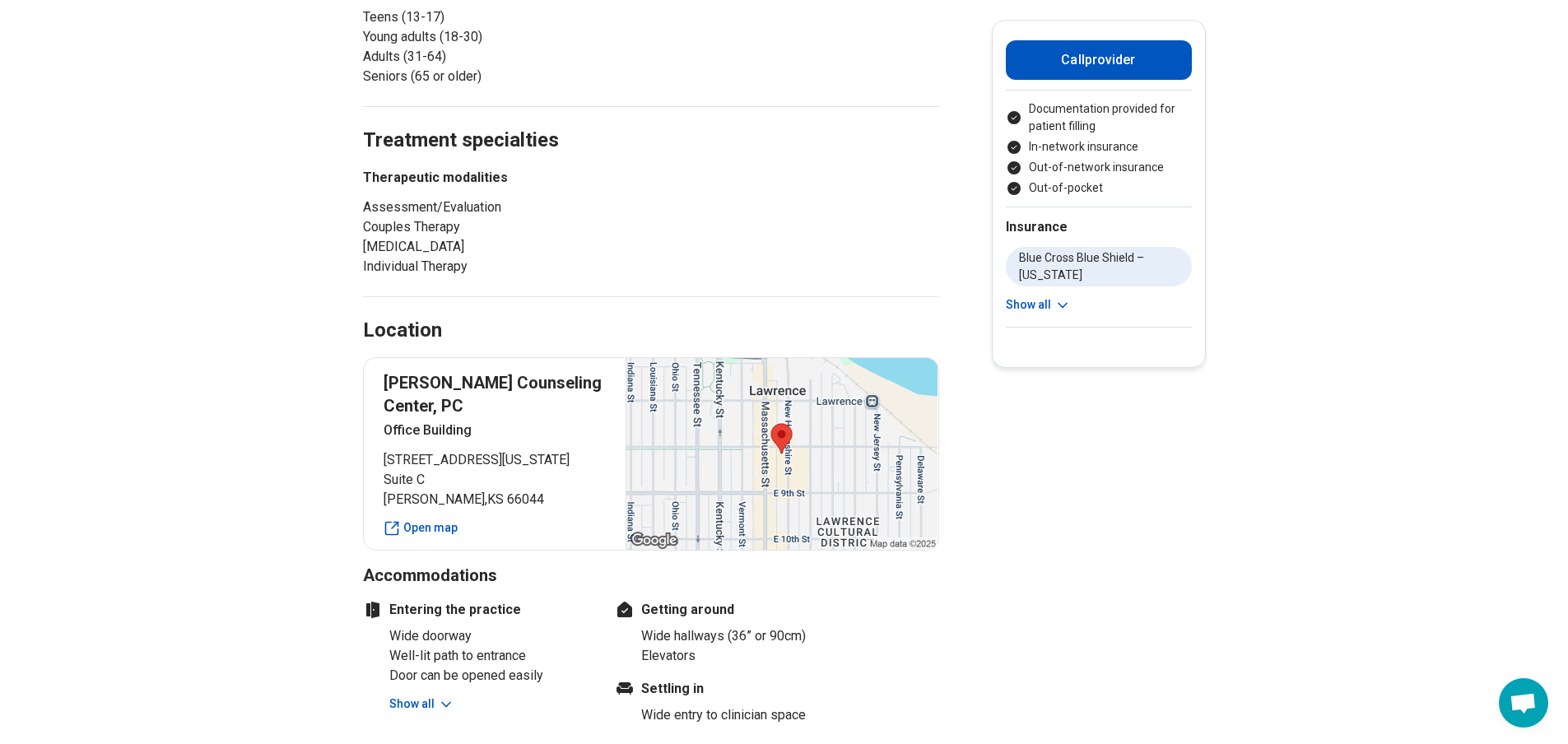
scroll to position [741, 0]
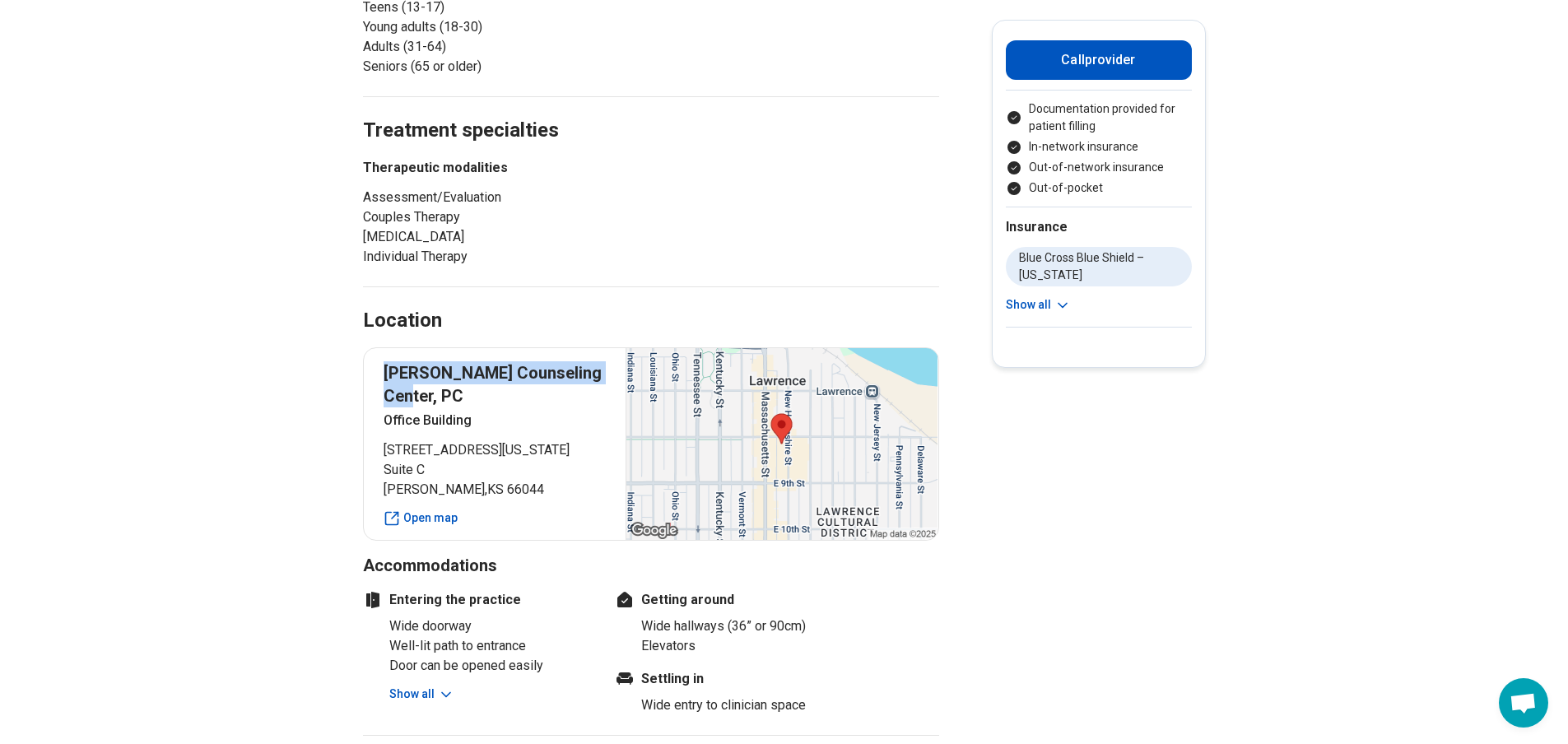
drag, startPoint x: 391, startPoint y: 344, endPoint x: 424, endPoint y: 363, distance: 38.1
click at [424, 363] on p "[PERSON_NAME] Counseling Center, PC" at bounding box center [494, 384] width 223 height 46
copy p "[PERSON_NAME] Counseling Center, PC"
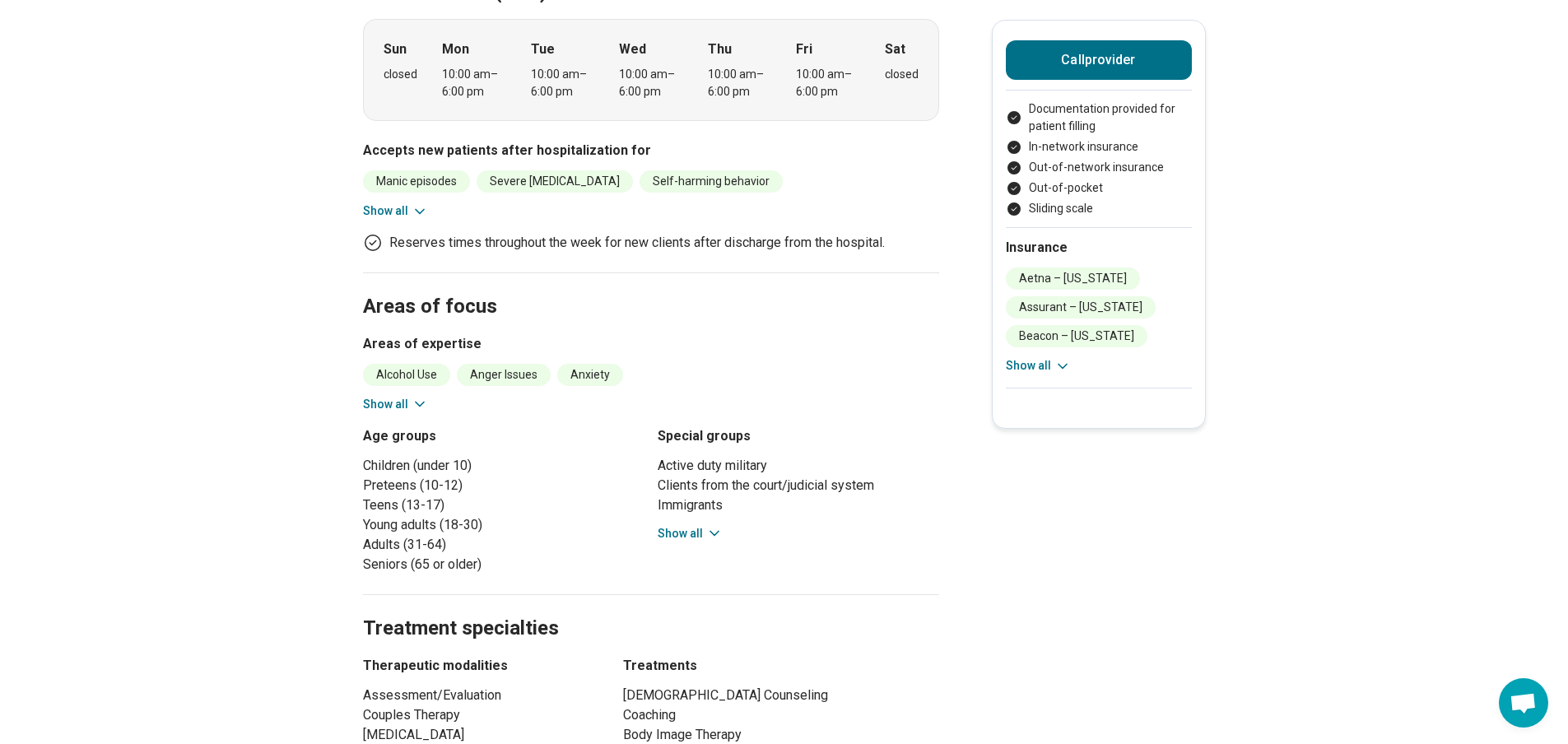
scroll to position [493, 0]
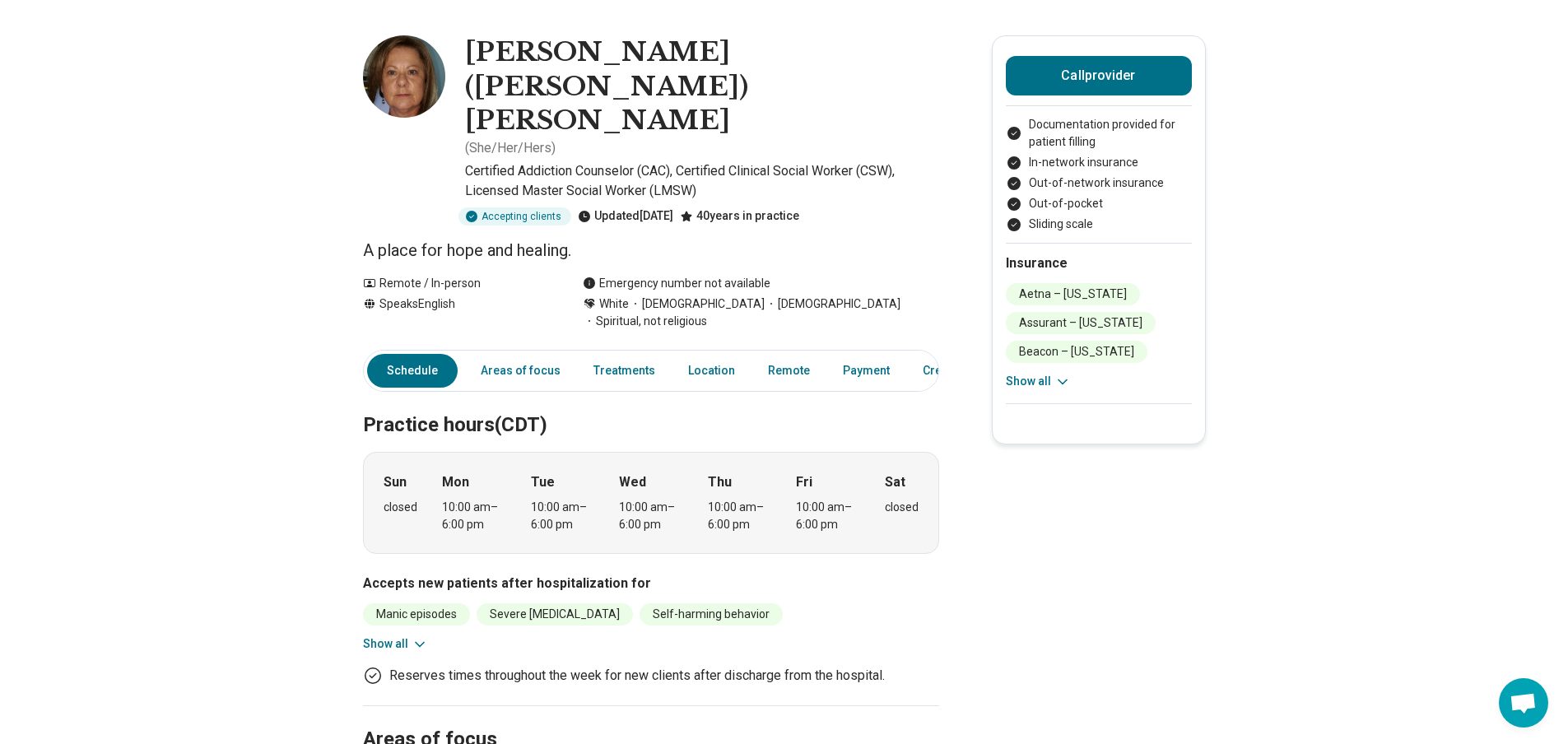
scroll to position [0, 0]
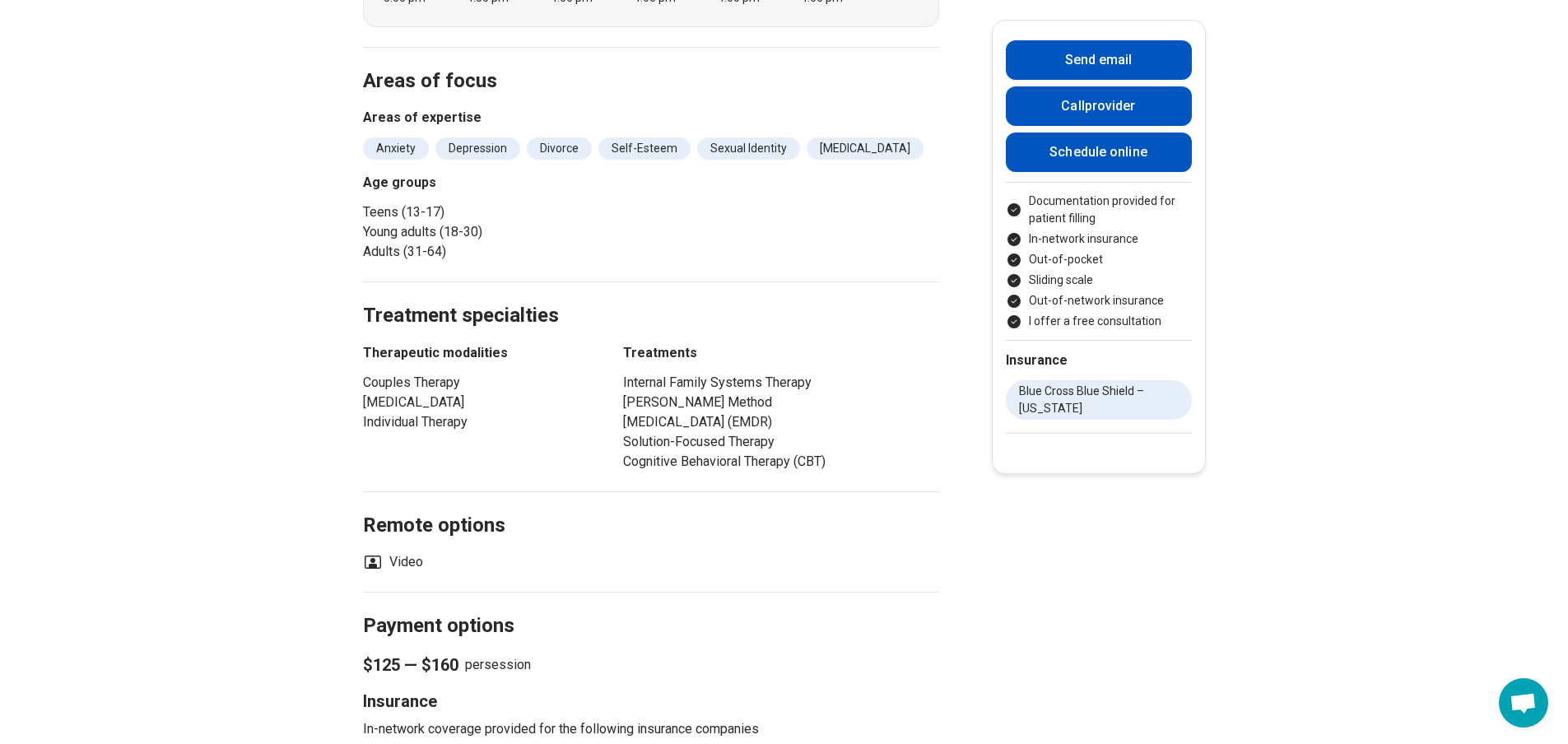
scroll to position [493, 0]
